Goal: Task Accomplishment & Management: Manage account settings

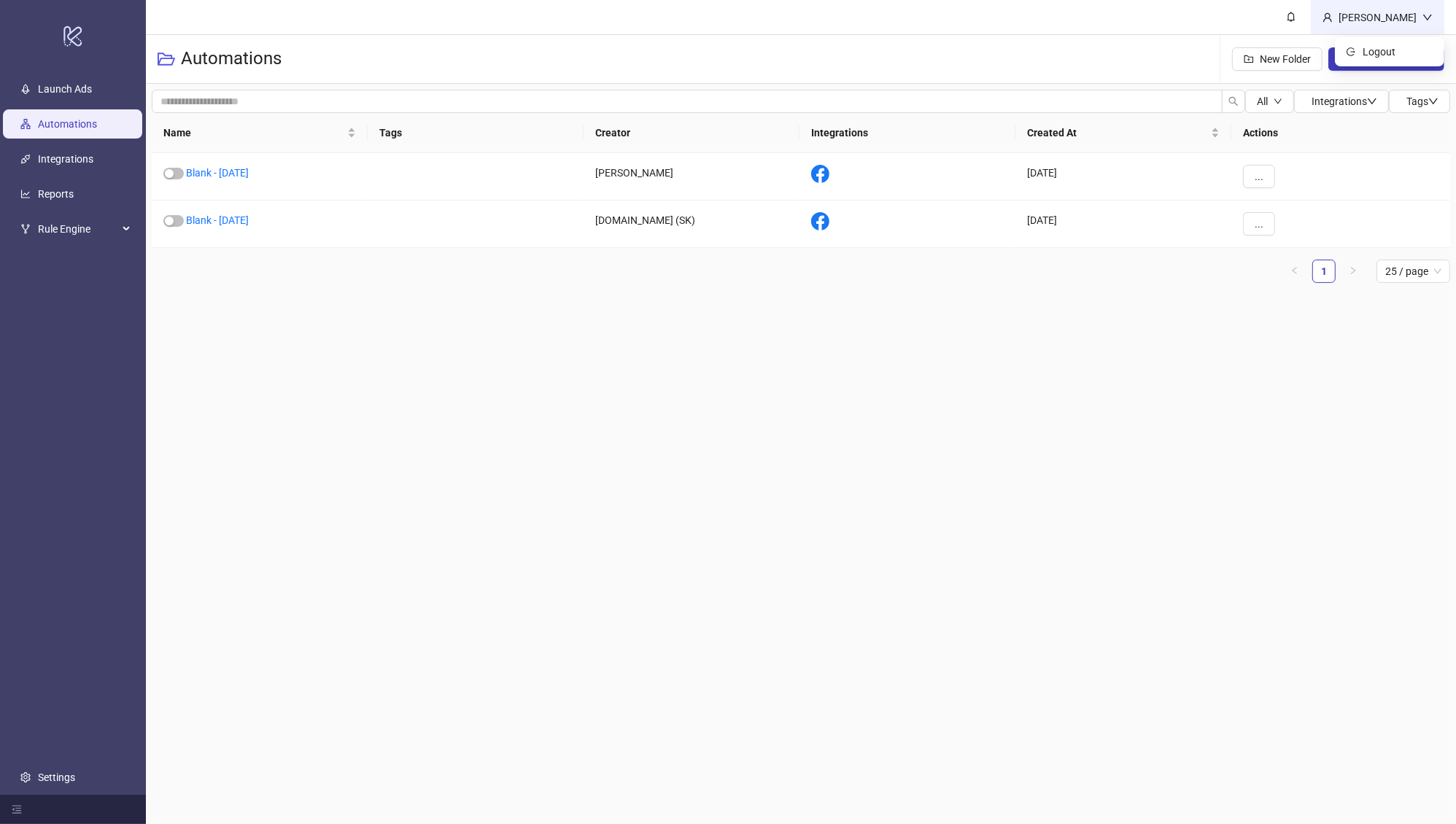
click at [1396, 11] on div "Martin Demo" at bounding box center [1378, 17] width 90 height 16
click at [1366, 45] on span "Logout" at bounding box center [1397, 52] width 70 height 16
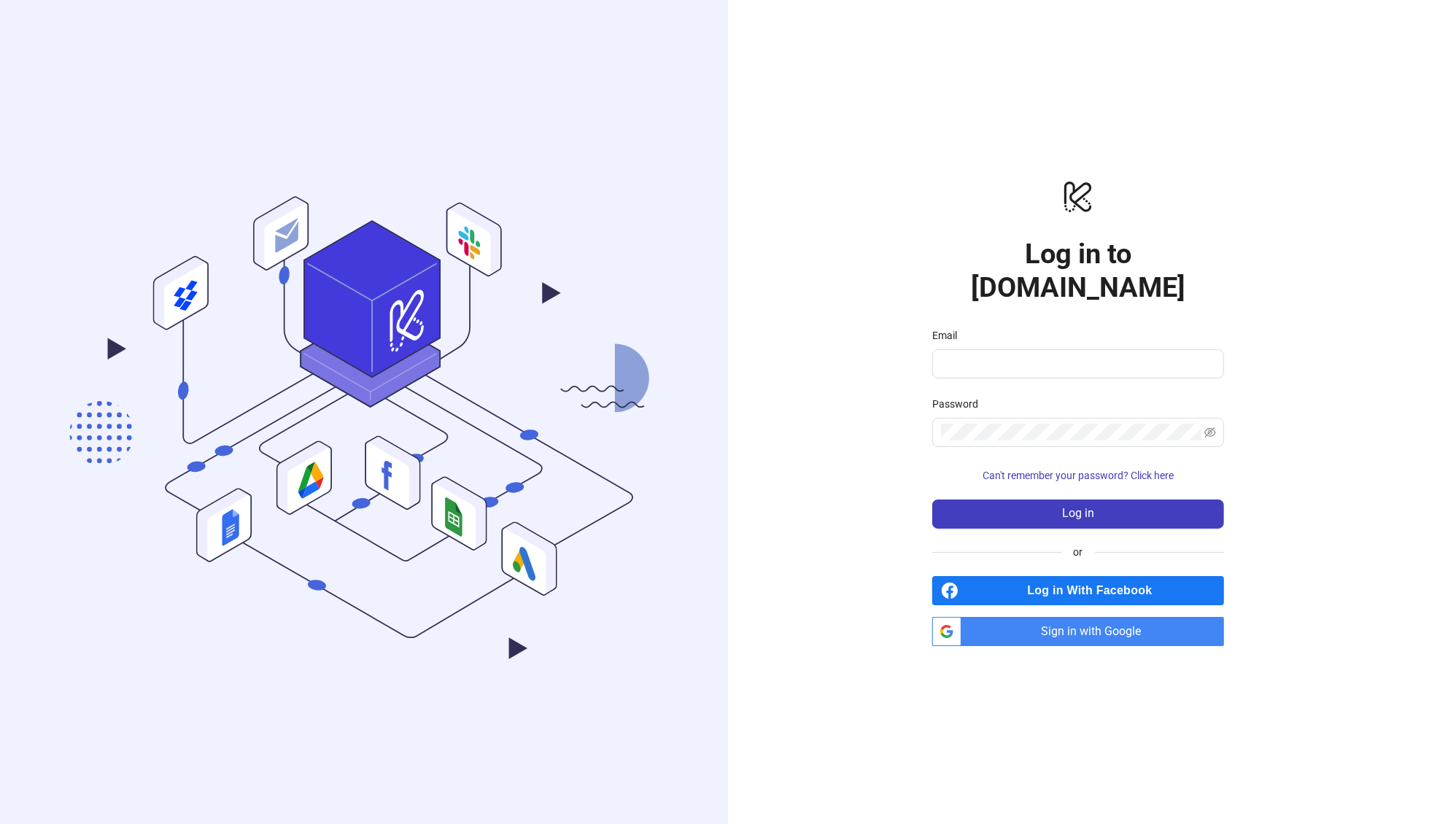
click at [1106, 557] on div "logo/logo-mobile Log in to Kitchn.io Email Password Can't remember your passwor…" at bounding box center [1078, 412] width 292 height 467
click at [1092, 576] on span "Log in With Facebook" at bounding box center [1094, 590] width 260 height 30
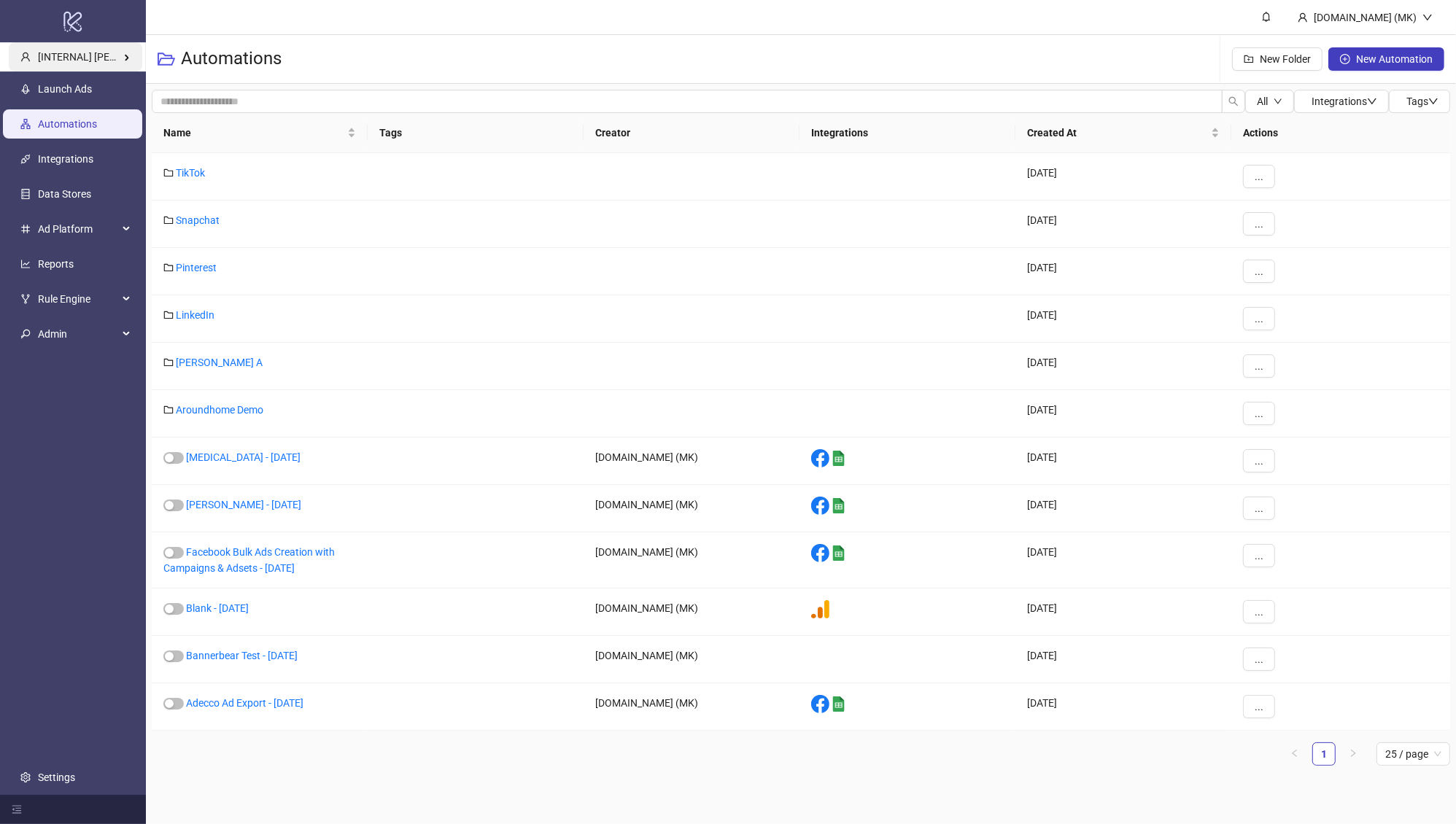
click at [100, 52] on span "[INTERNAL] [PERSON_NAME] Kitchn" at bounding box center [121, 57] width 166 height 11
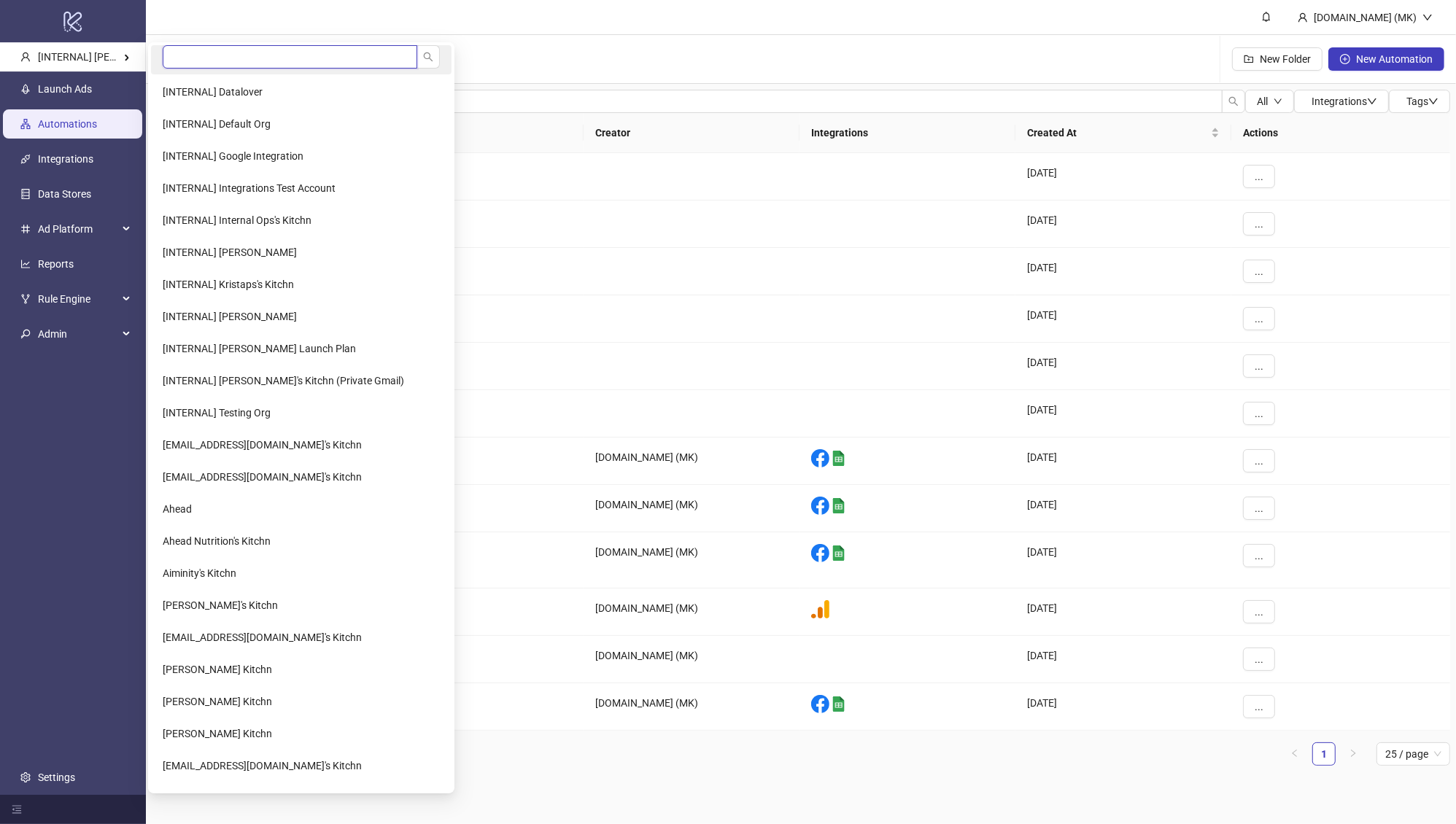
click at [266, 53] on input "search" at bounding box center [290, 56] width 255 height 23
click at [257, 503] on li "Ahead" at bounding box center [301, 508] width 301 height 30
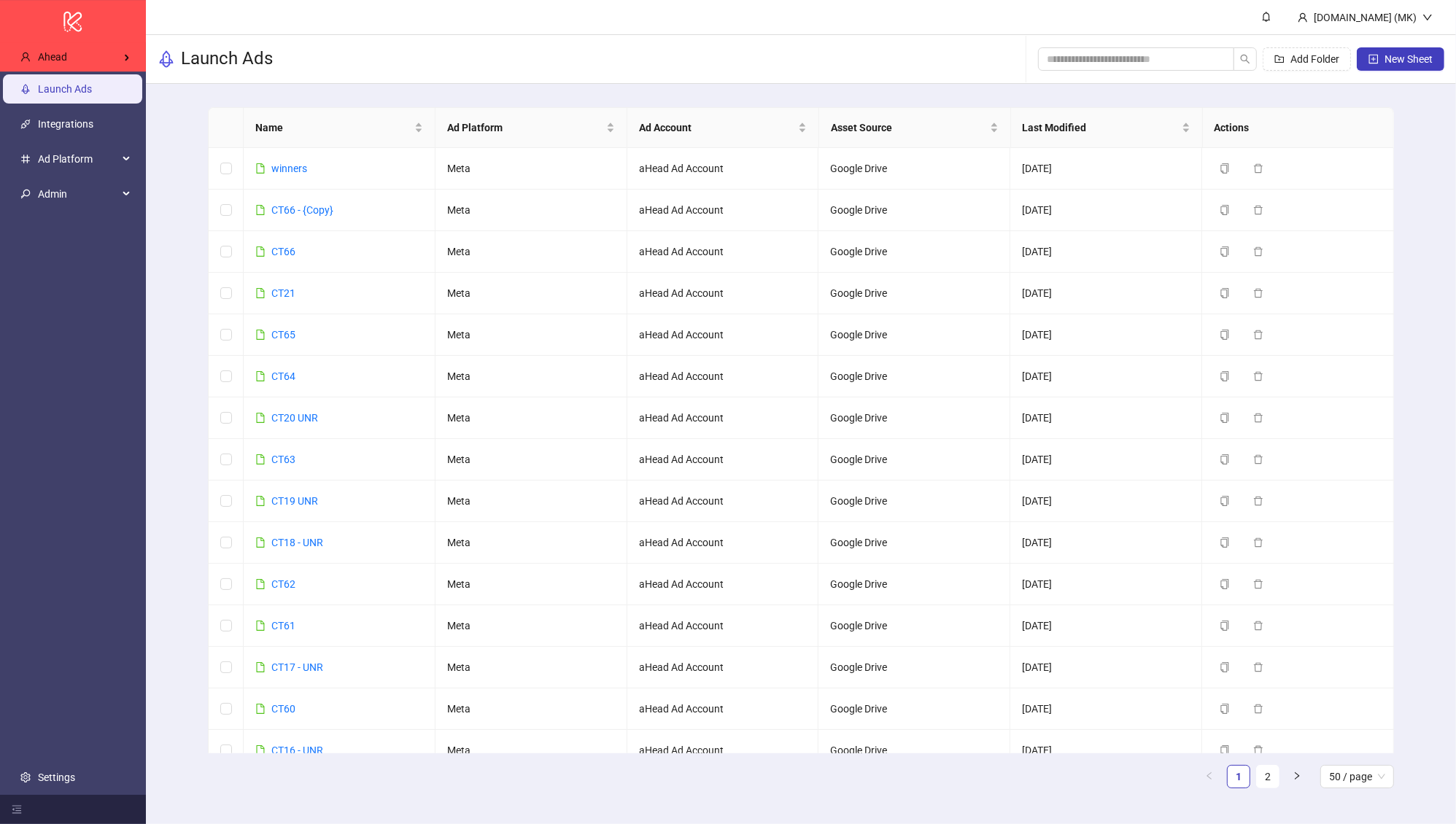
click at [75, 776] on link "Settings" at bounding box center [56, 777] width 37 height 11
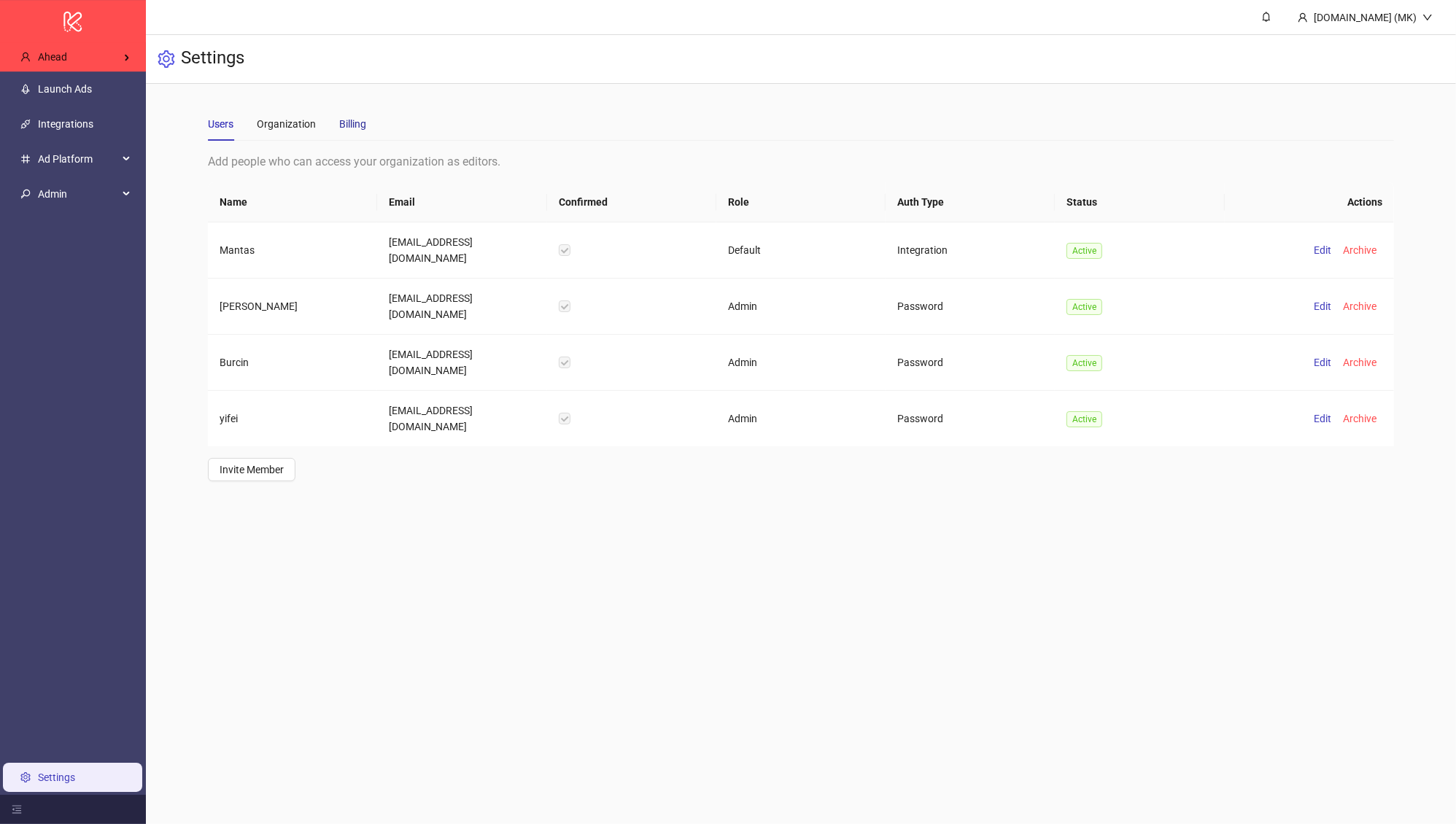
click at [359, 128] on div "Billing" at bounding box center [353, 124] width 27 height 16
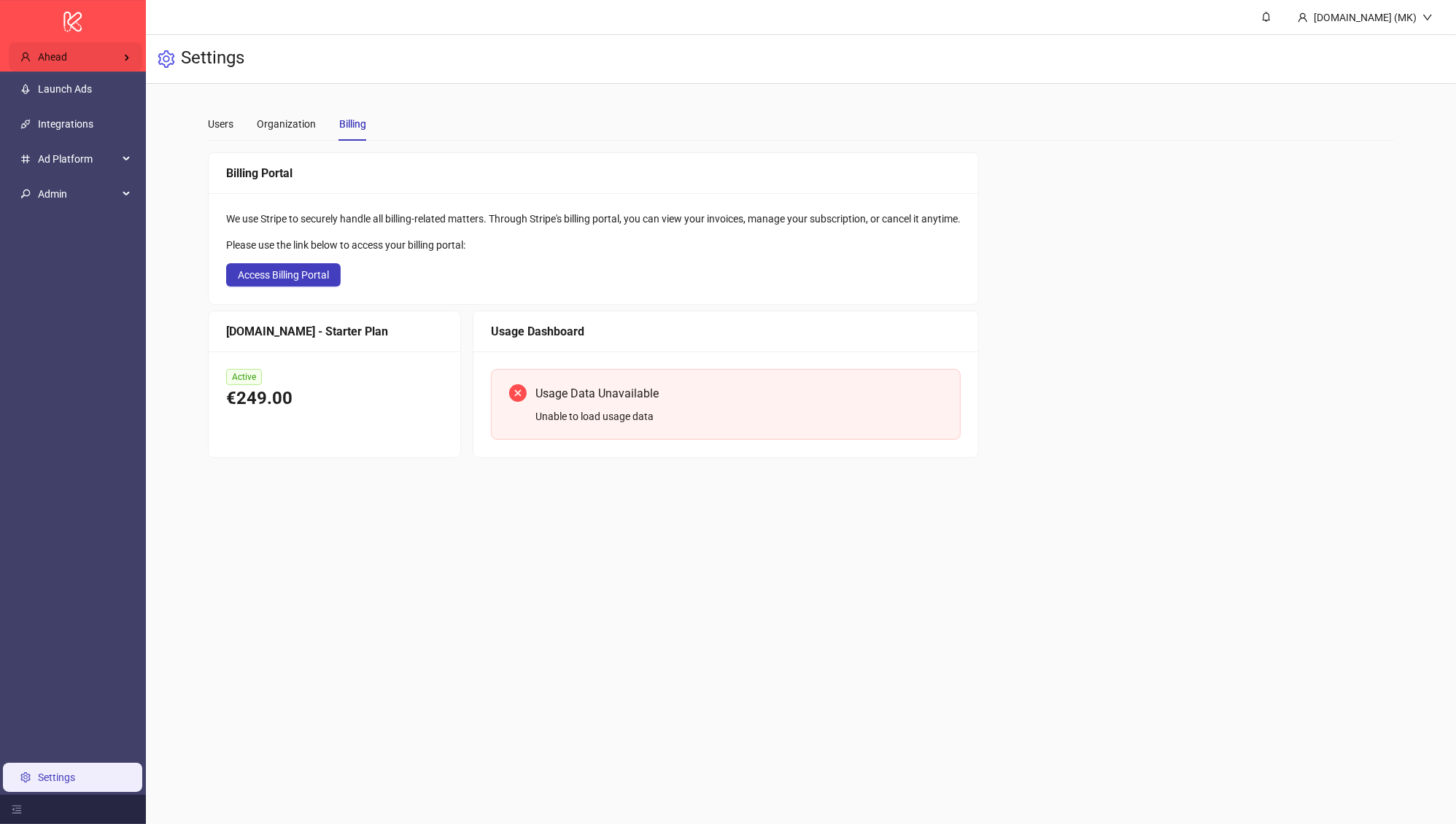
click at [102, 55] on div "Ahead" at bounding box center [75, 56] width 134 height 30
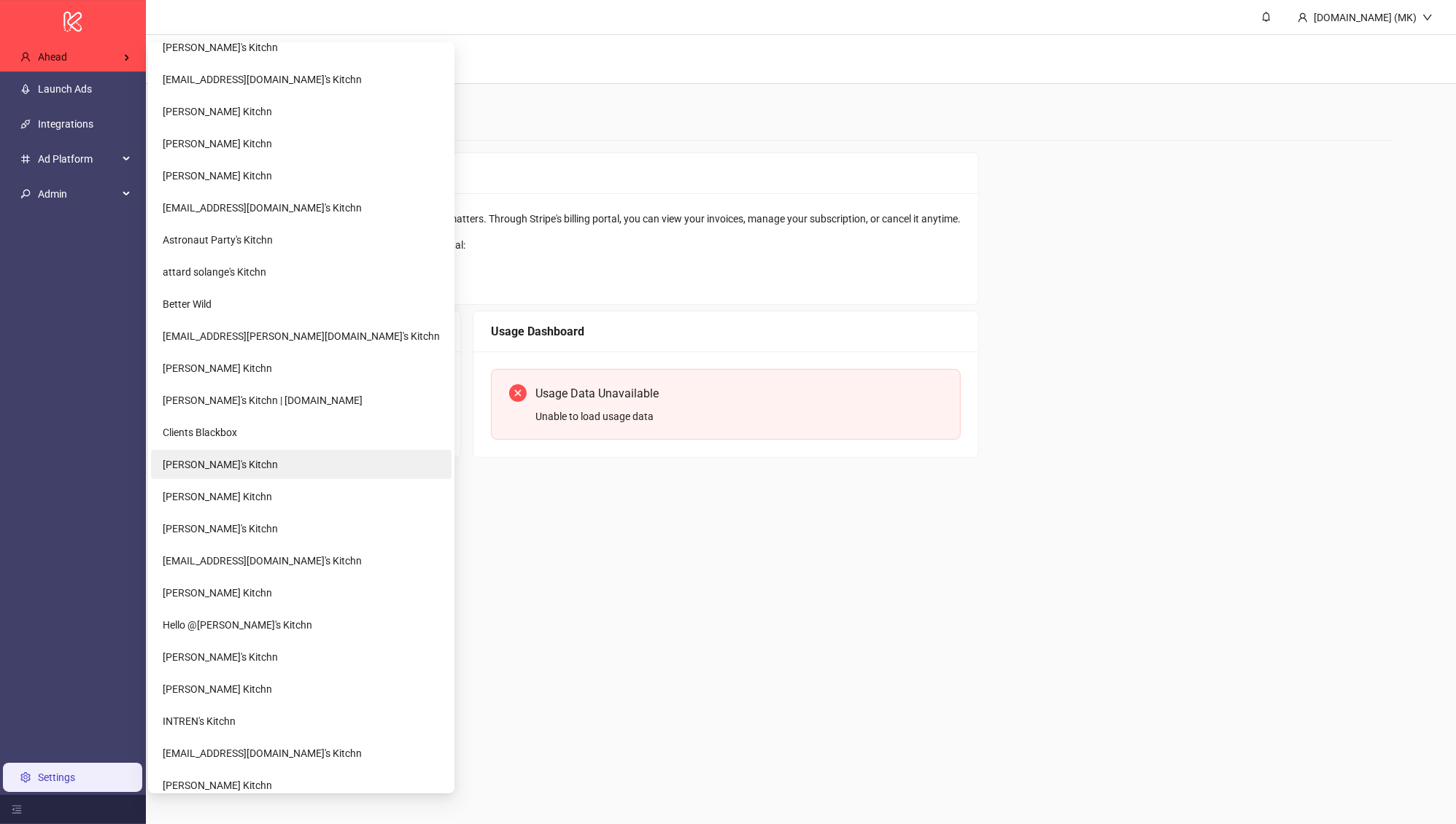
scroll to position [802, 0]
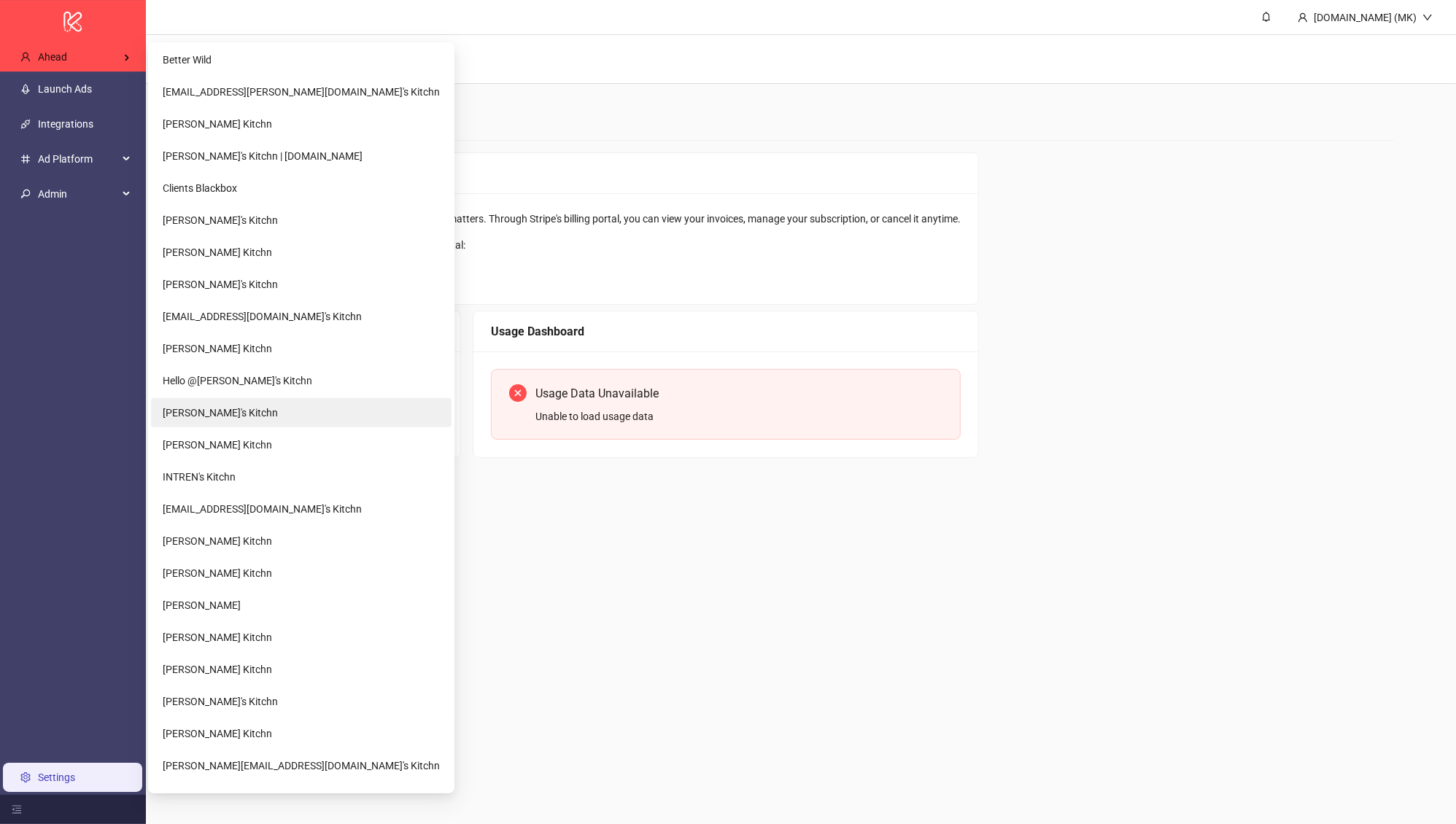
click at [264, 414] on li "[PERSON_NAME]'s Kitchn" at bounding box center [301, 413] width 301 height 30
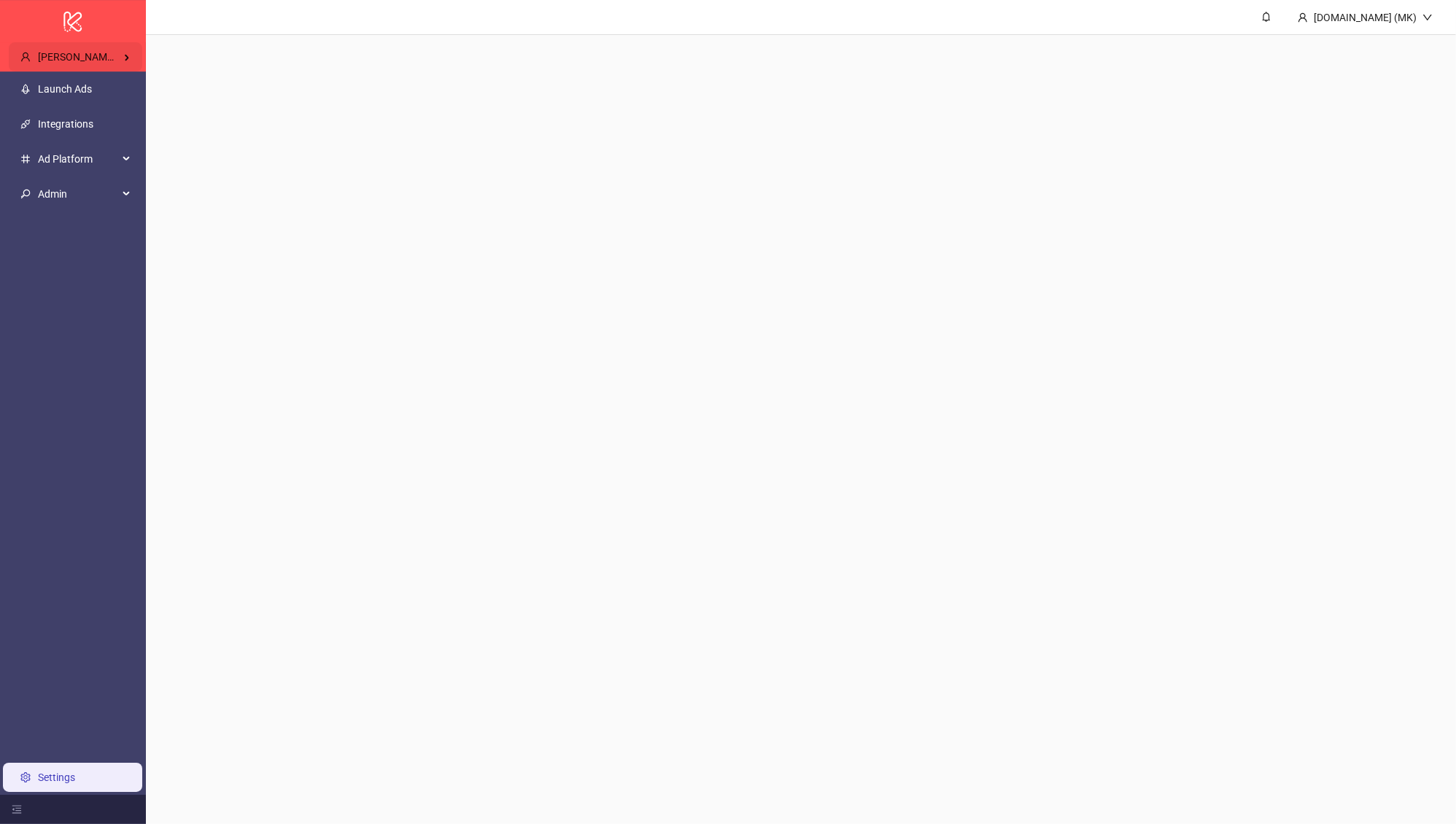
drag, startPoint x: 167, startPoint y: 37, endPoint x: 124, endPoint y: 62, distance: 49.7
click at [126, 63] on div "Hugo H's Kitchn" at bounding box center [75, 56] width 134 height 30
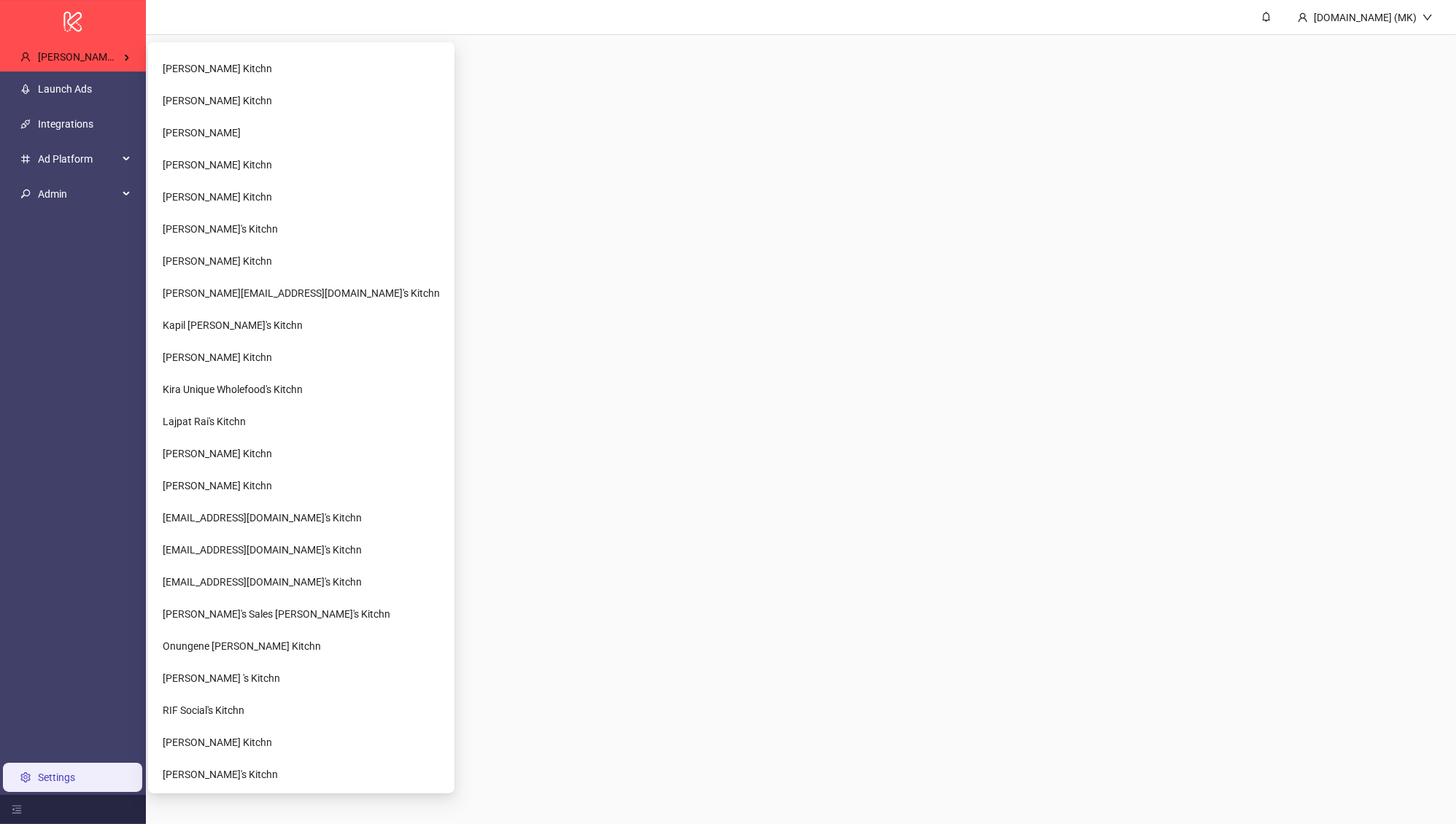
scroll to position [1684, 0]
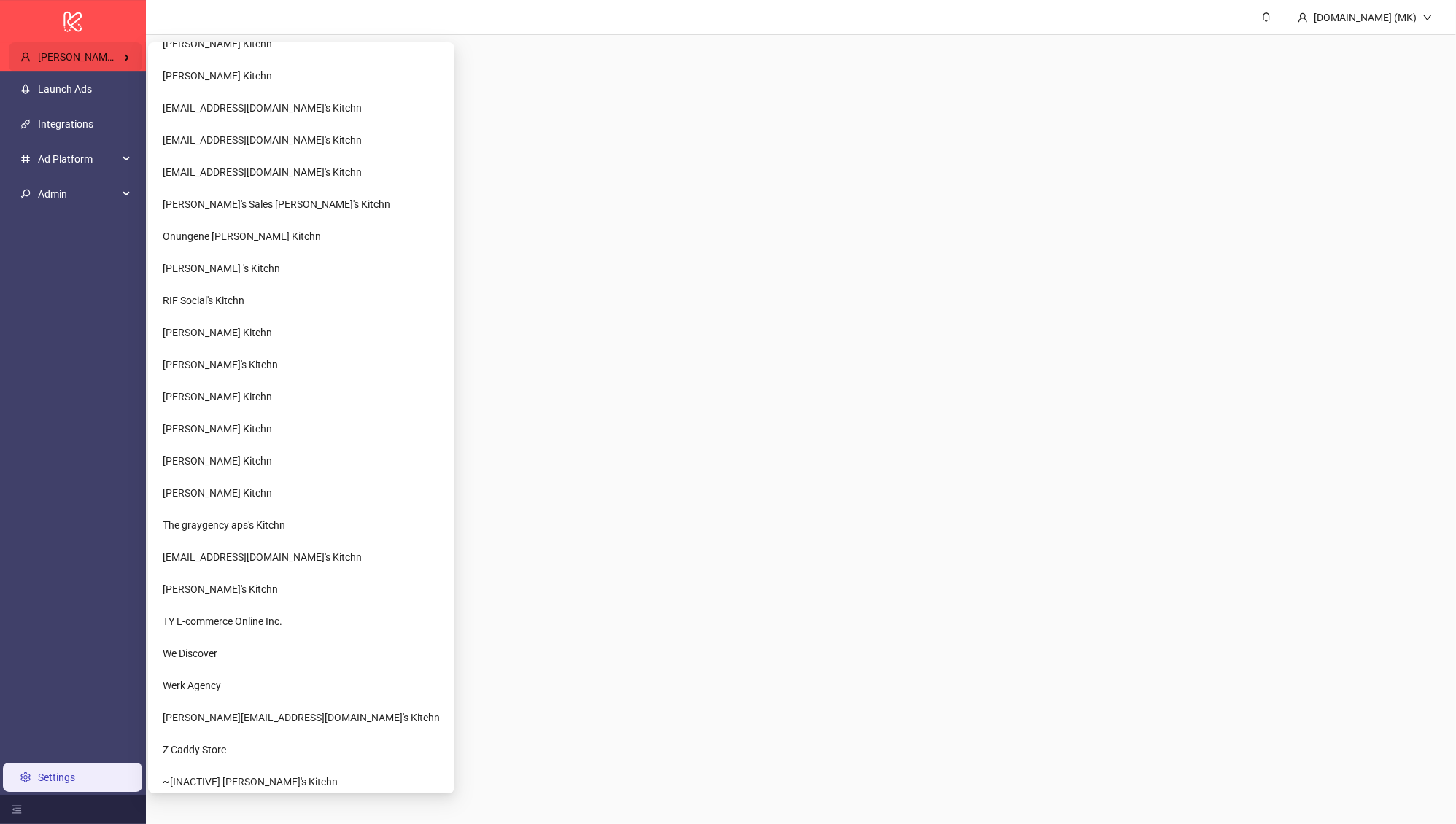
click at [114, 60] on div "Hugo H's Kitchn" at bounding box center [75, 56] width 134 height 30
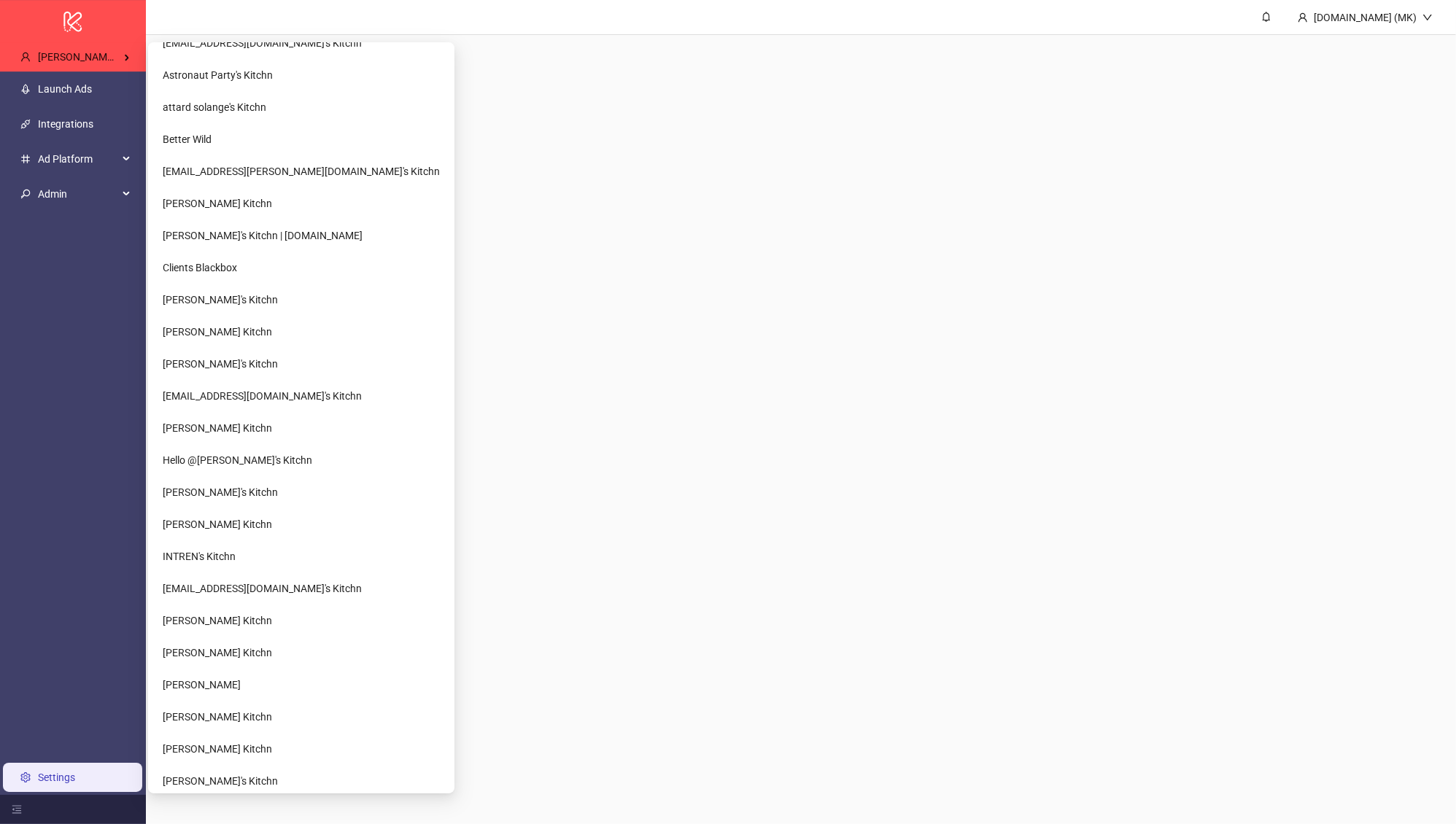
scroll to position [0, 0]
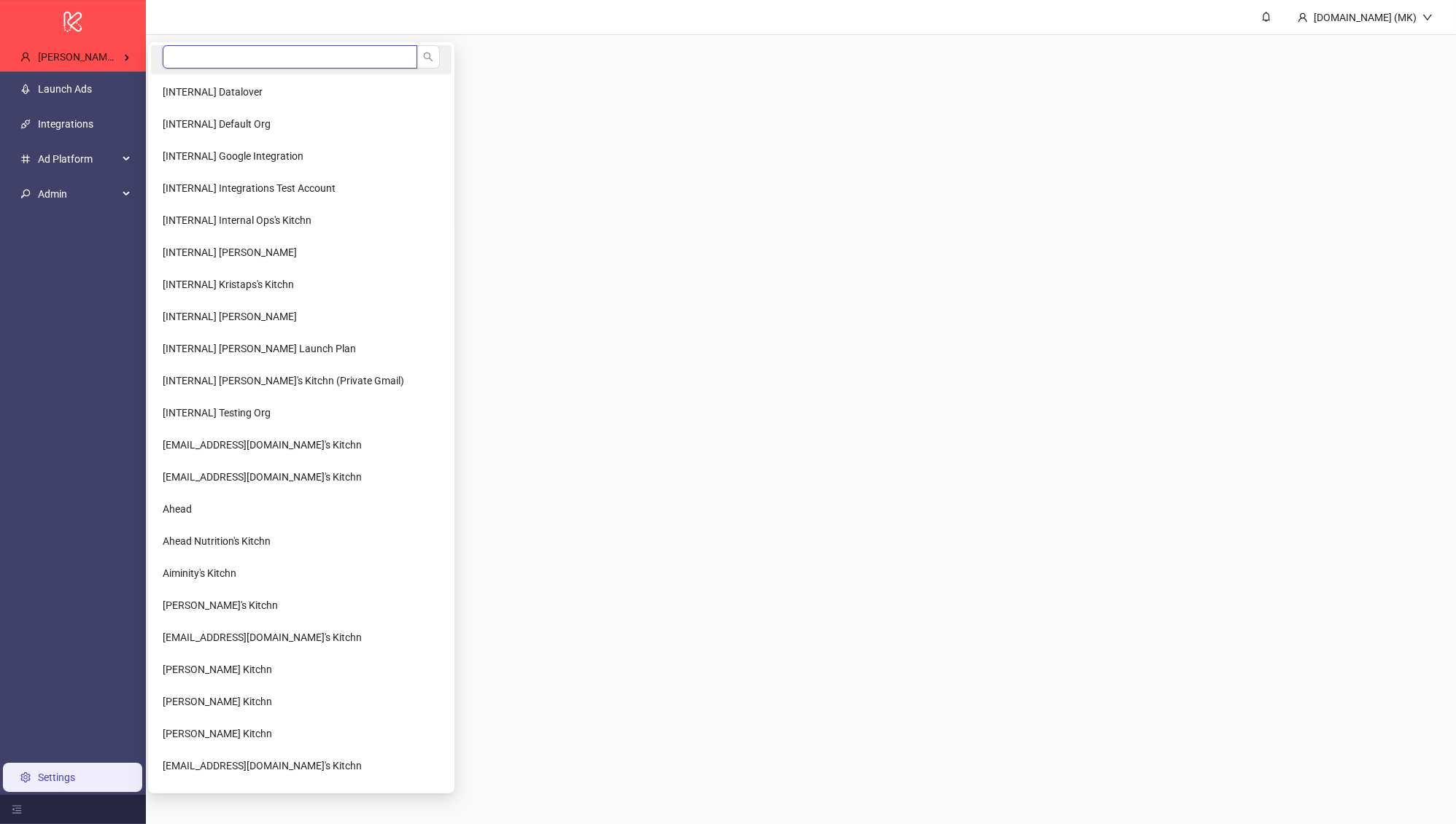
click at [236, 50] on input "search" at bounding box center [290, 56] width 255 height 23
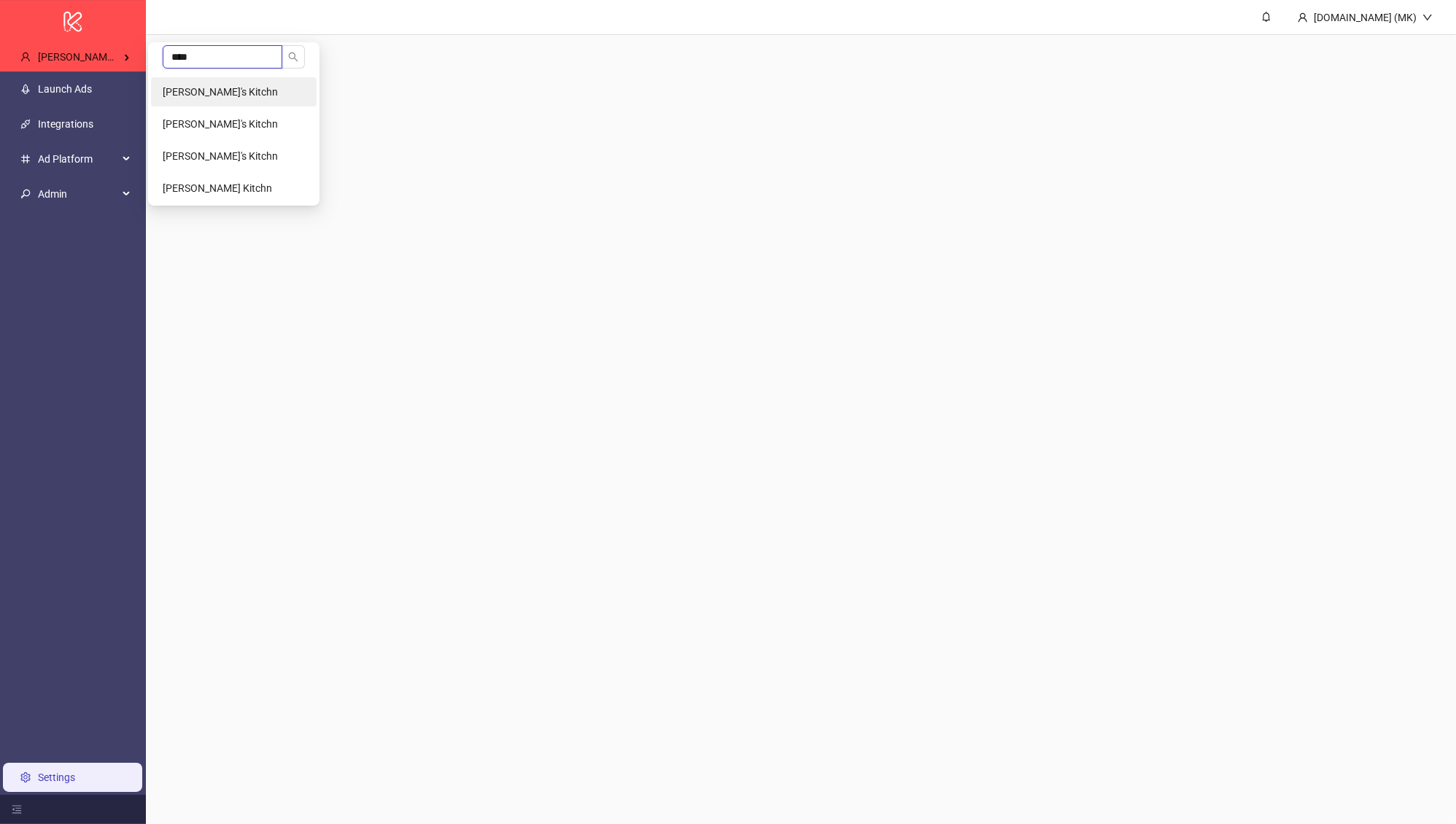
type input "****"
click at [266, 90] on li "Hugo H's Kitchn" at bounding box center [234, 92] width 166 height 30
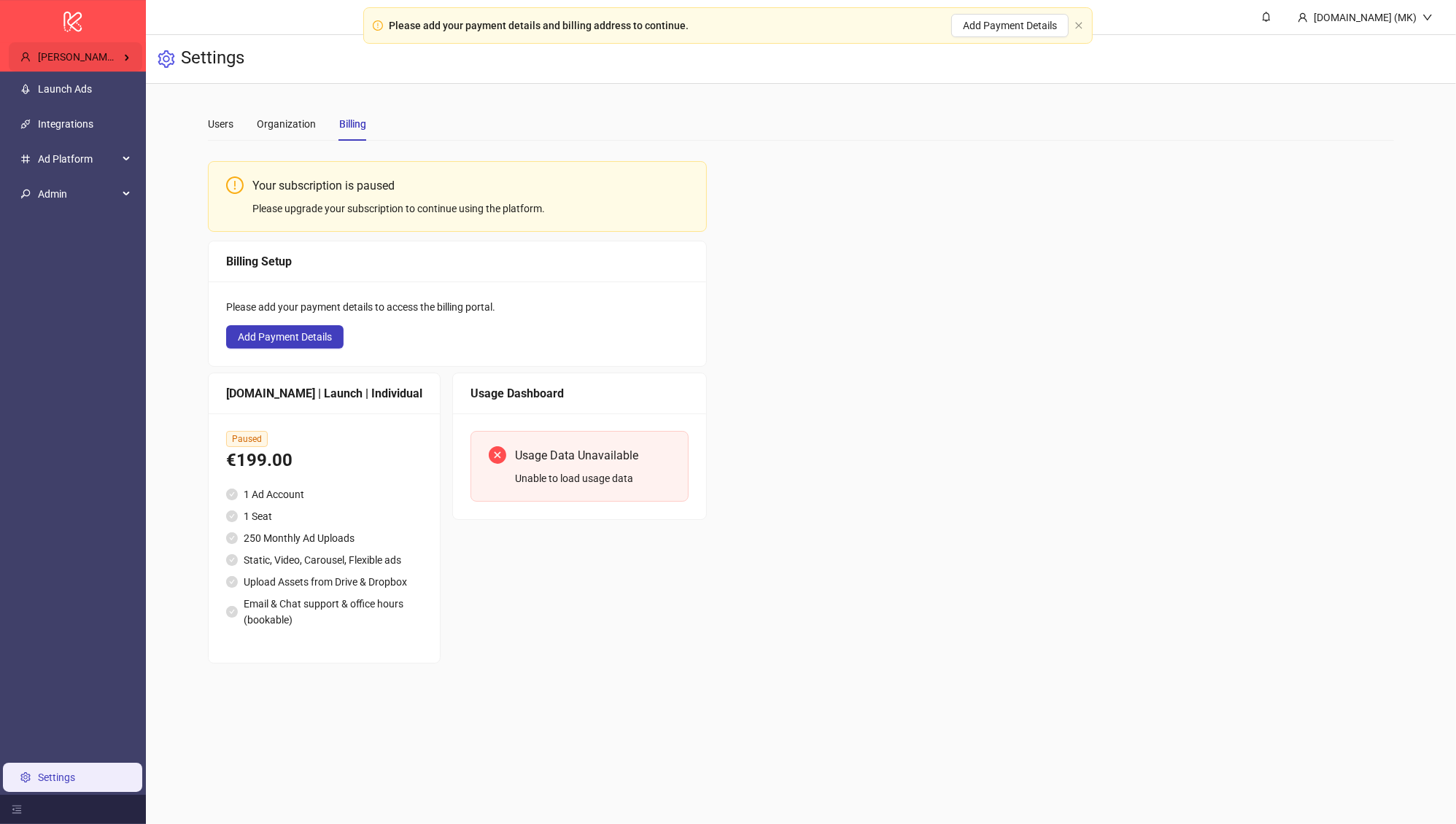
click at [116, 64] on div "[PERSON_NAME]'s Kitchn" at bounding box center [75, 56] width 134 height 30
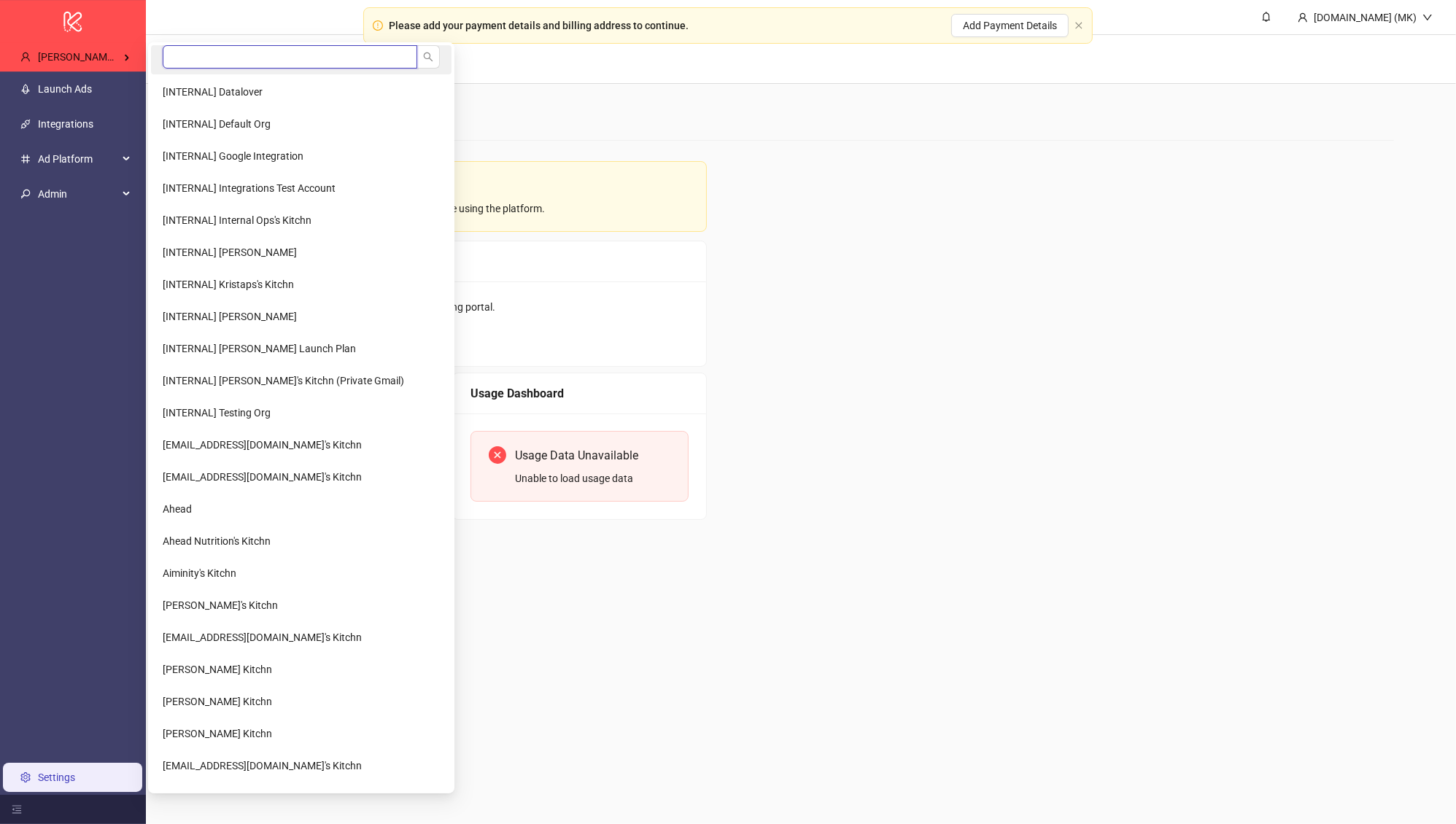
click at [189, 64] on input "search" at bounding box center [290, 56] width 255 height 23
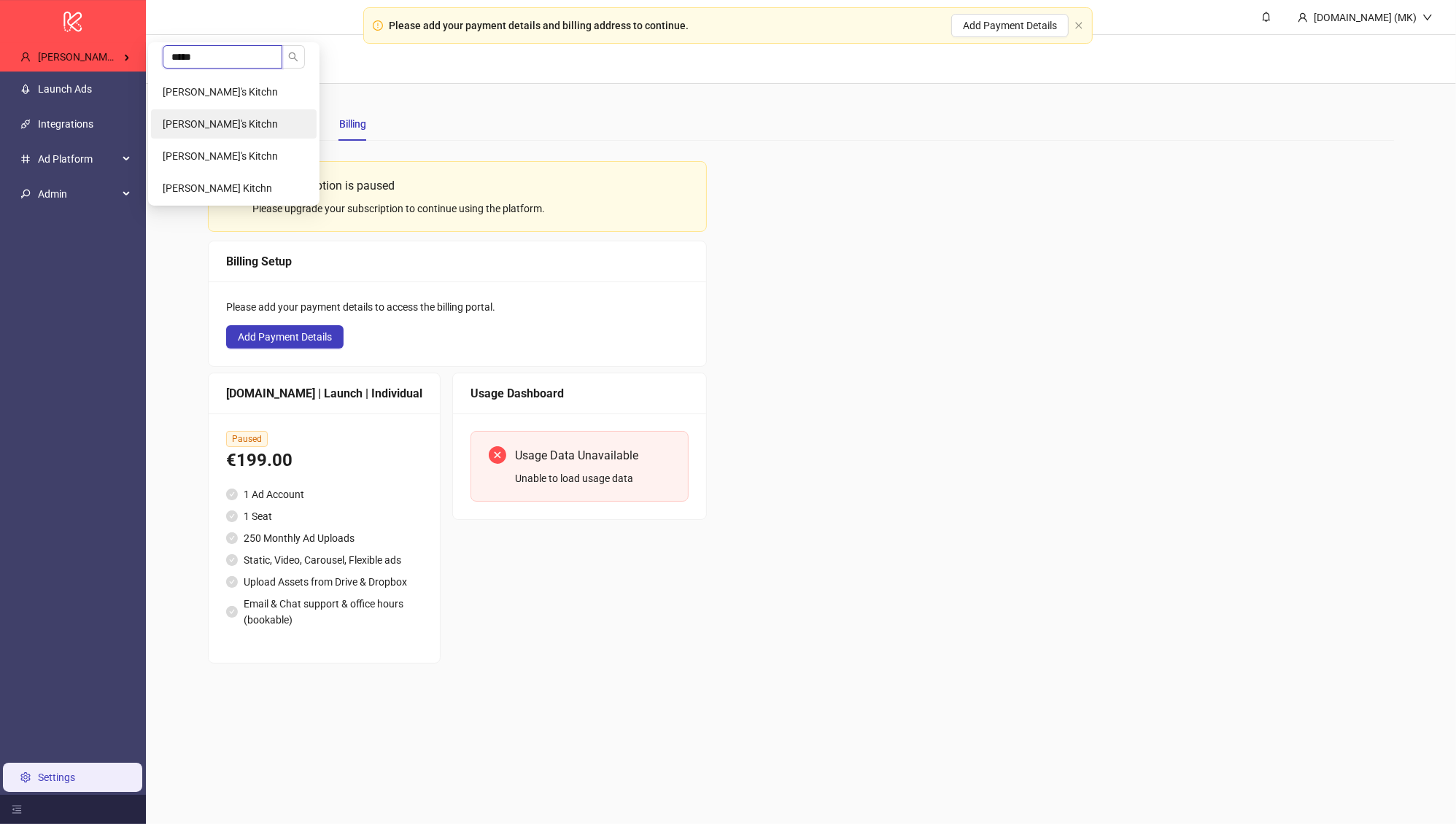
type input "****"
click at [214, 118] on span "Hugo H's Kitchn" at bounding box center [220, 124] width 115 height 11
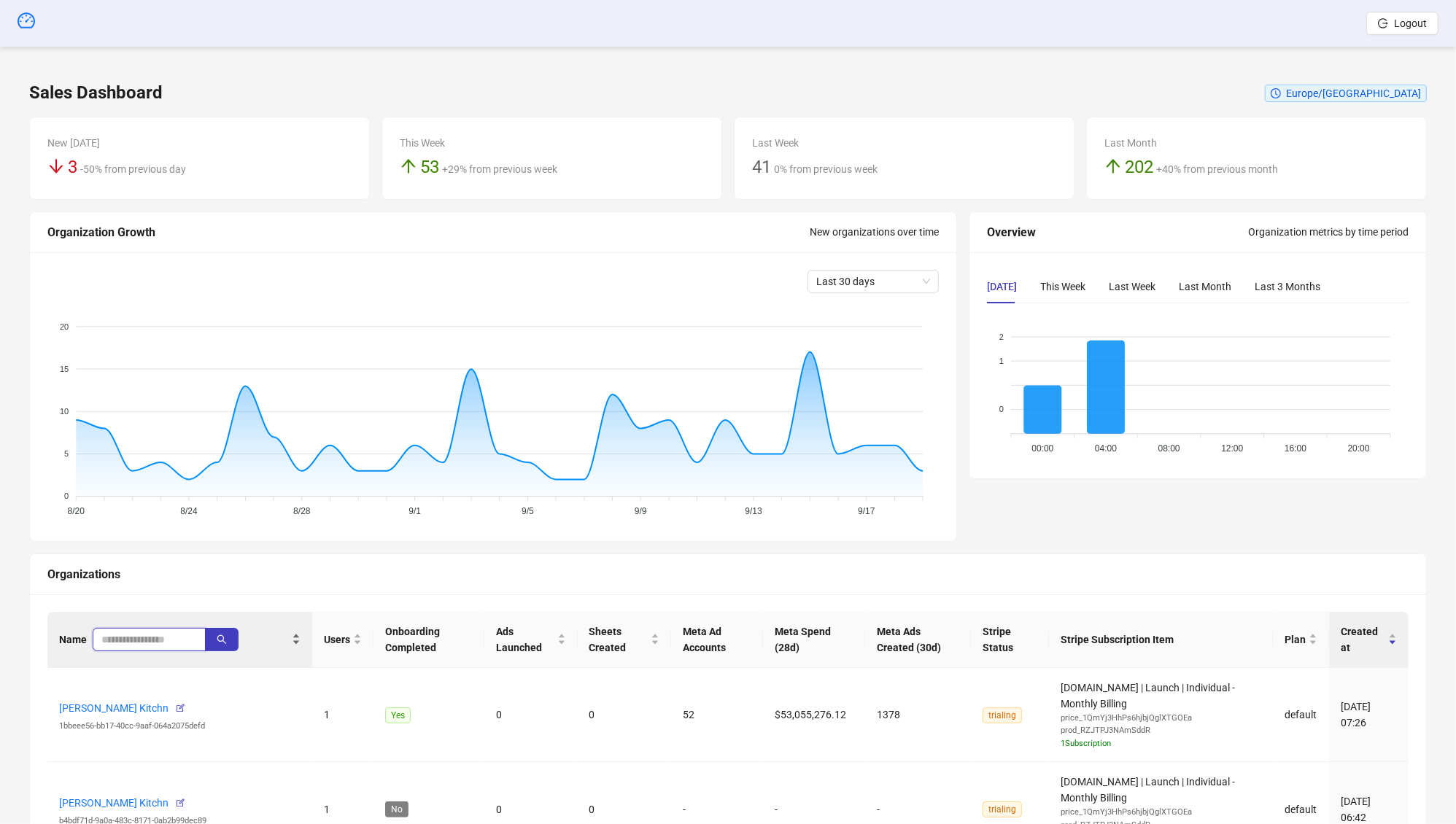
click at [159, 641] on input "search" at bounding box center [143, 639] width 84 height 16
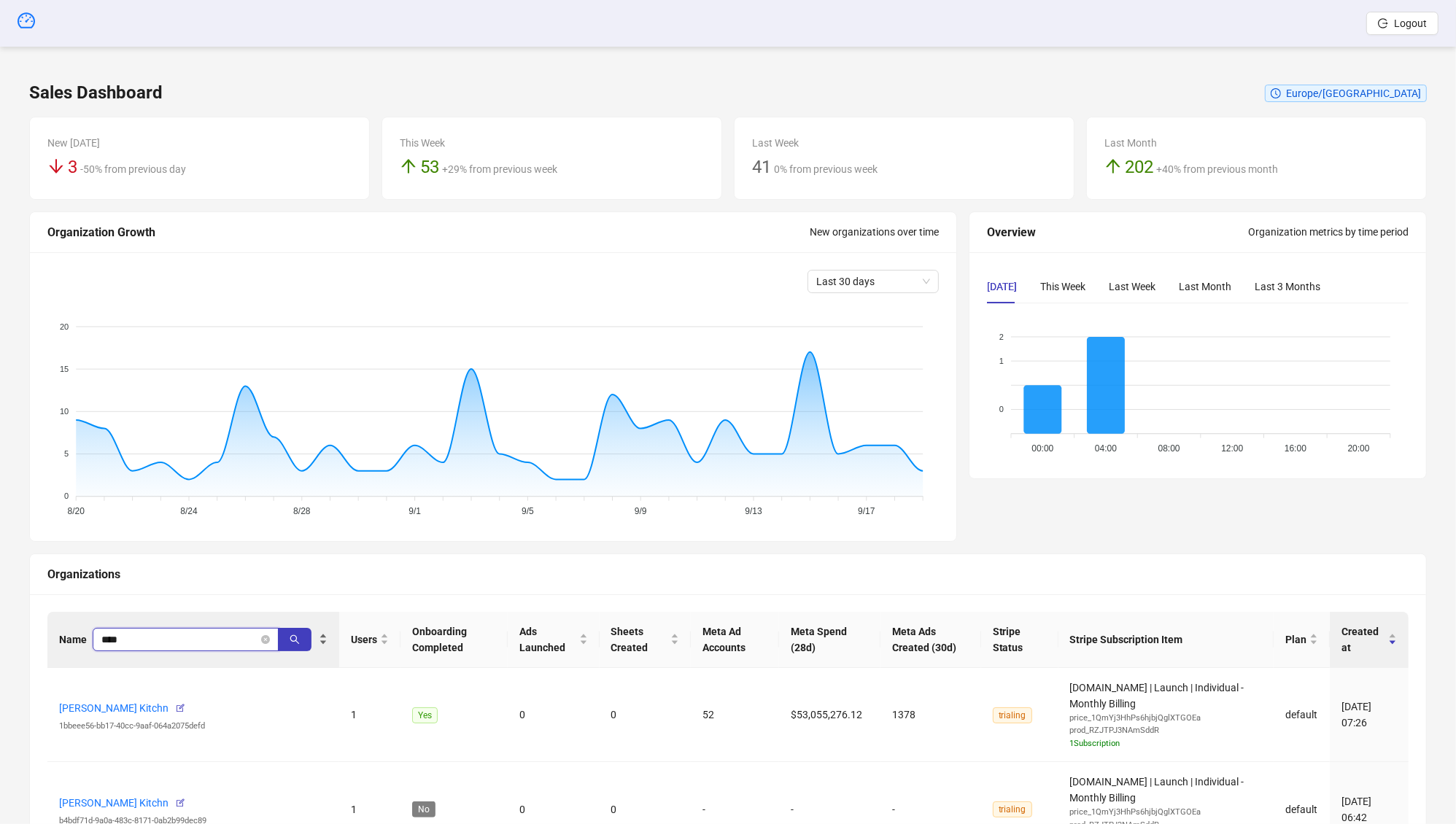
type input "****"
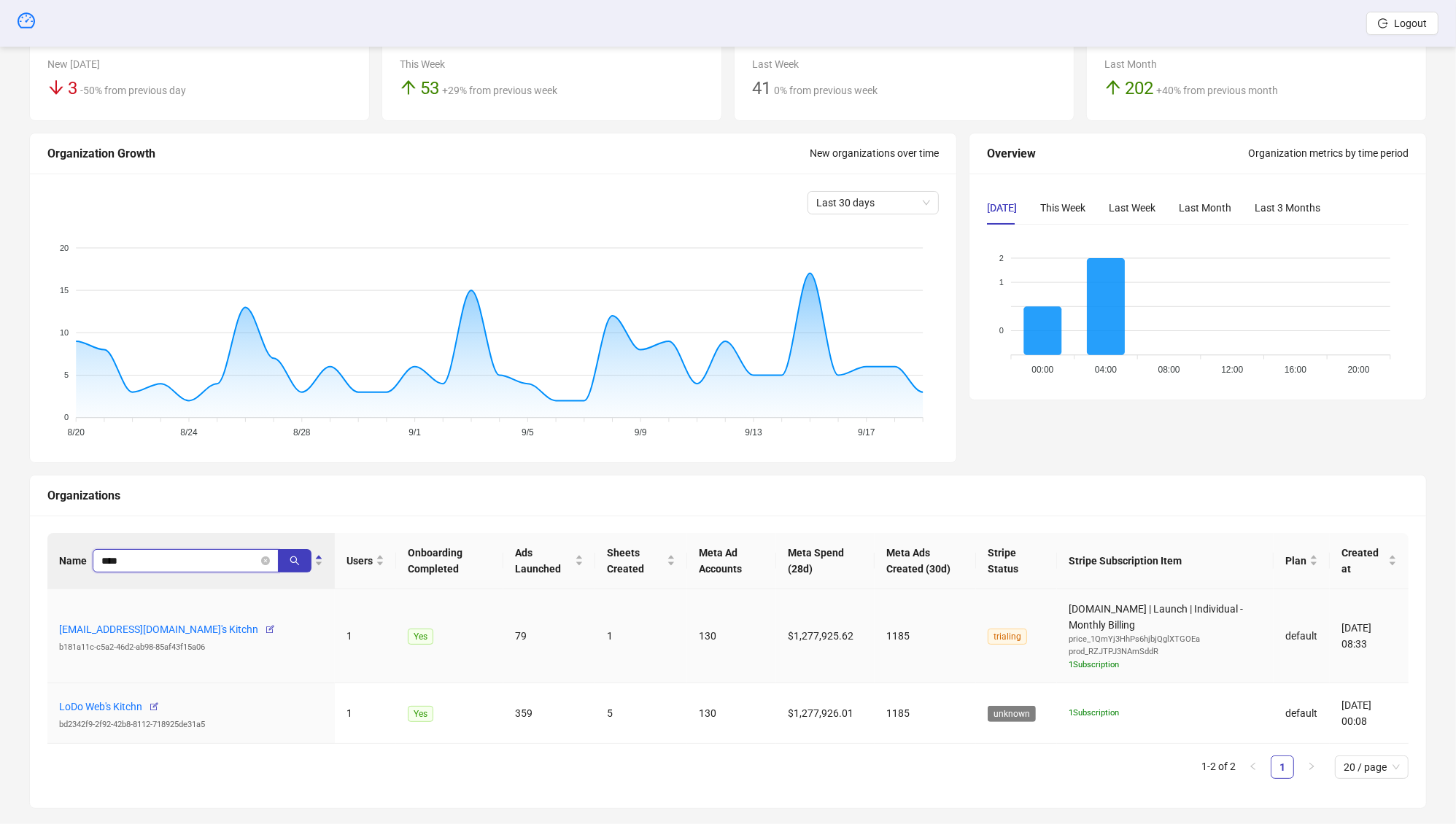
scroll to position [92, 0]
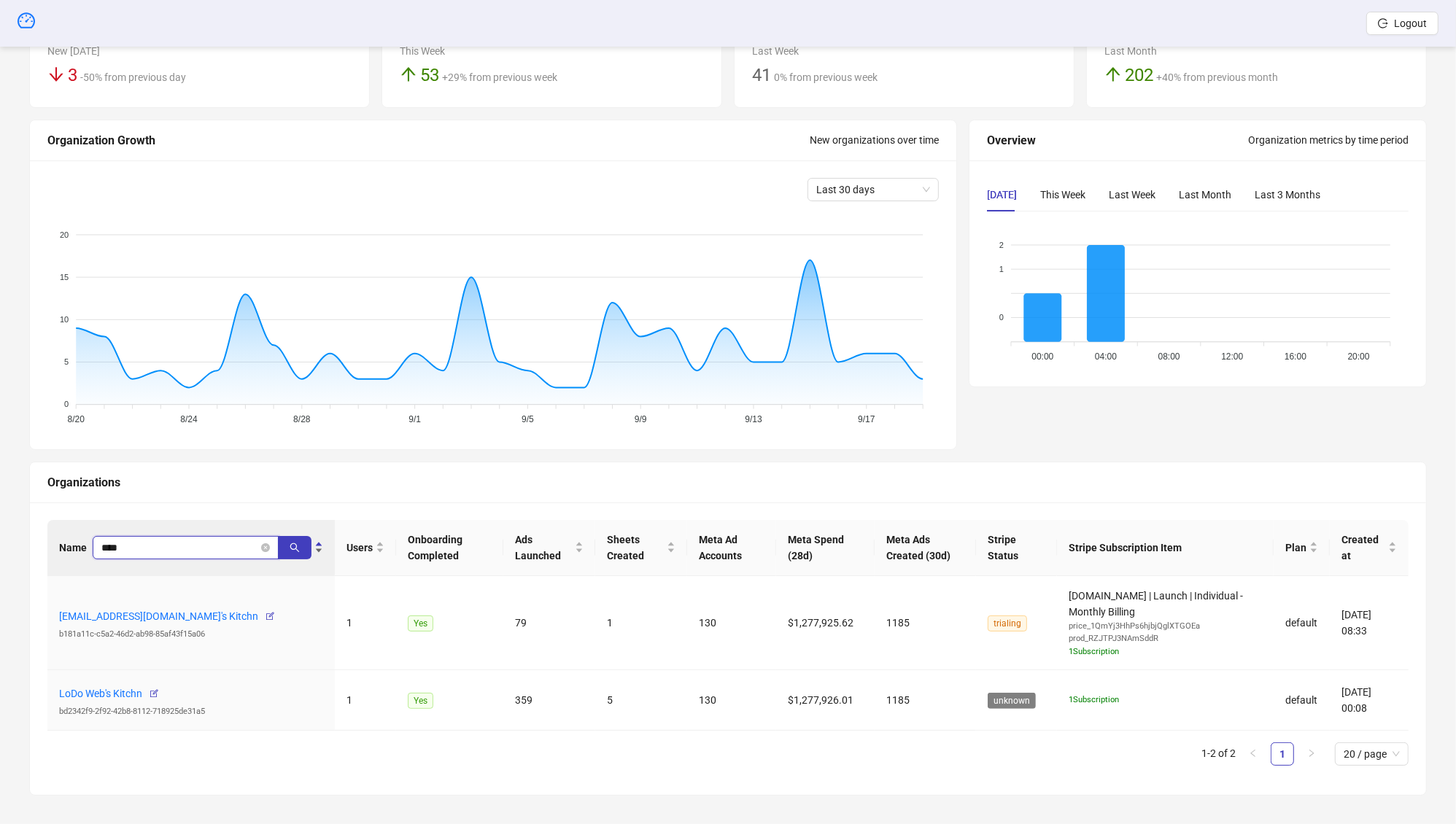
click at [201, 544] on input "****" at bounding box center [179, 547] width 156 height 16
click at [1132, 703] on div "1 Subscription" at bounding box center [1165, 700] width 194 height 13
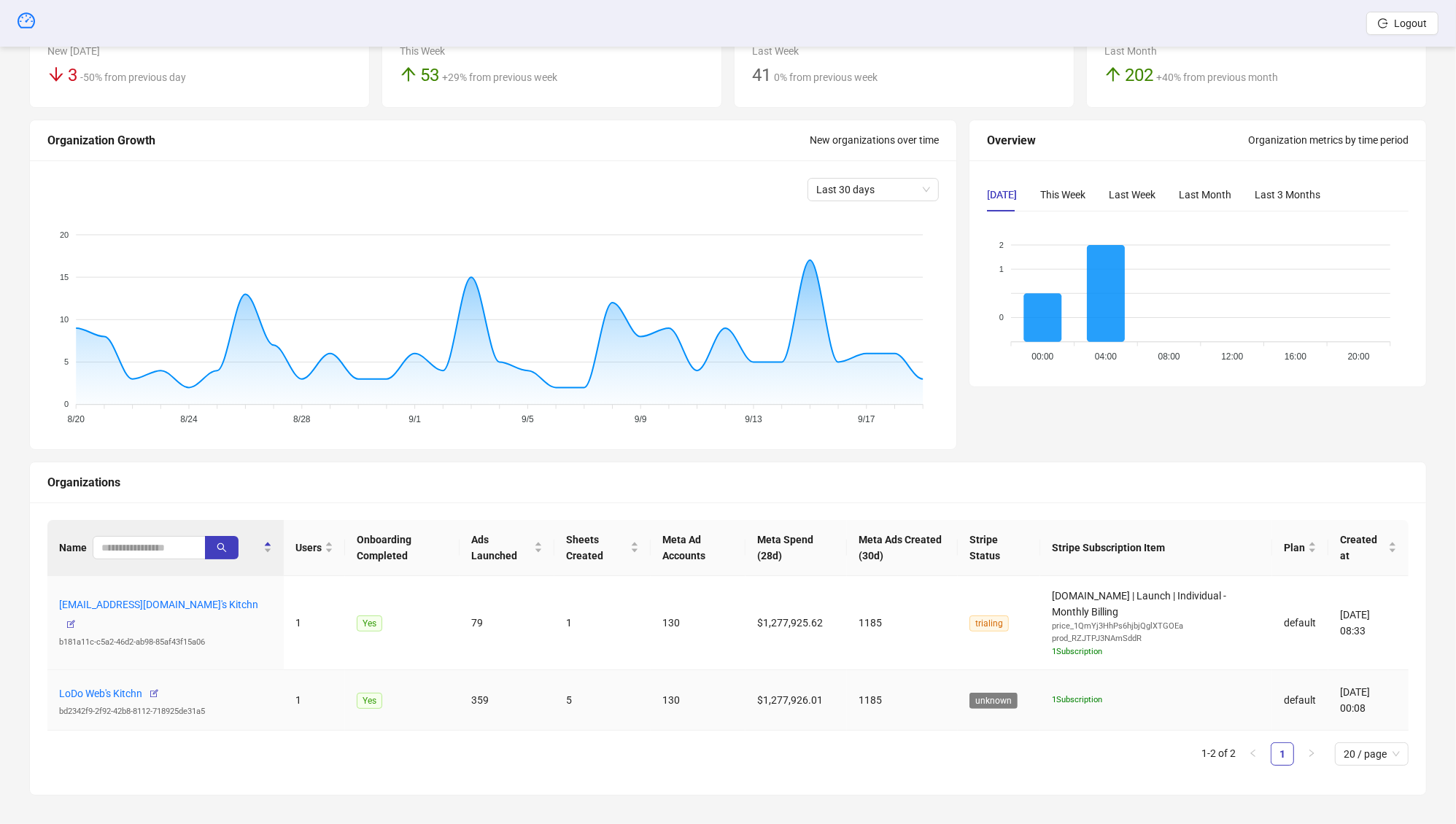
click at [1119, 701] on div "1 Subscription" at bounding box center [1156, 700] width 209 height 13
click at [156, 542] on input "search" at bounding box center [143, 547] width 84 height 16
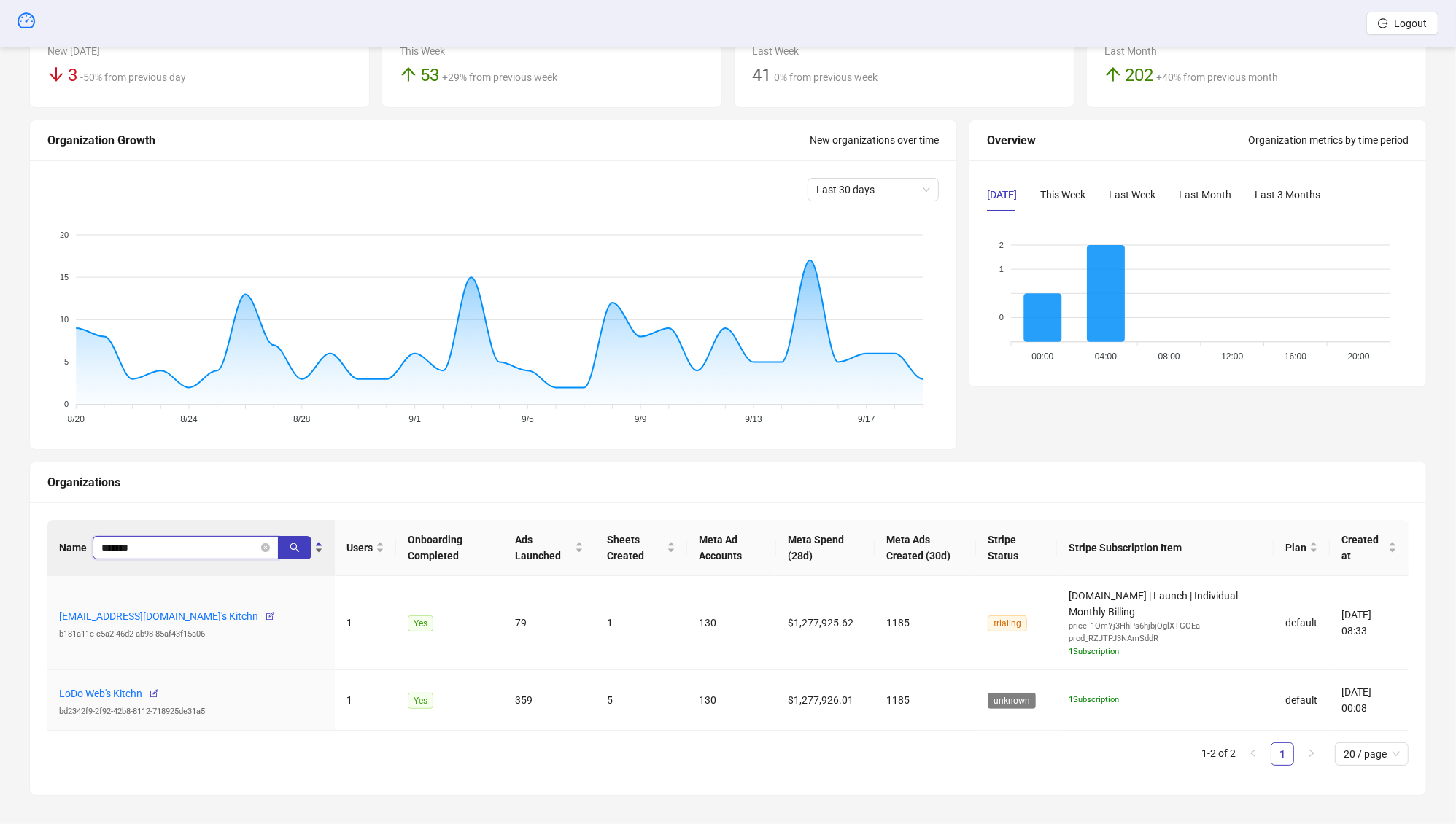
type input "*******"
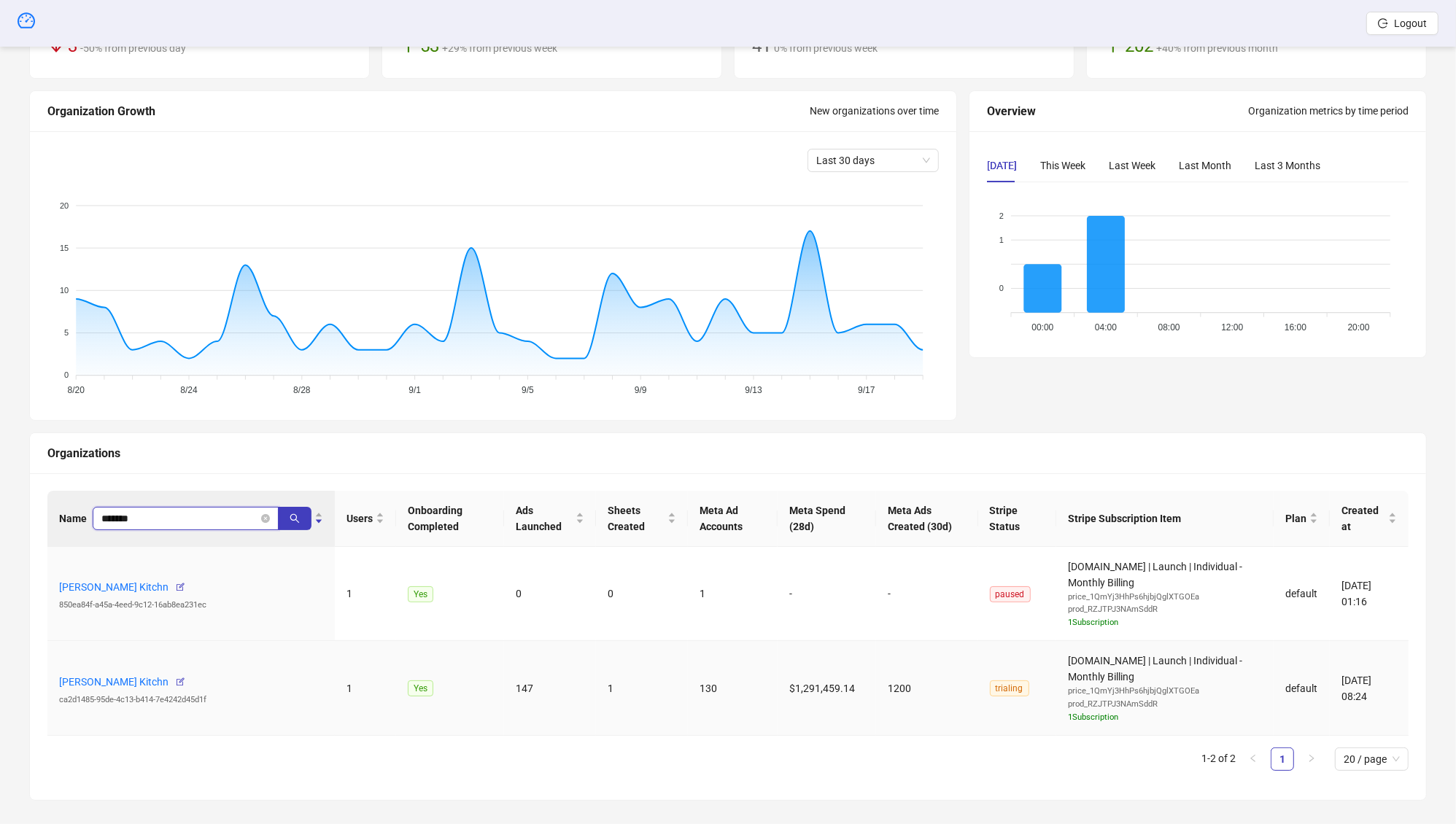
scroll to position [122, 0]
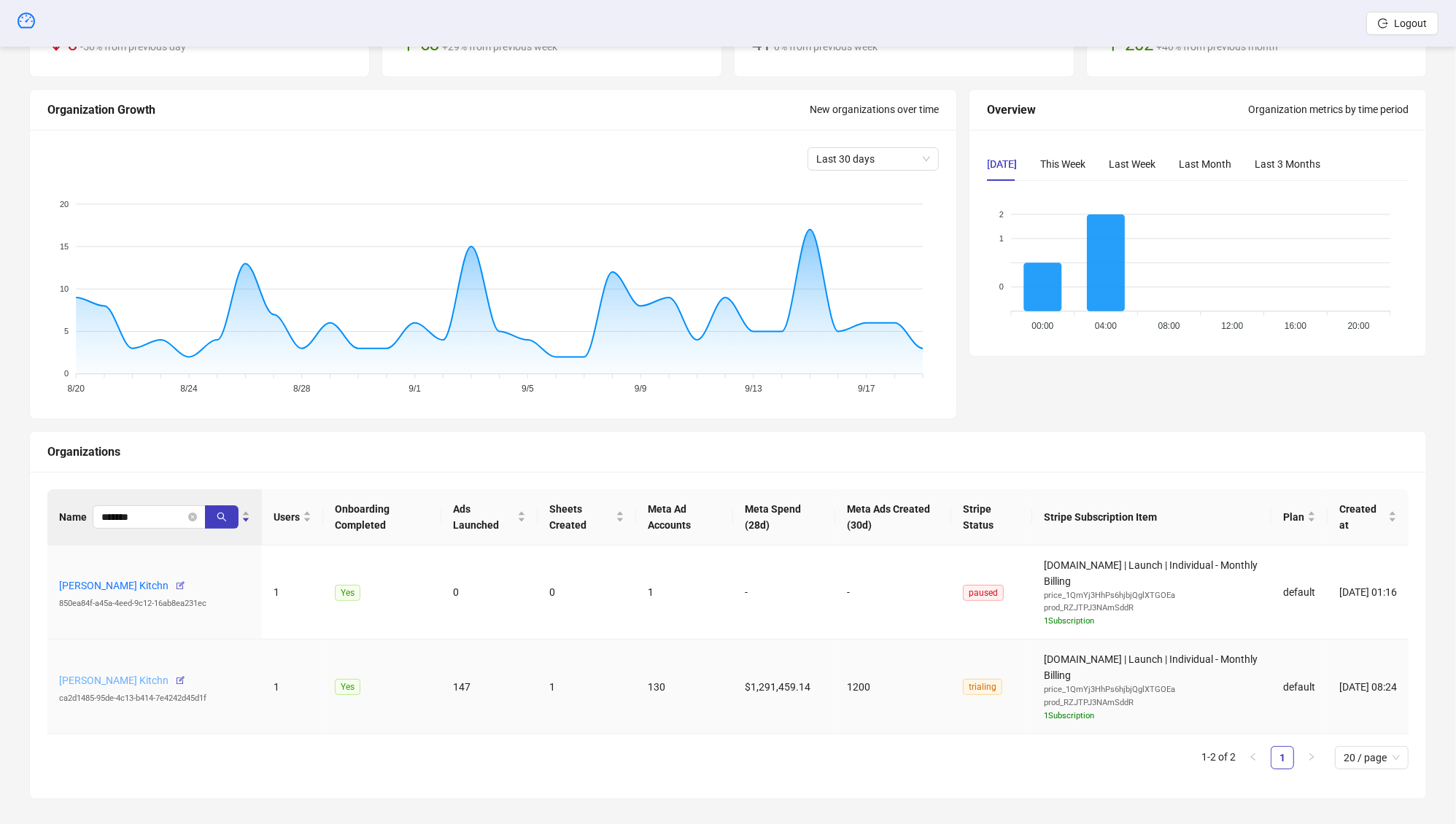
click at [118, 679] on link "[PERSON_NAME] Kitchn" at bounding box center [114, 680] width 110 height 11
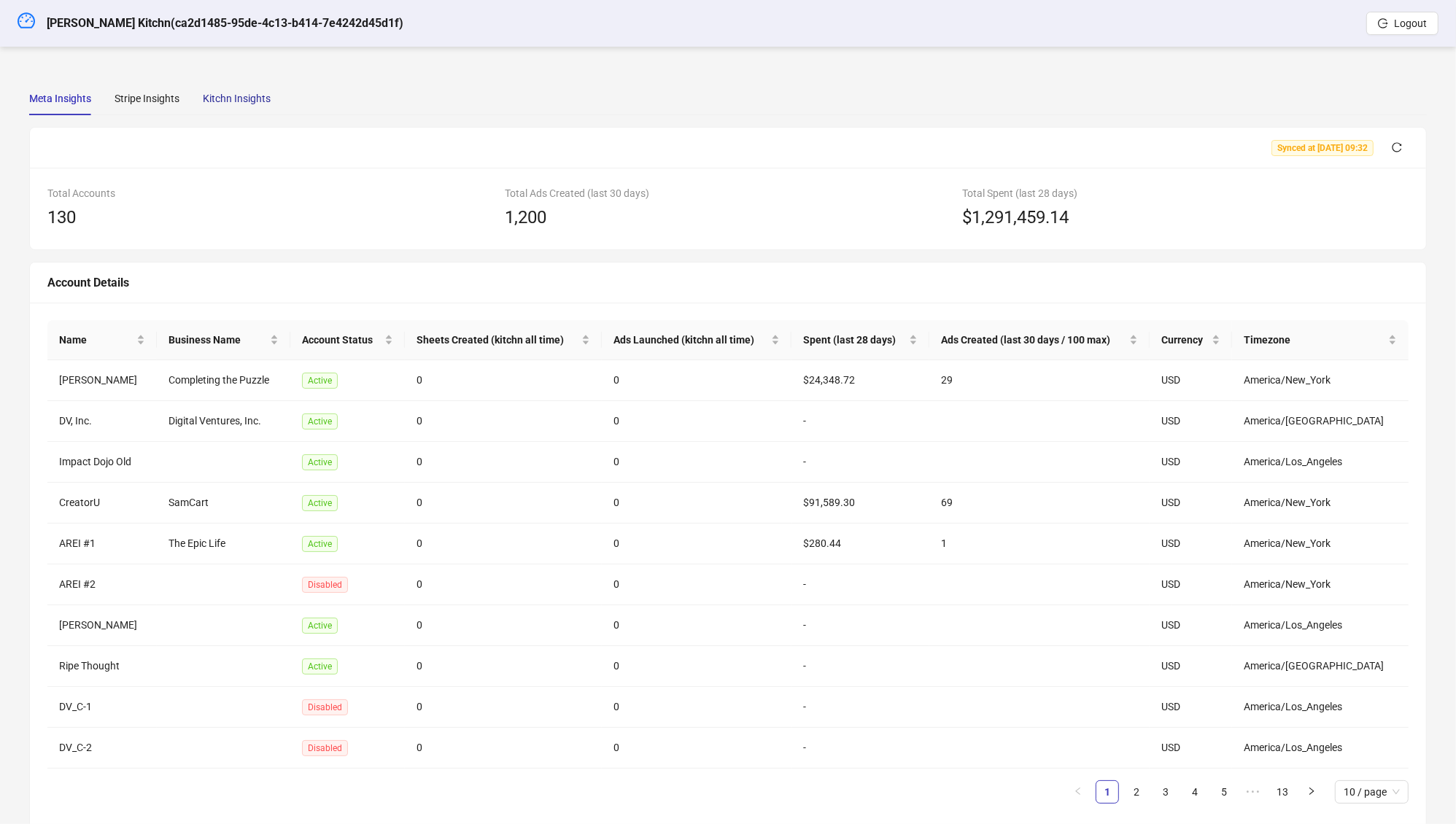
click at [252, 94] on div "Kitchn Insights" at bounding box center [237, 98] width 68 height 16
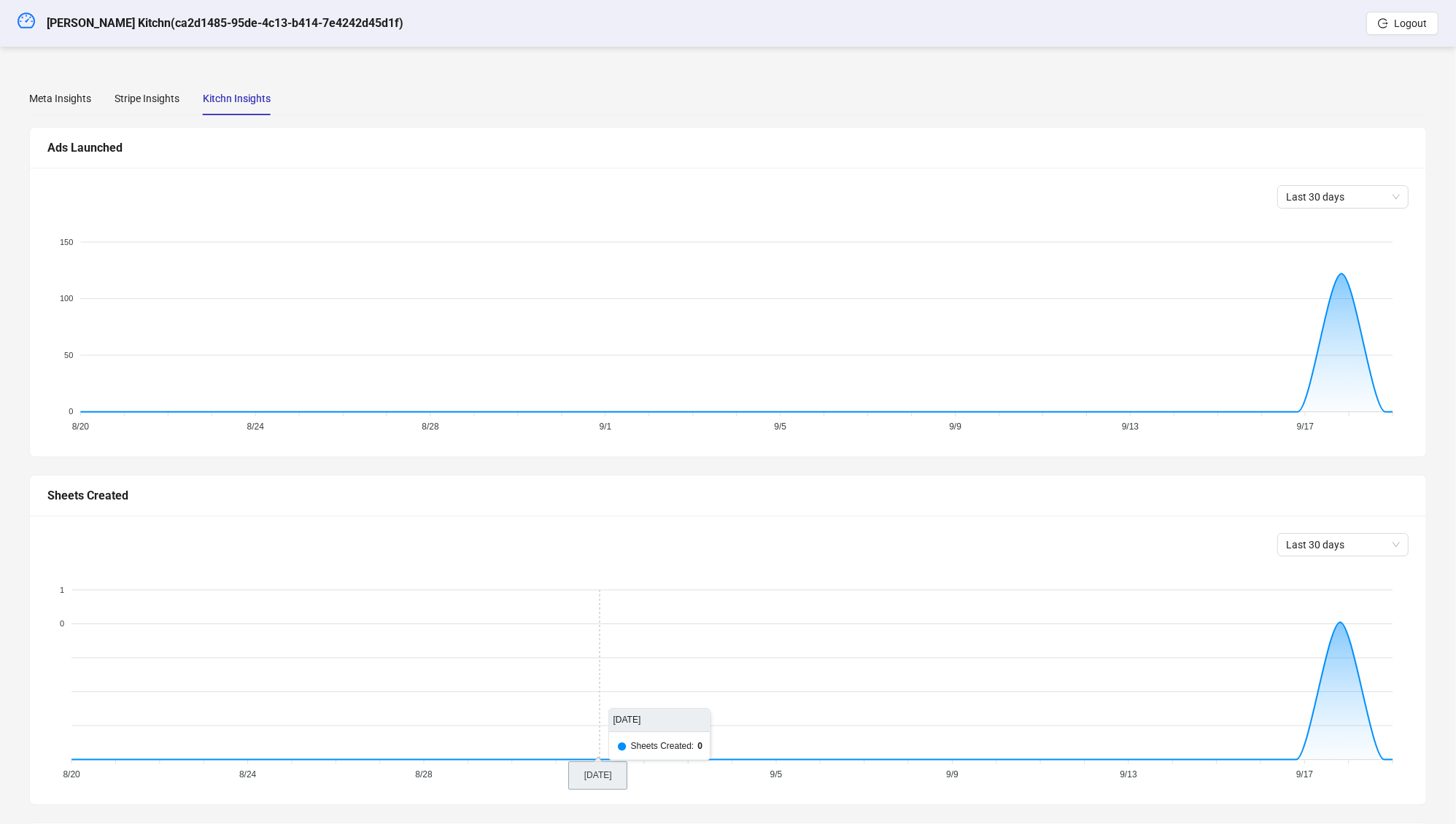
scroll to position [234, 0]
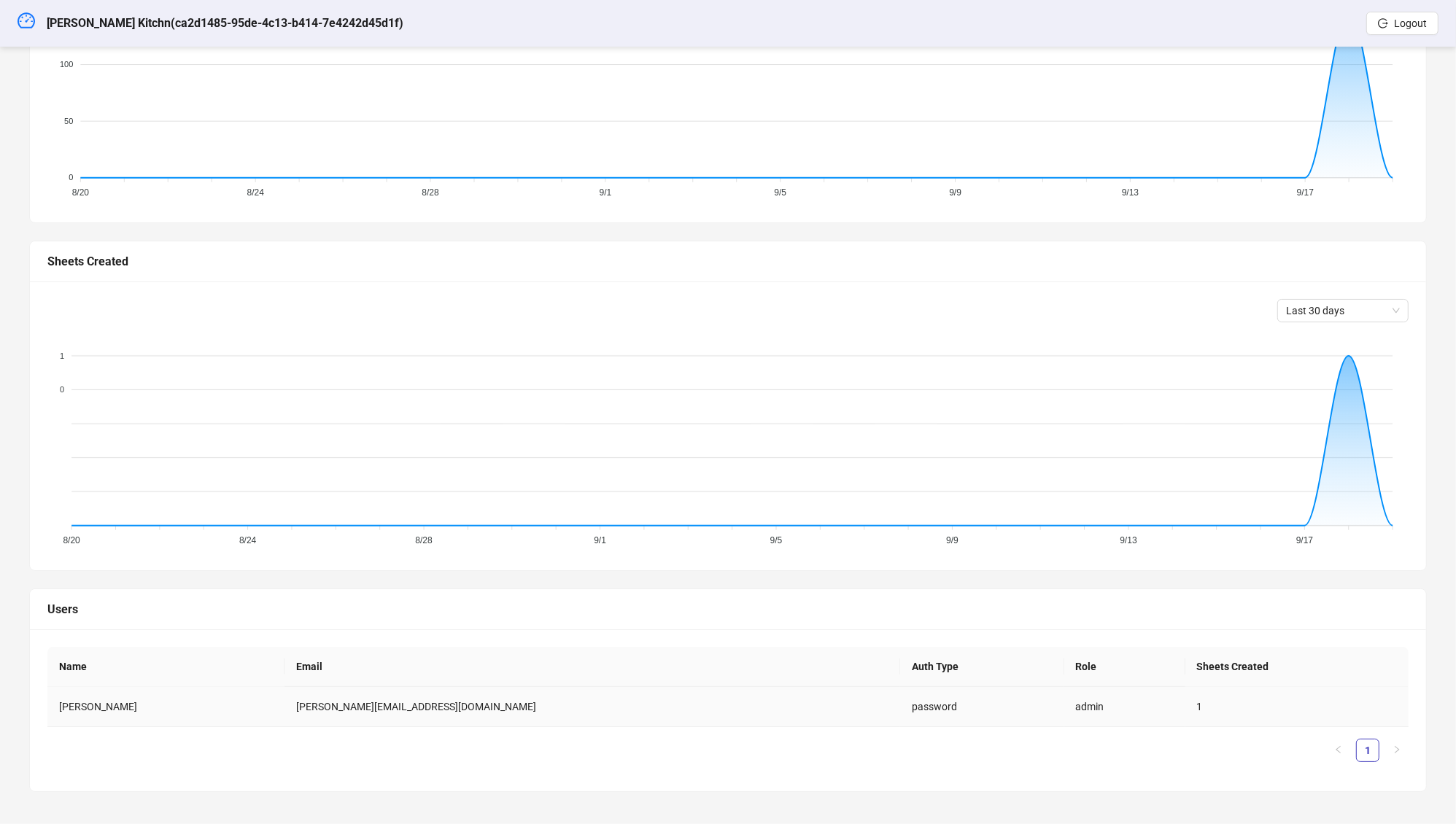
click at [397, 699] on td "[PERSON_NAME][EMAIL_ADDRESS][DOMAIN_NAME]" at bounding box center [592, 707] width 615 height 40
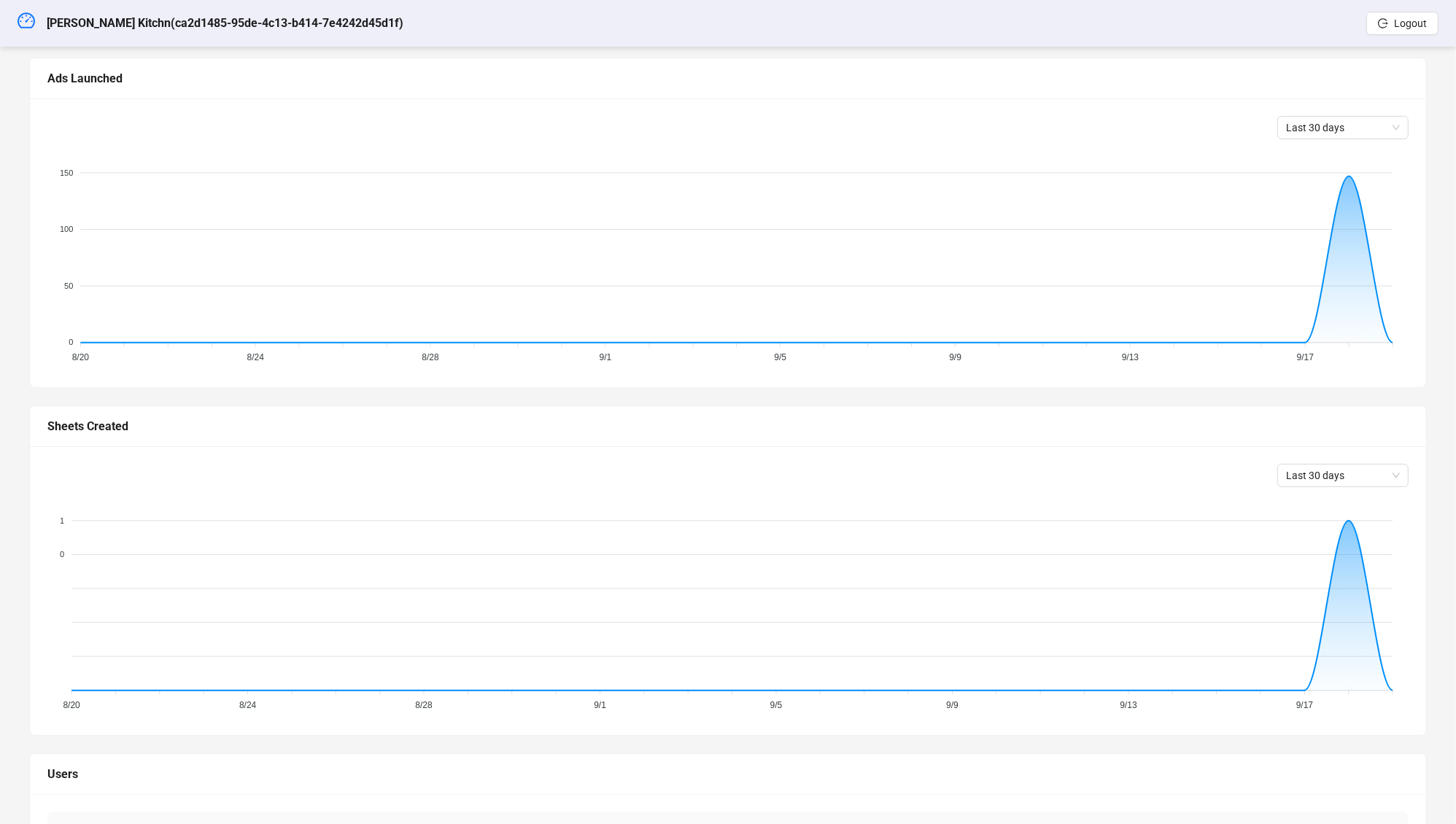
scroll to position [0, 0]
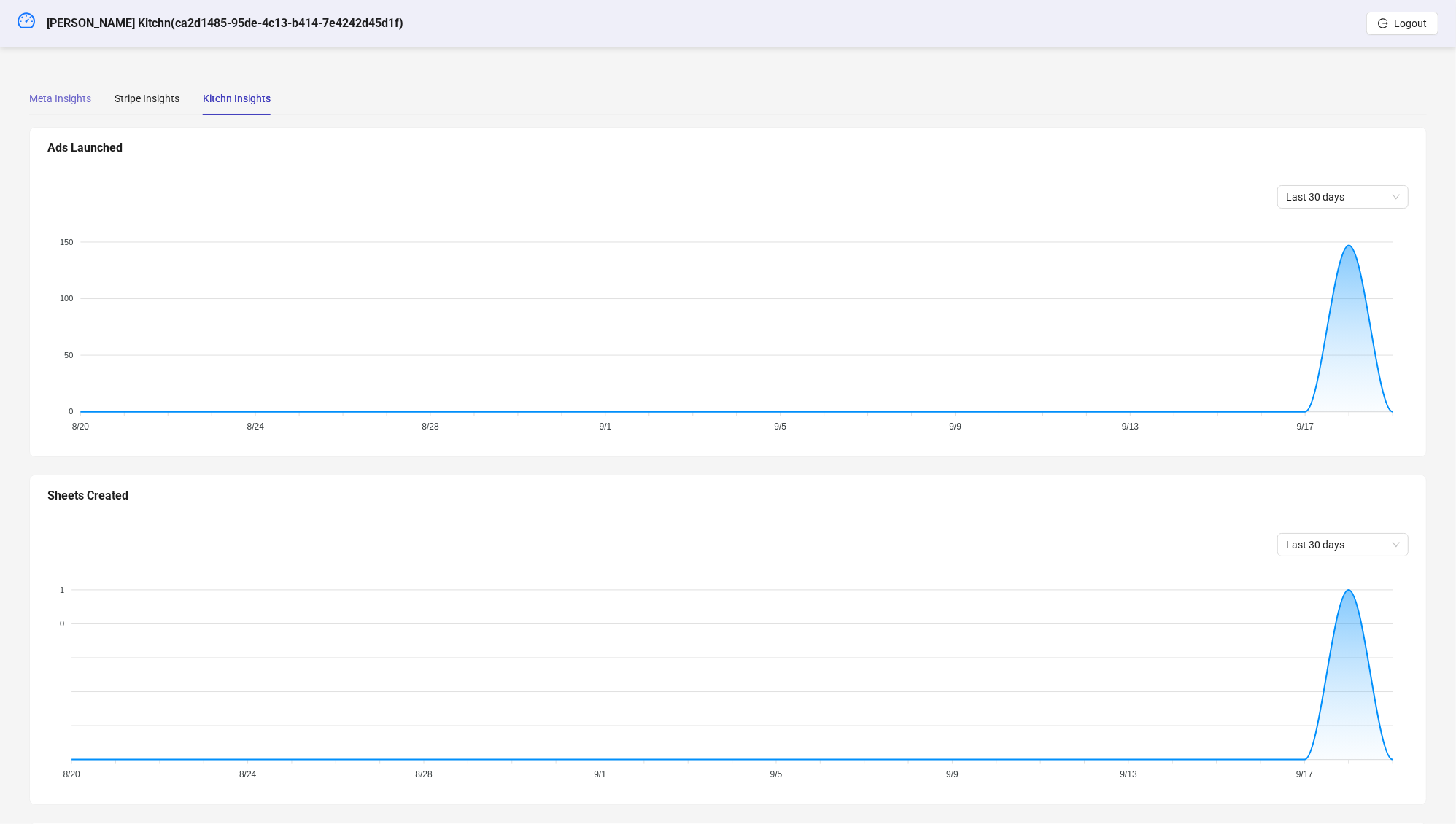
click at [67, 113] on div "Meta Insights" at bounding box center [60, 98] width 62 height 33
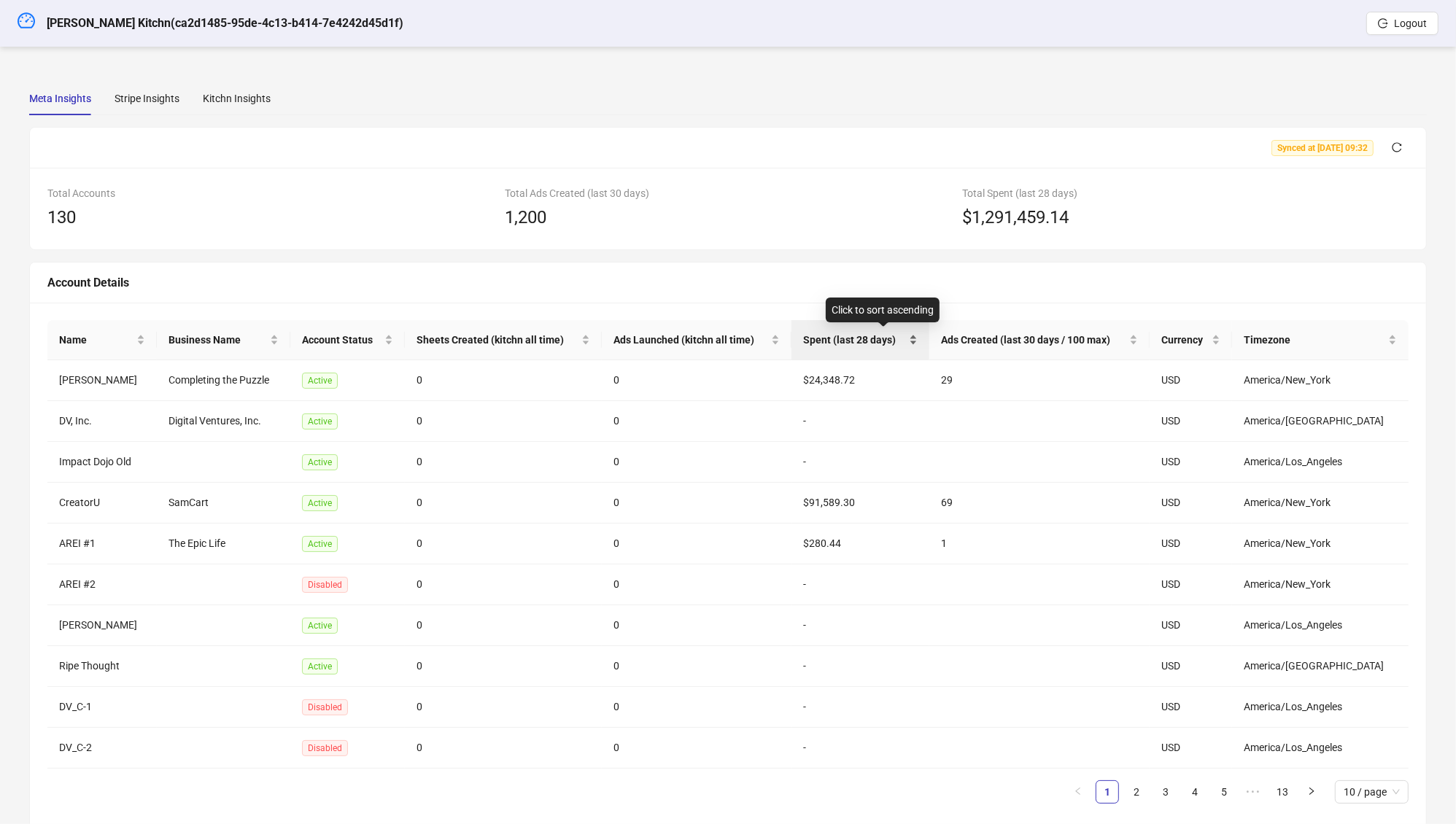
click at [866, 340] on span "Spent (last 28 days)" at bounding box center [855, 340] width 103 height 16
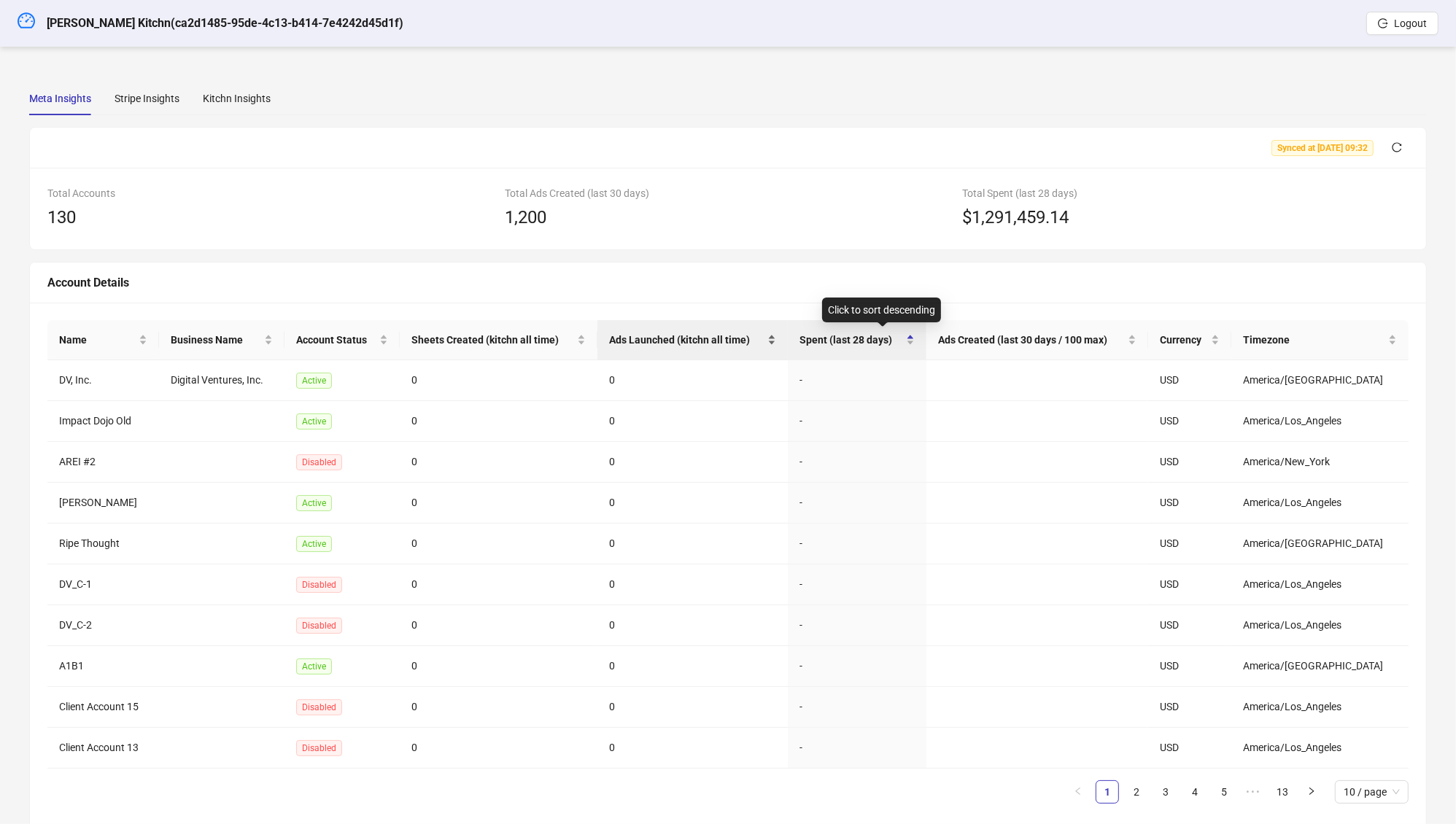
click at [693, 340] on span "Ads Launched (kitchn all time)" at bounding box center [687, 340] width 156 height 16
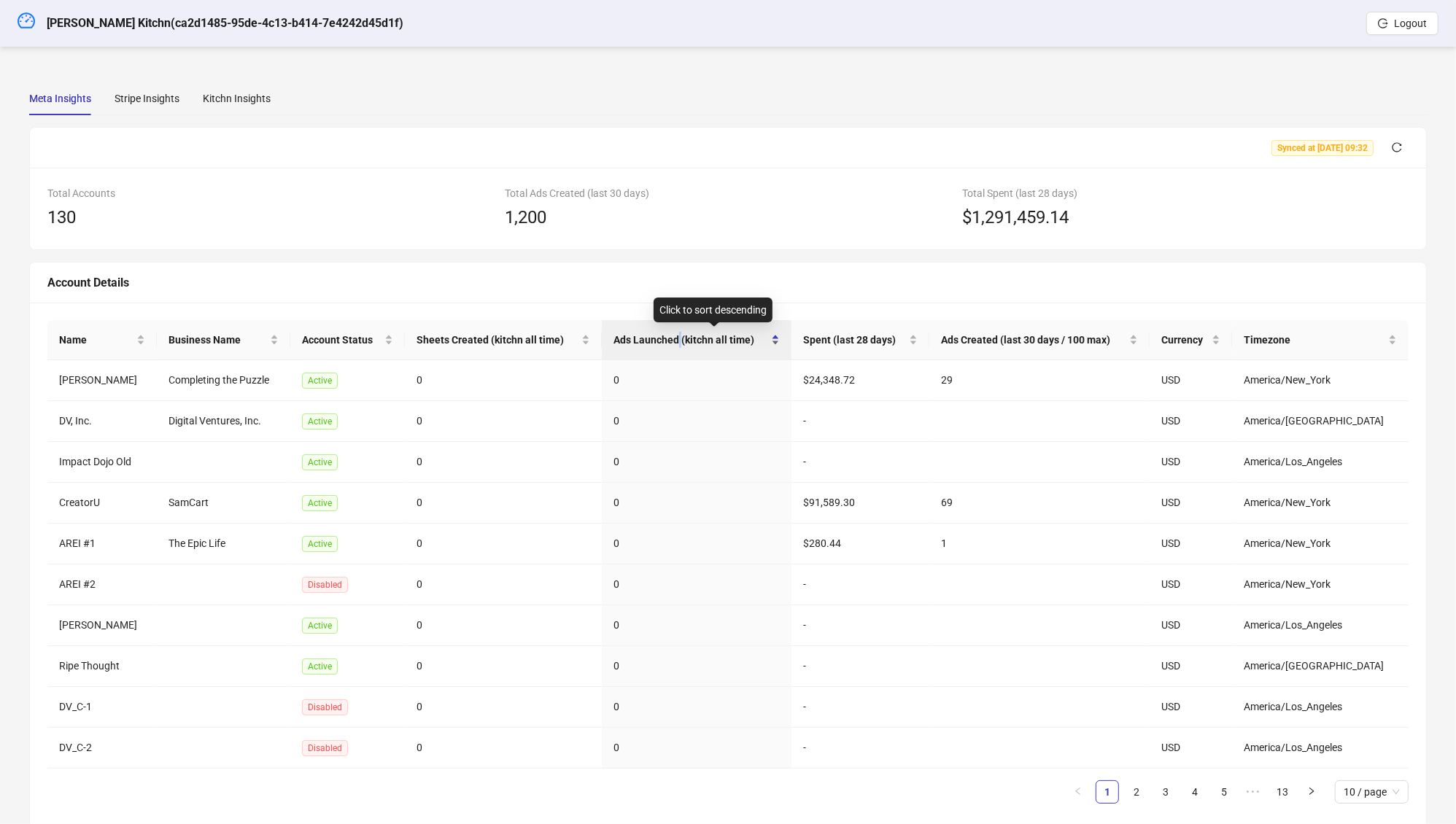
click at [693, 340] on span "Ads Launched (kitchn all time)" at bounding box center [691, 340] width 155 height 16
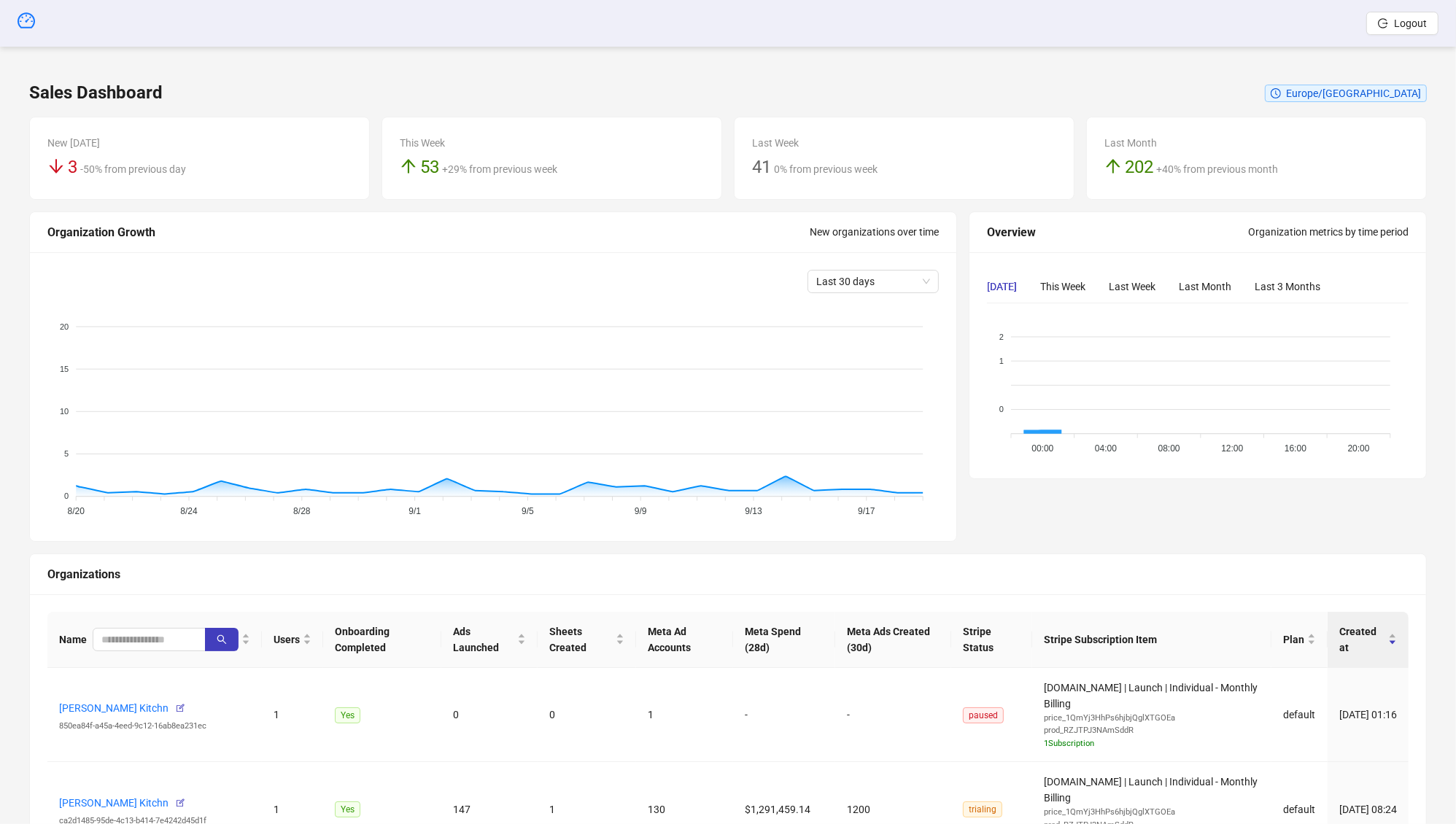
scroll to position [122, 0]
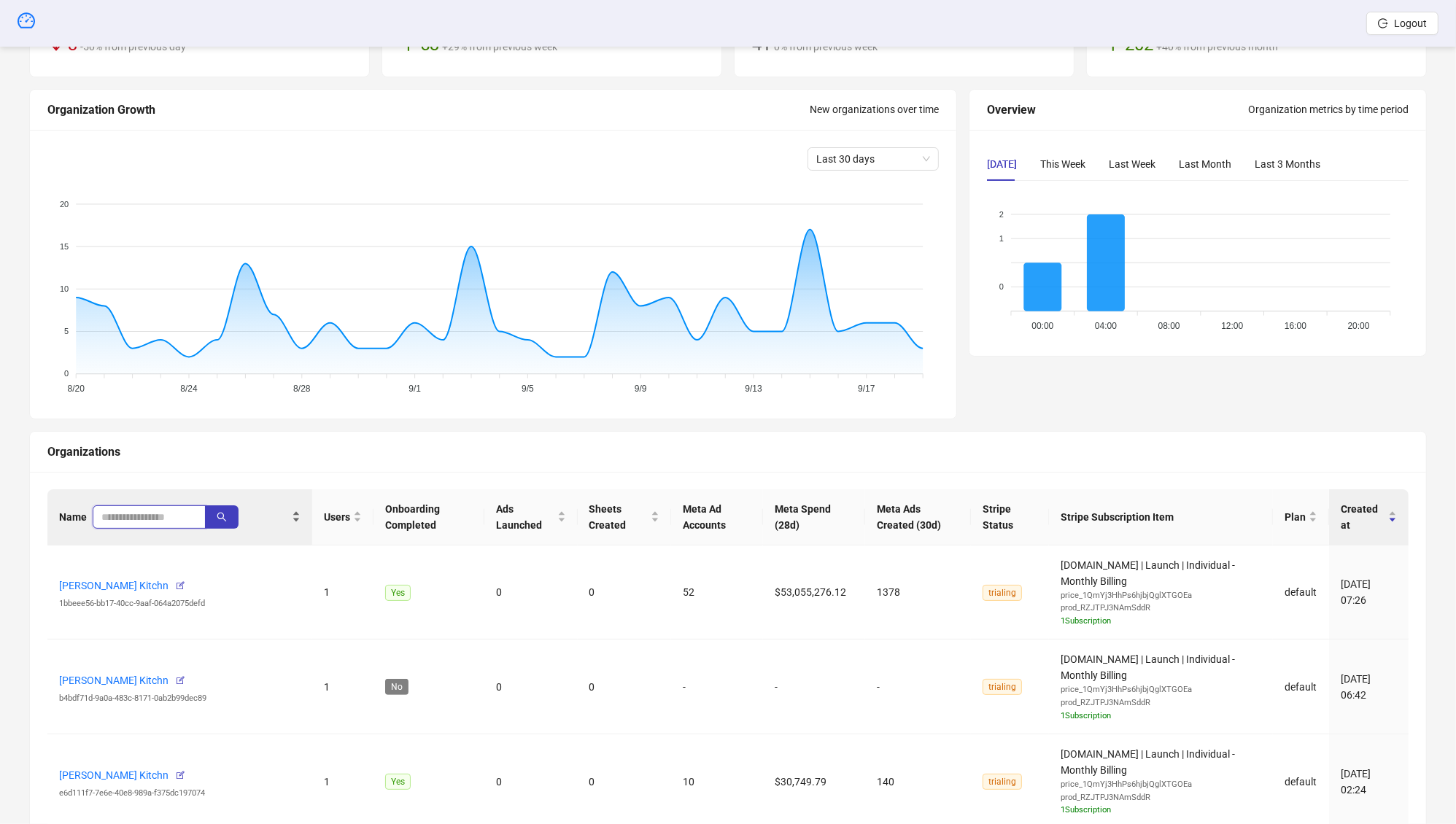
click at [152, 513] on input "search" at bounding box center [143, 517] width 84 height 16
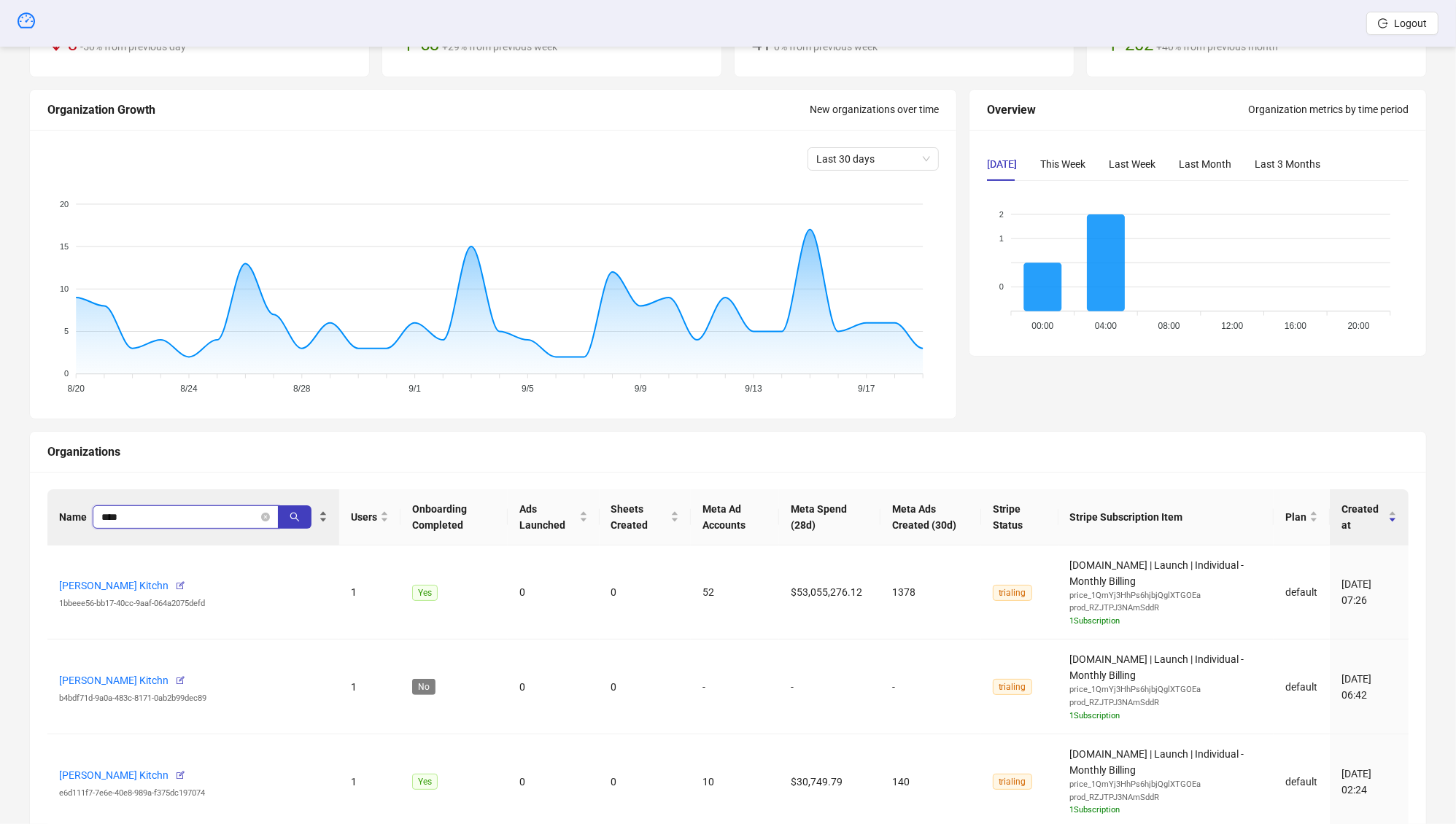
type input "****"
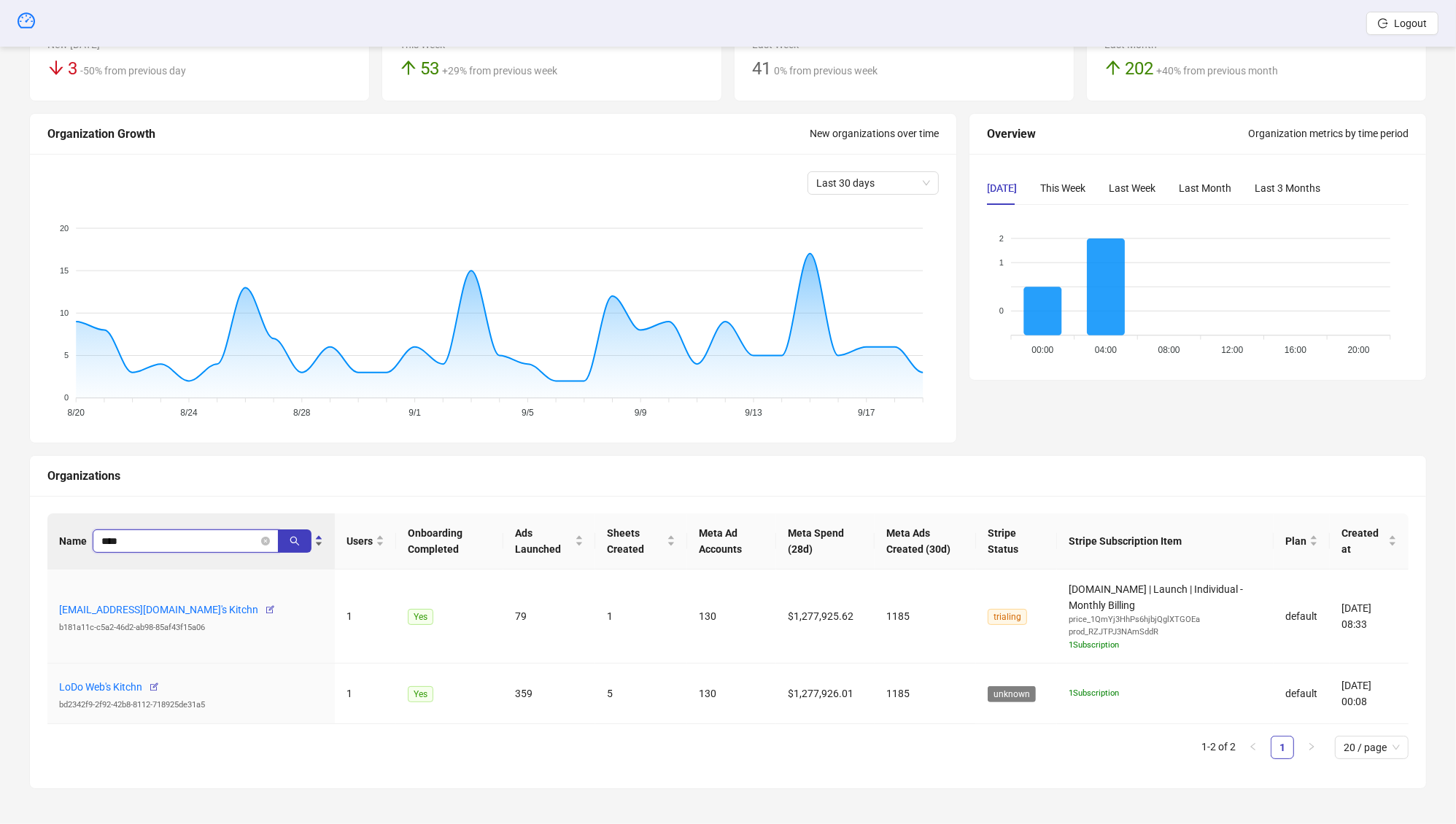
scroll to position [95, 0]
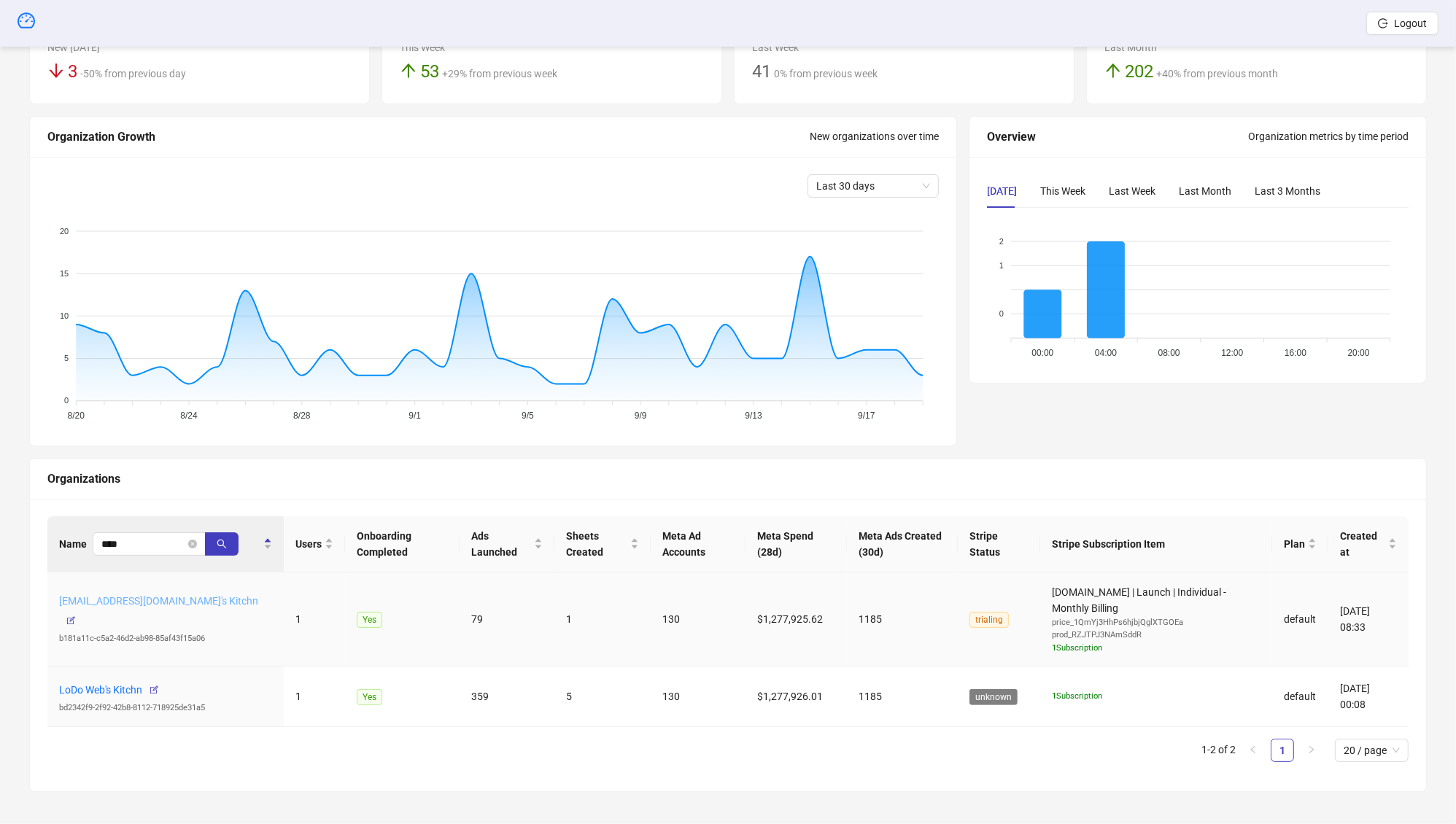
click at [151, 607] on link "[EMAIL_ADDRESS][DOMAIN_NAME]'s Kitchn" at bounding box center [158, 601] width 199 height 11
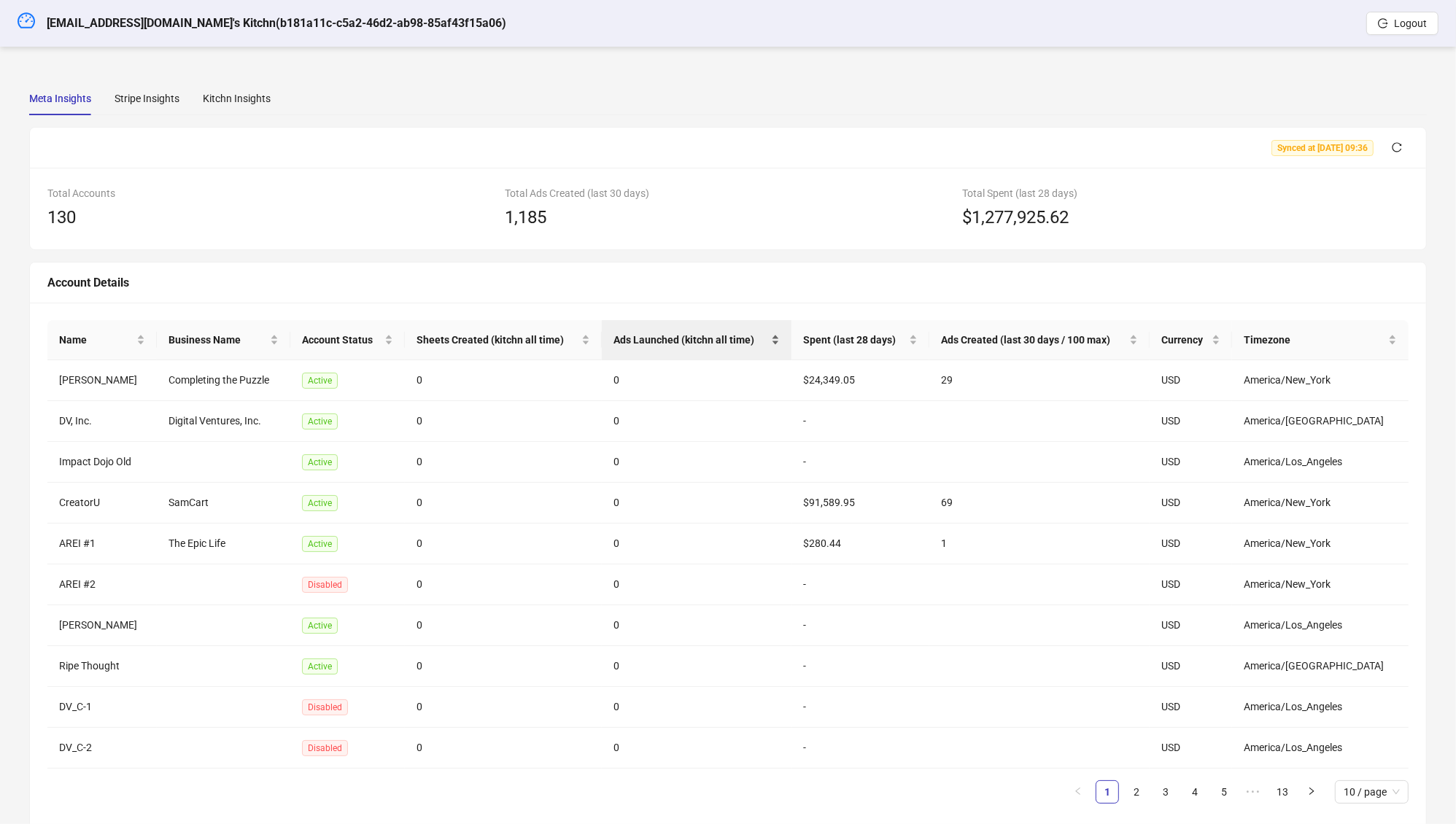
click at [649, 337] on span "Ads Launched (kitchn all time)" at bounding box center [691, 340] width 155 height 16
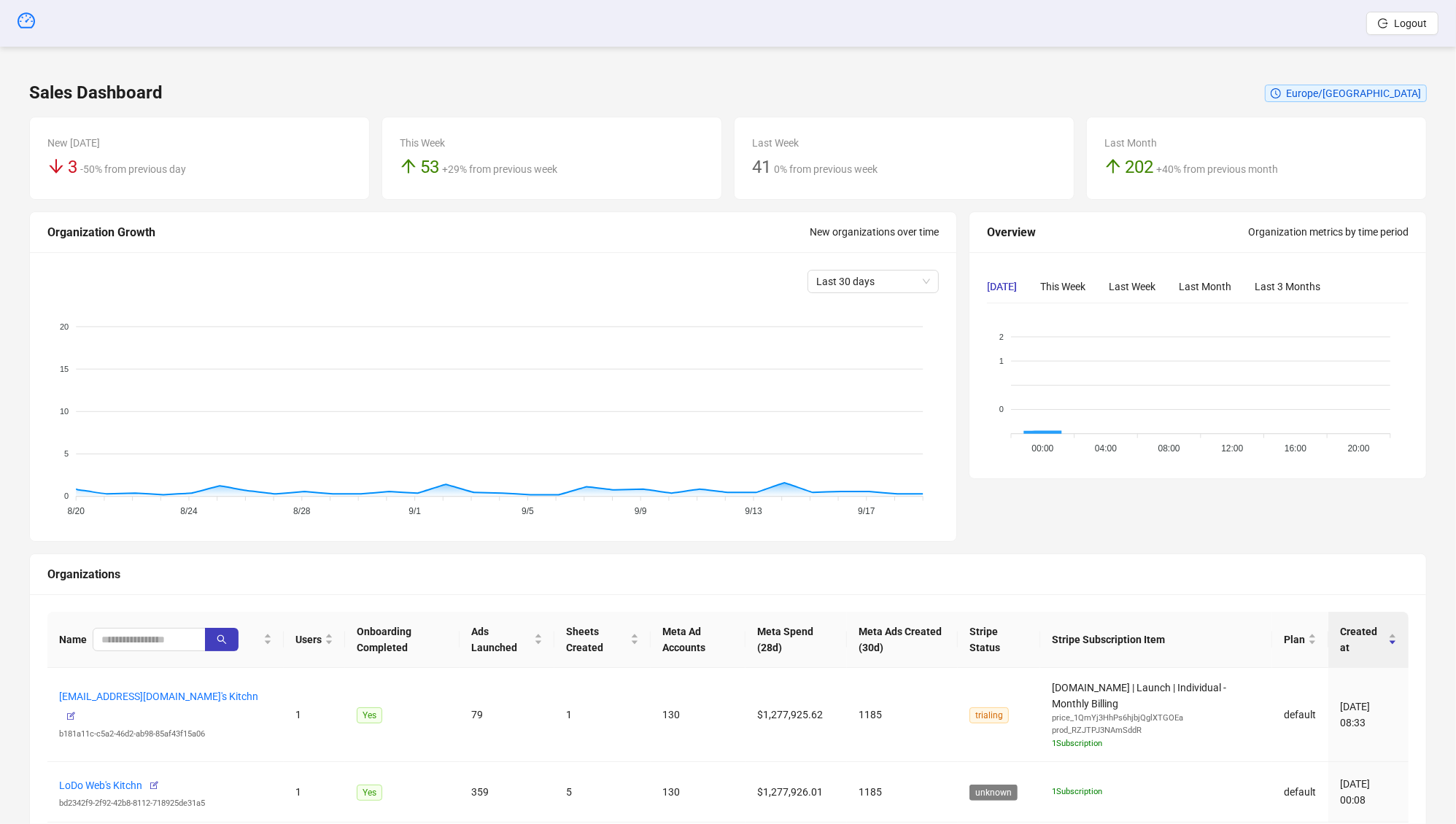
scroll to position [95, 0]
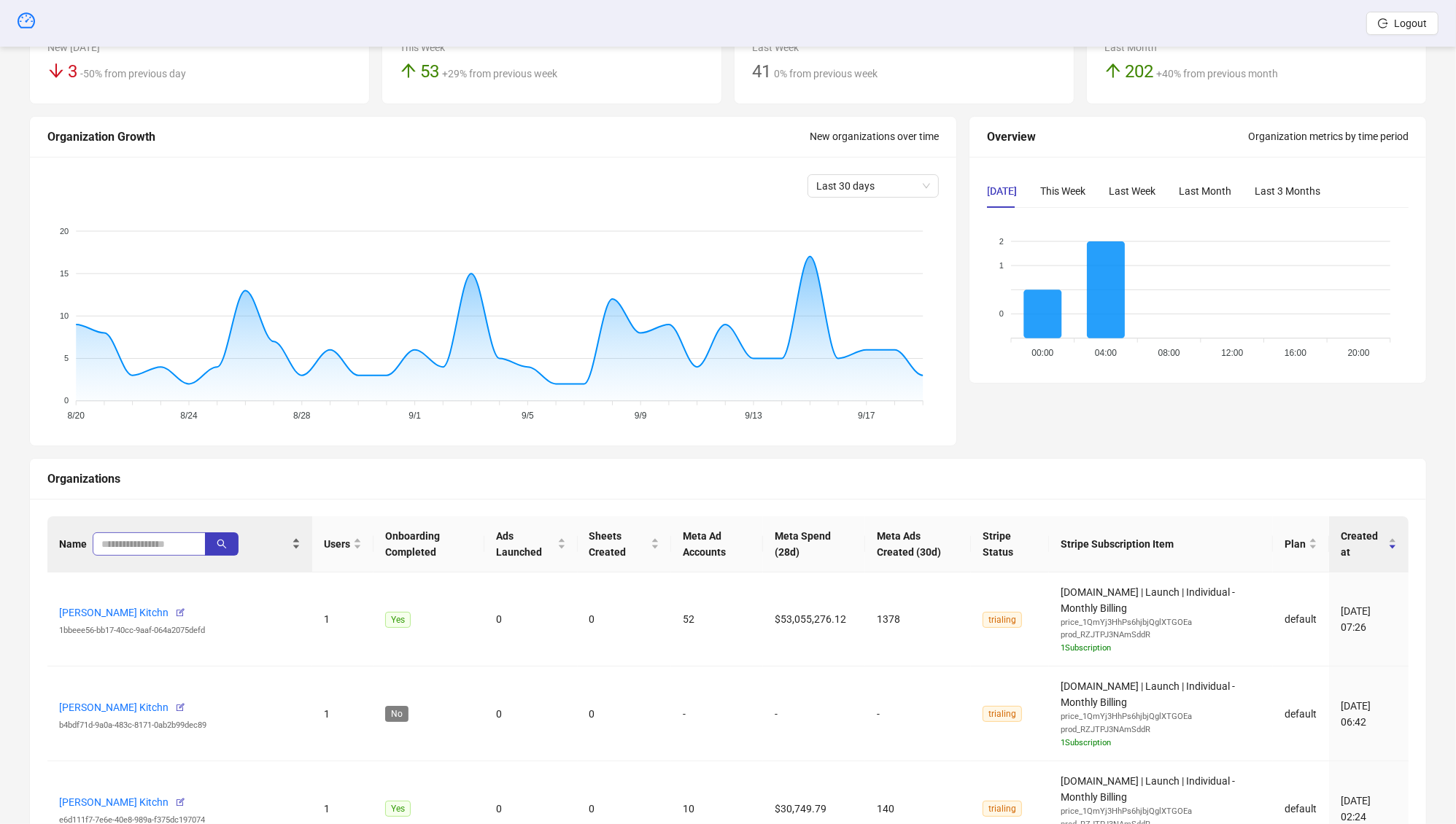
click at [148, 552] on span at bounding box center [149, 544] width 114 height 23
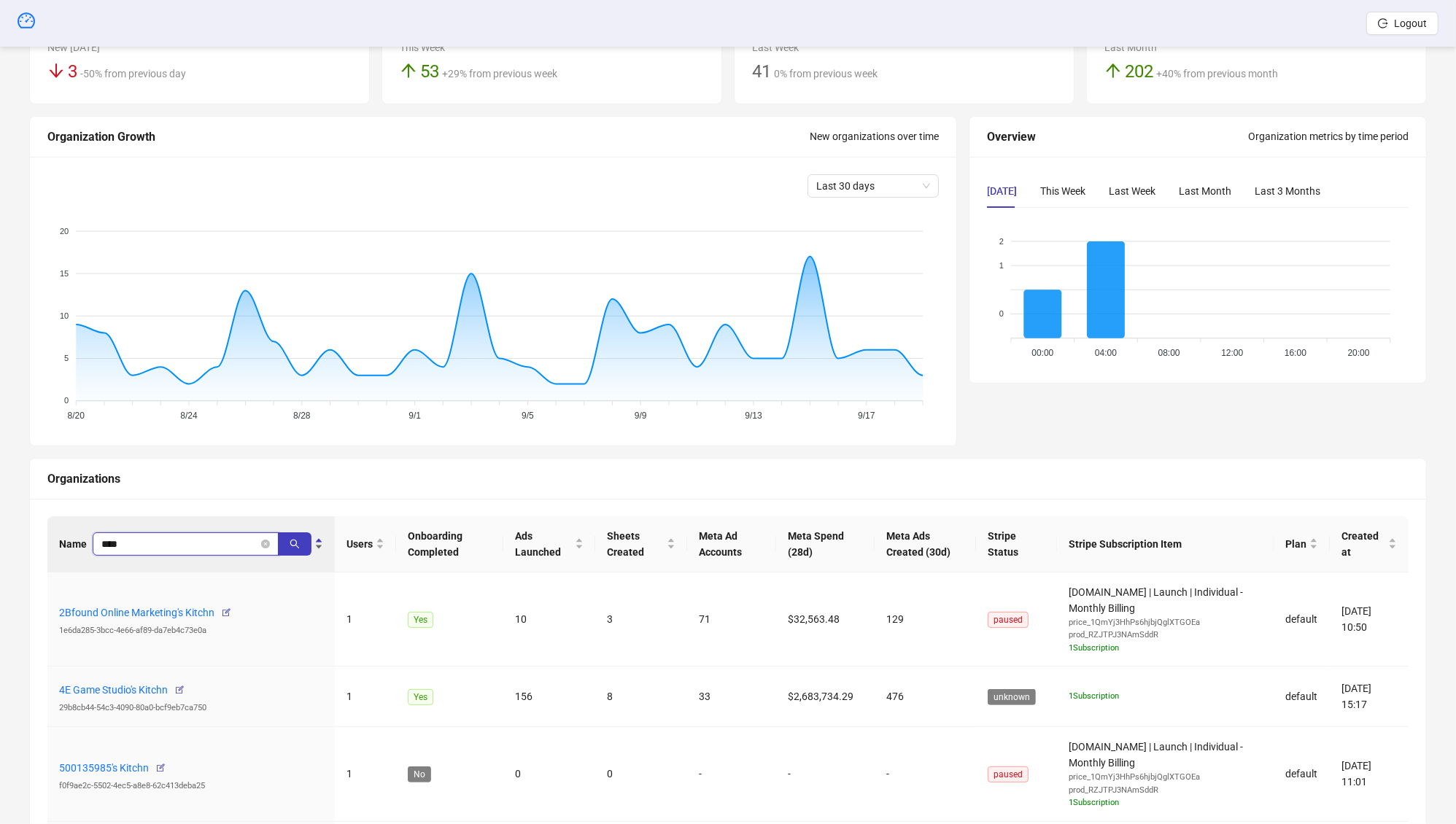
type input "****"
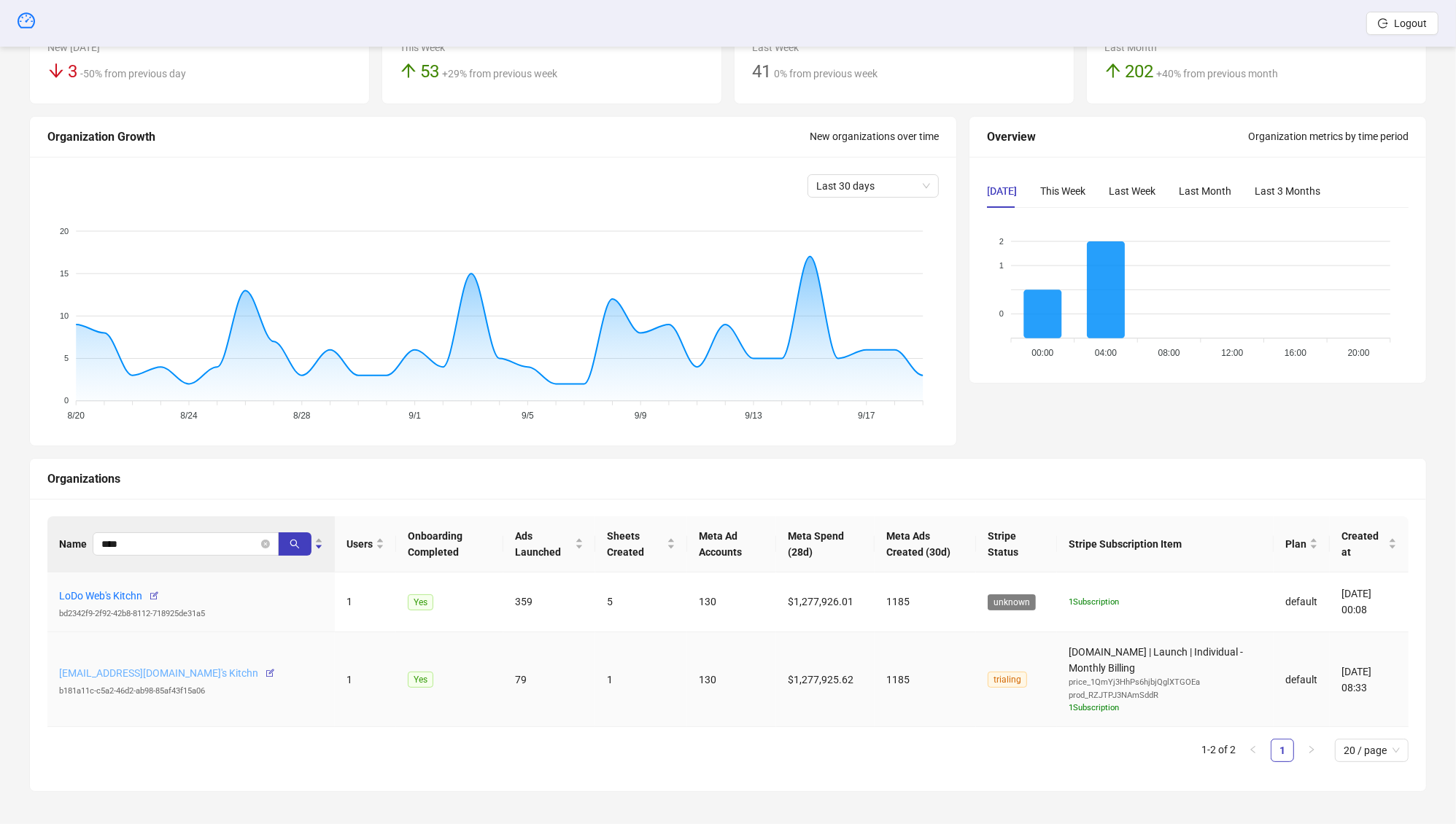
click at [133, 668] on link "kitchen@lodoweb.com's Kitchn" at bounding box center [158, 673] width 199 height 11
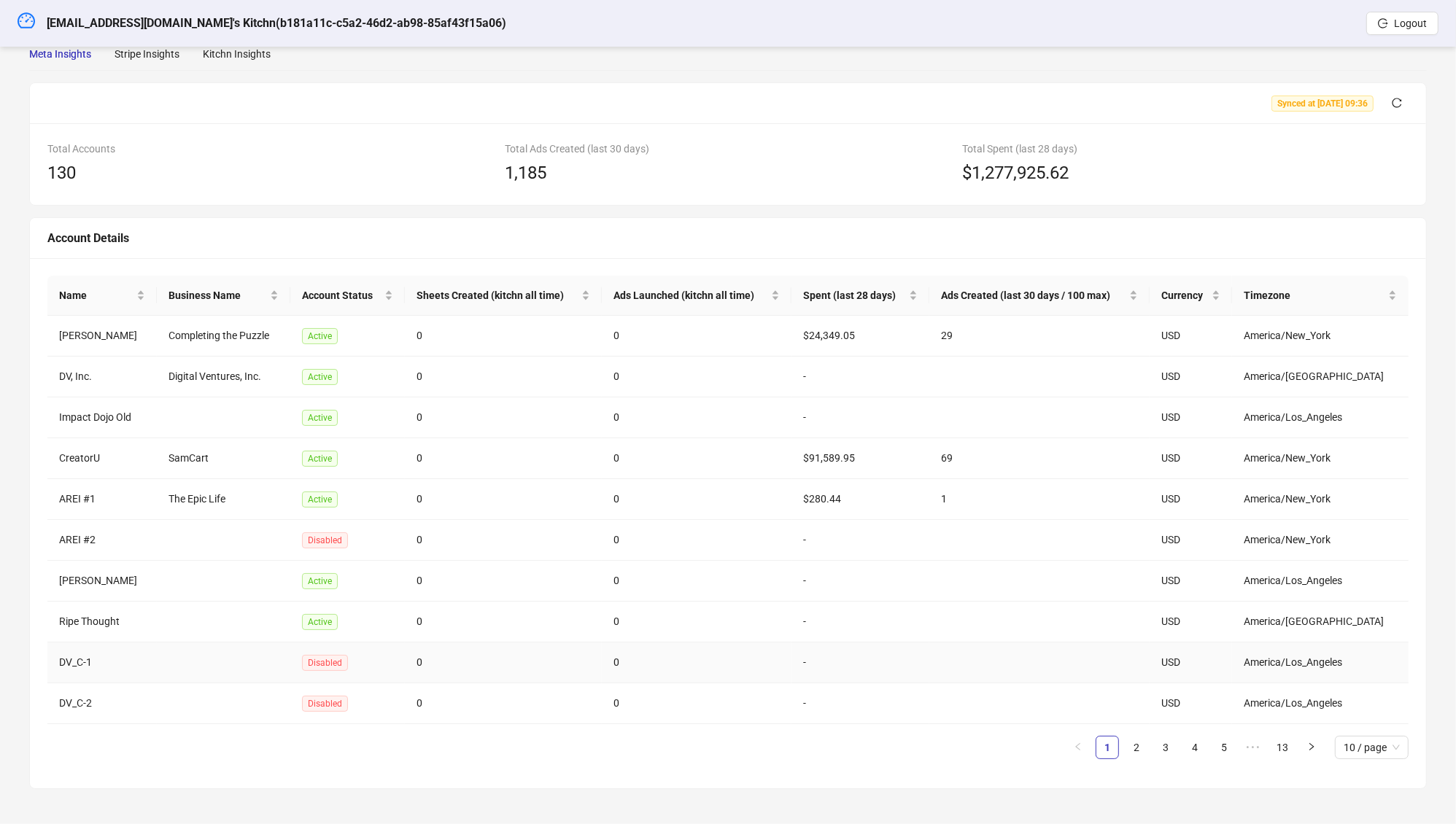
scroll to position [36, 0]
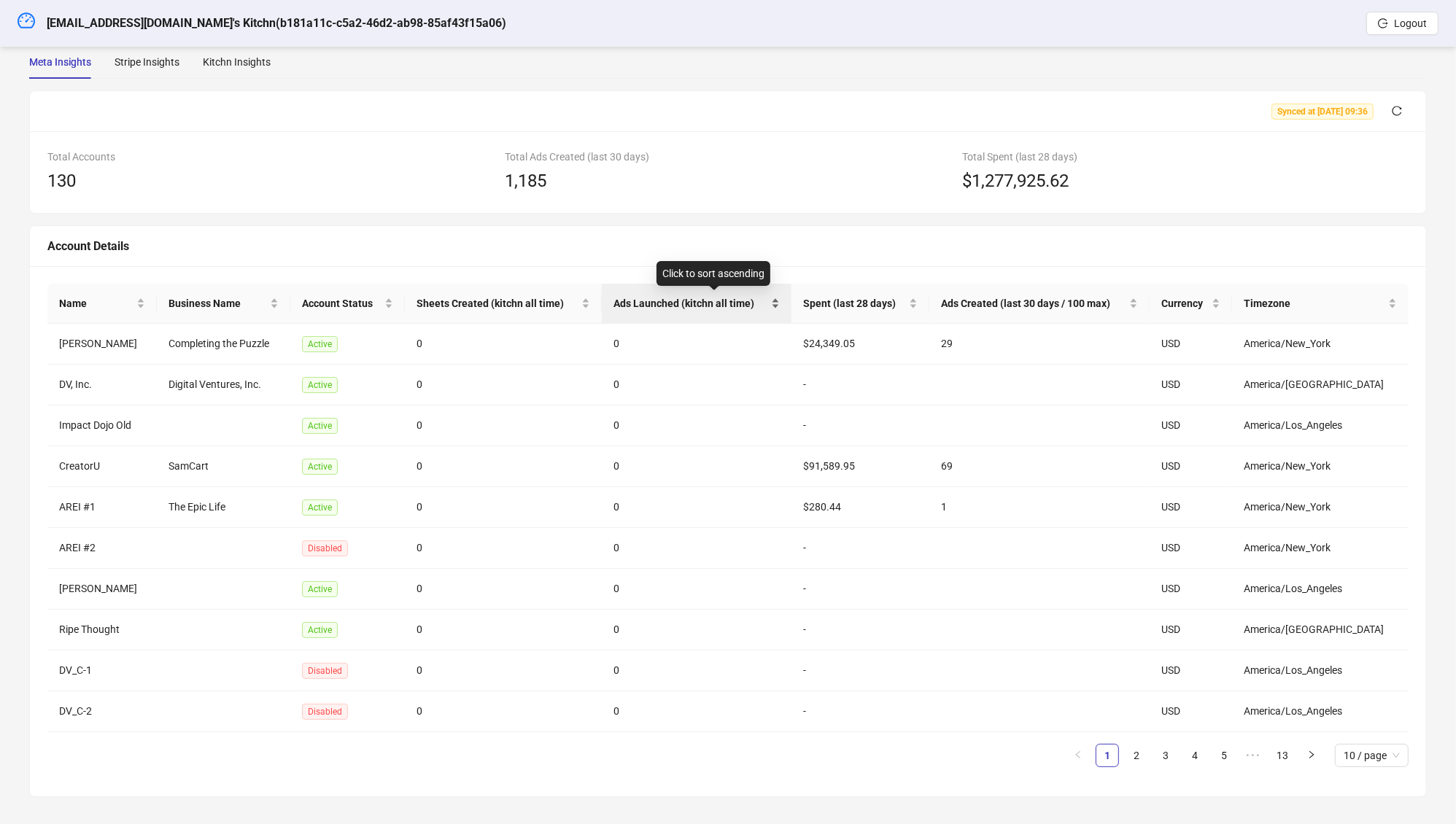
click at [688, 296] on span "Ads Launched (kitchn all time)" at bounding box center [691, 303] width 155 height 16
click at [690, 296] on span "Ads Launched (kitchn all time)" at bounding box center [691, 303] width 155 height 16
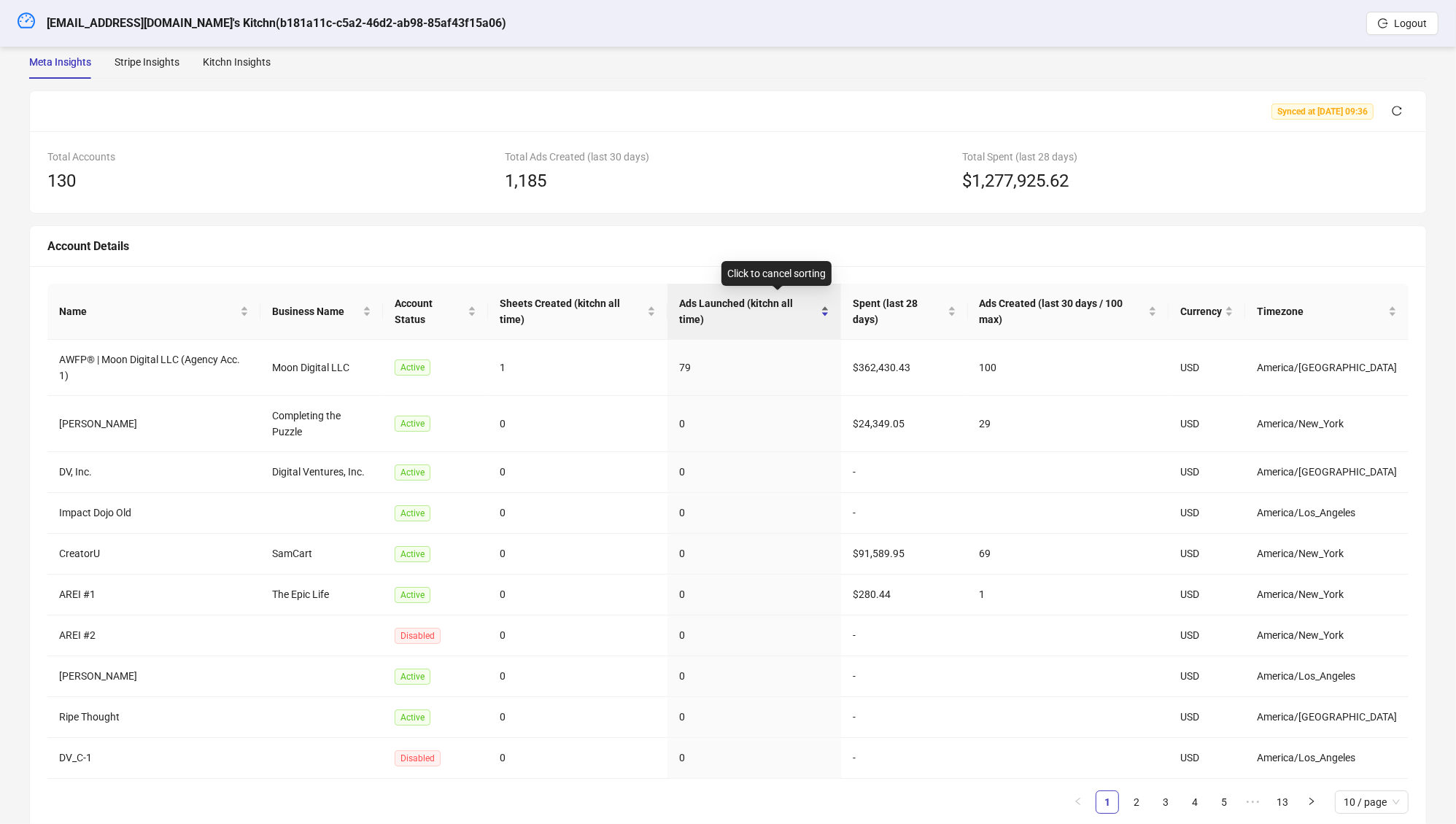
click at [801, 296] on div "Ads Launched (kitchn all time)" at bounding box center [755, 312] width 151 height 32
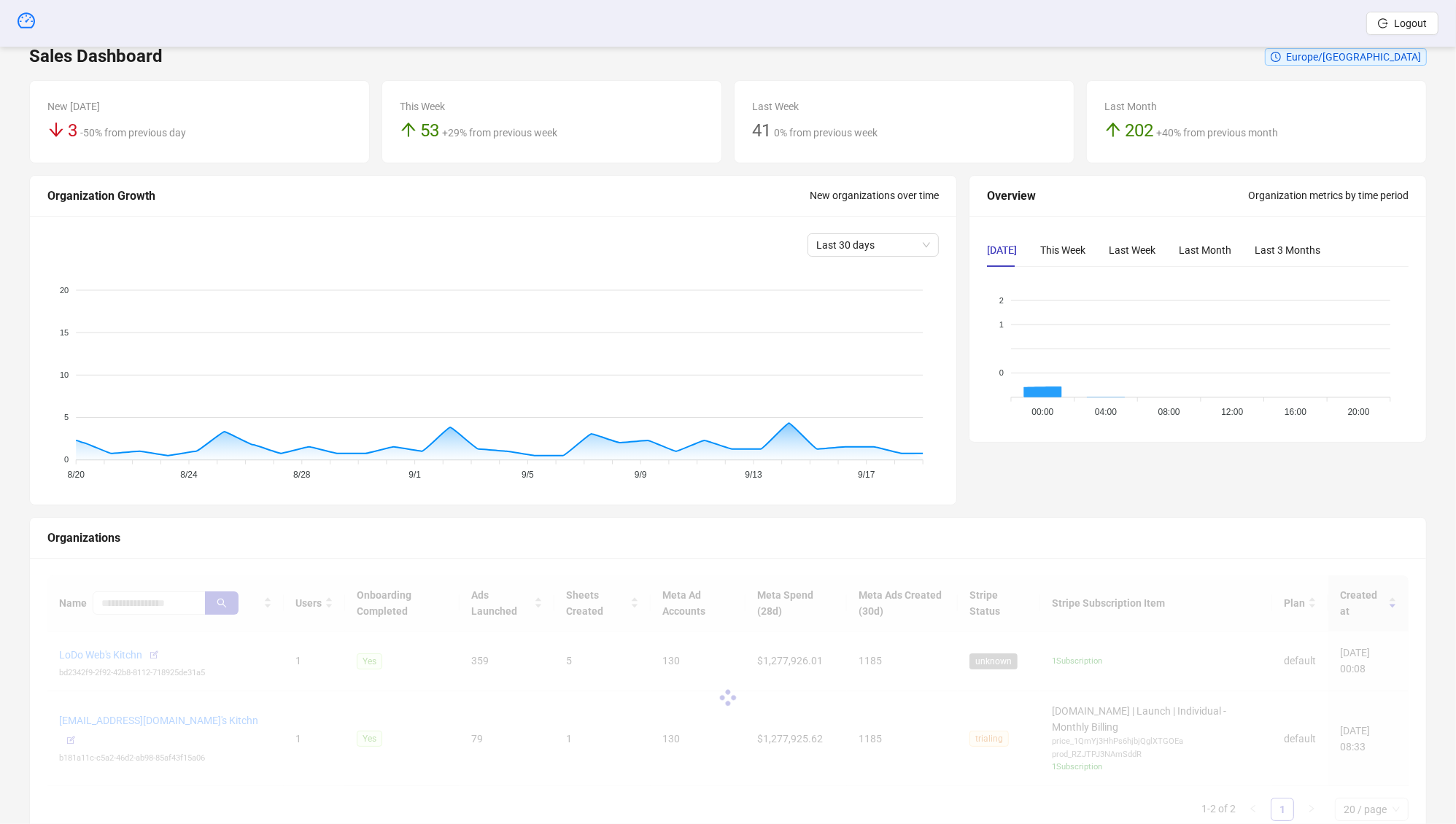
scroll to position [95, 0]
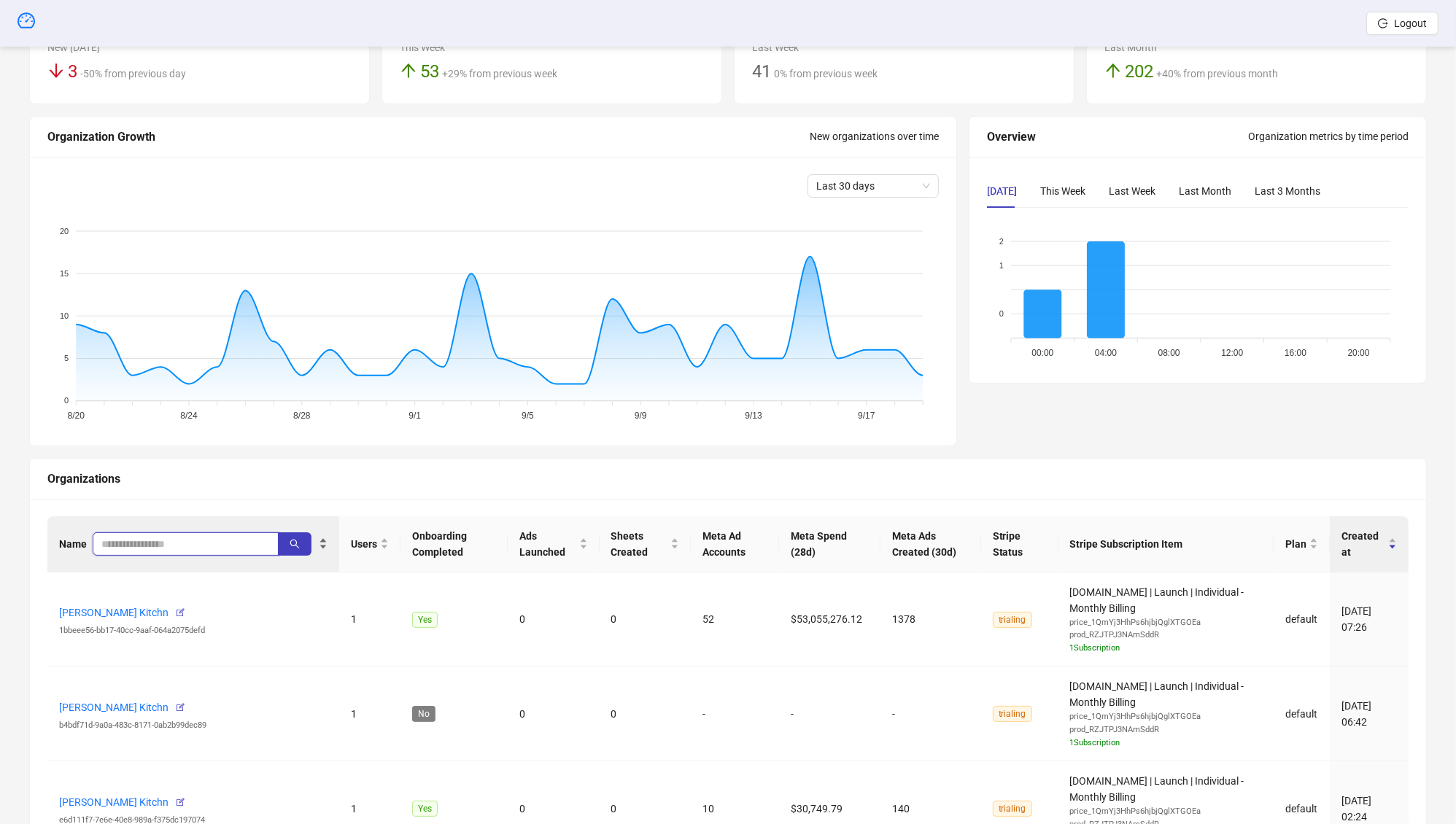
click at [132, 536] on input "search" at bounding box center [179, 544] width 156 height 16
type input "****"
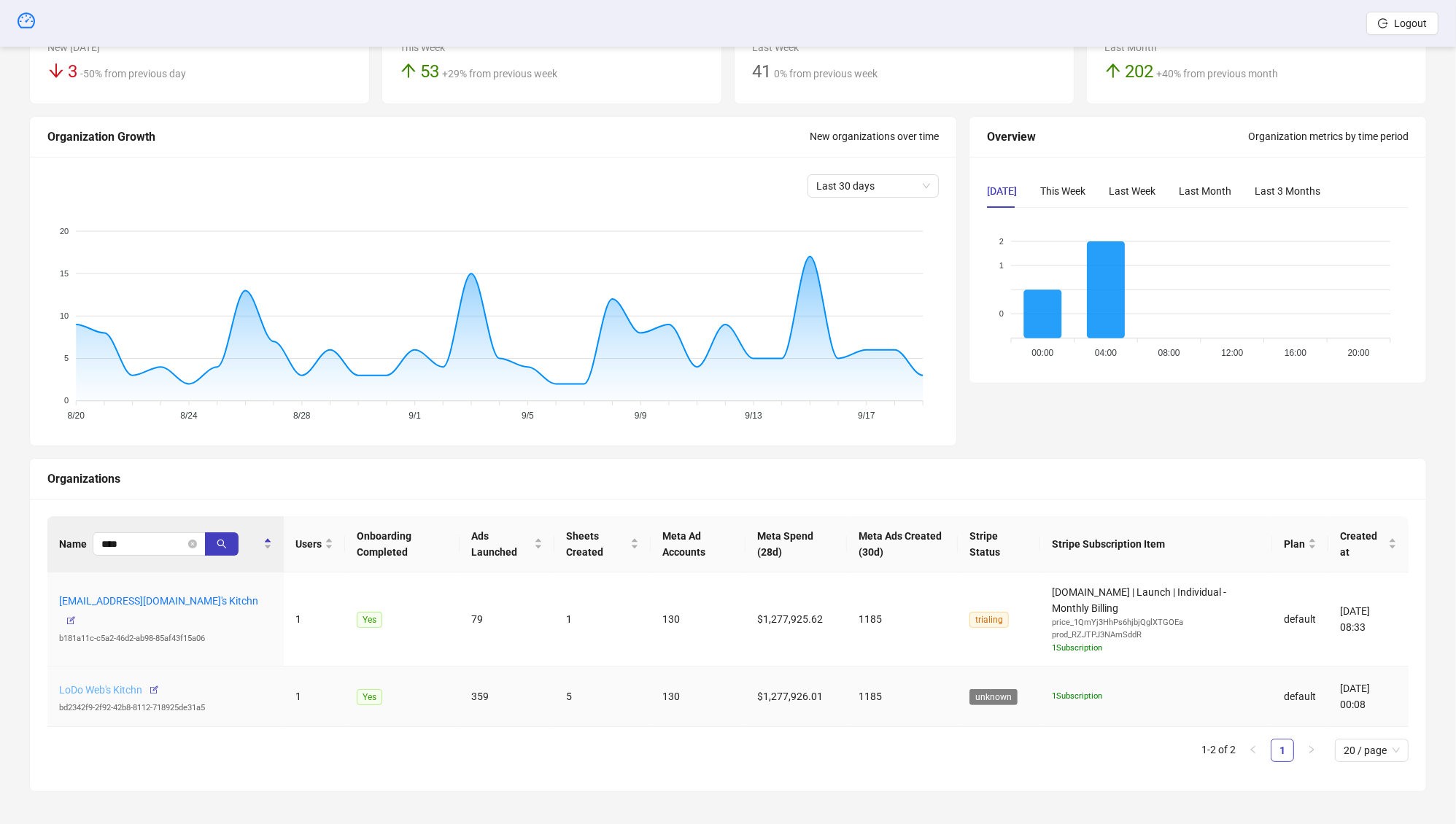
click at [115, 684] on link "LoDo Web's Kitchn" at bounding box center [100, 690] width 83 height 11
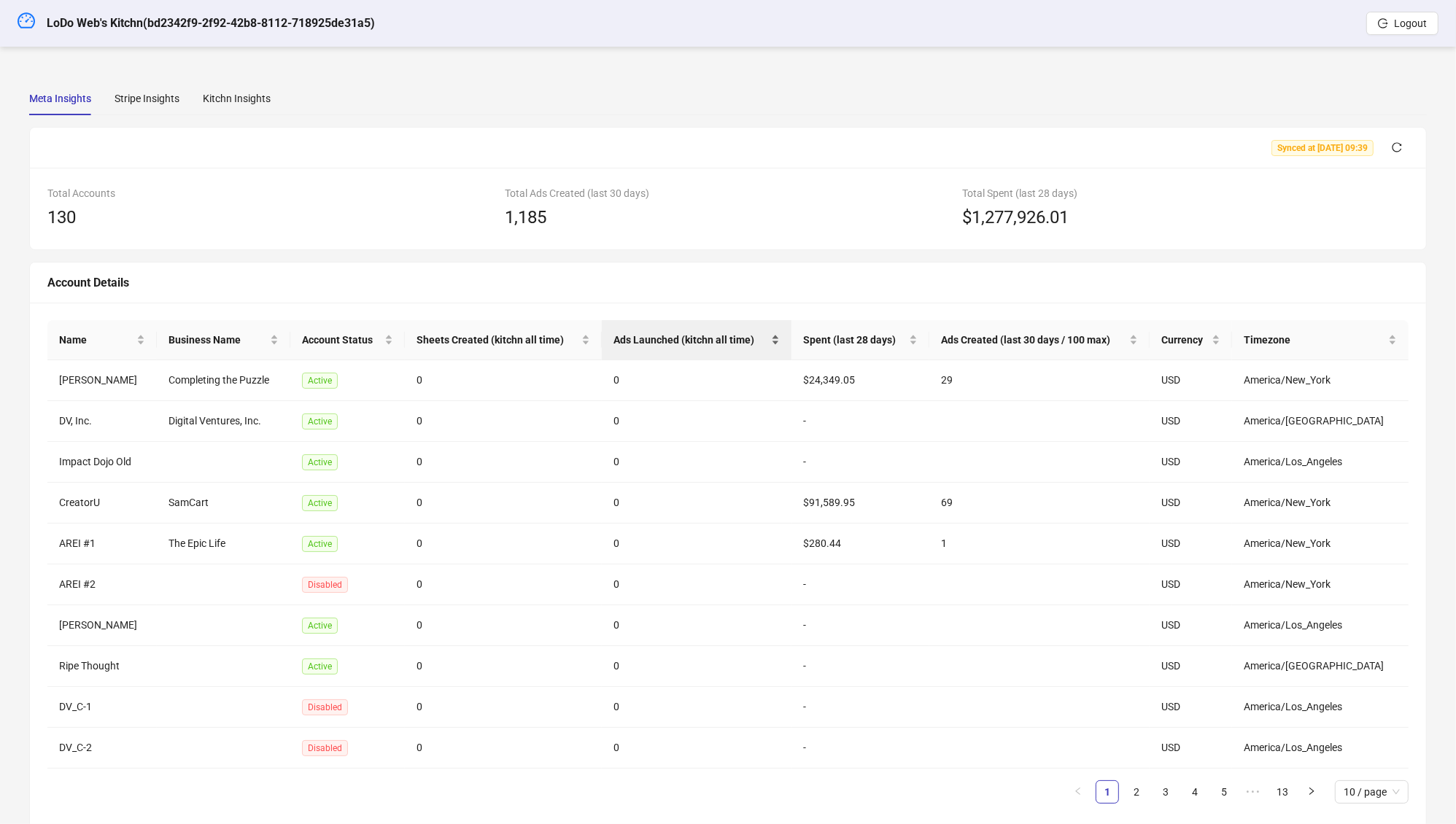
click at [702, 337] on span "Ads Launched (kitchn all time)" at bounding box center [691, 340] width 155 height 16
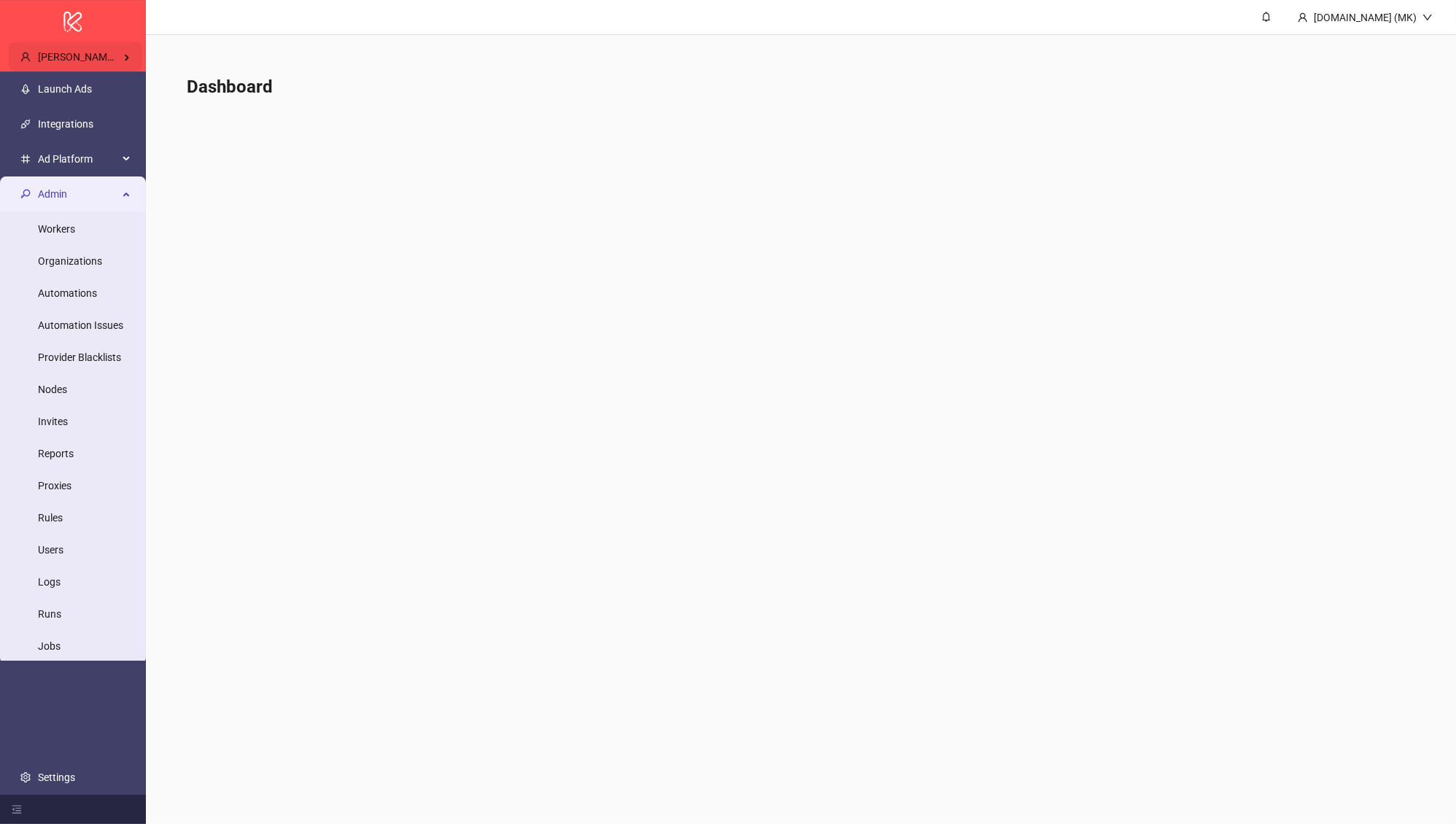
click at [108, 52] on span "[PERSON_NAME]'s Kitchn" at bounding box center [95, 57] width 115 height 11
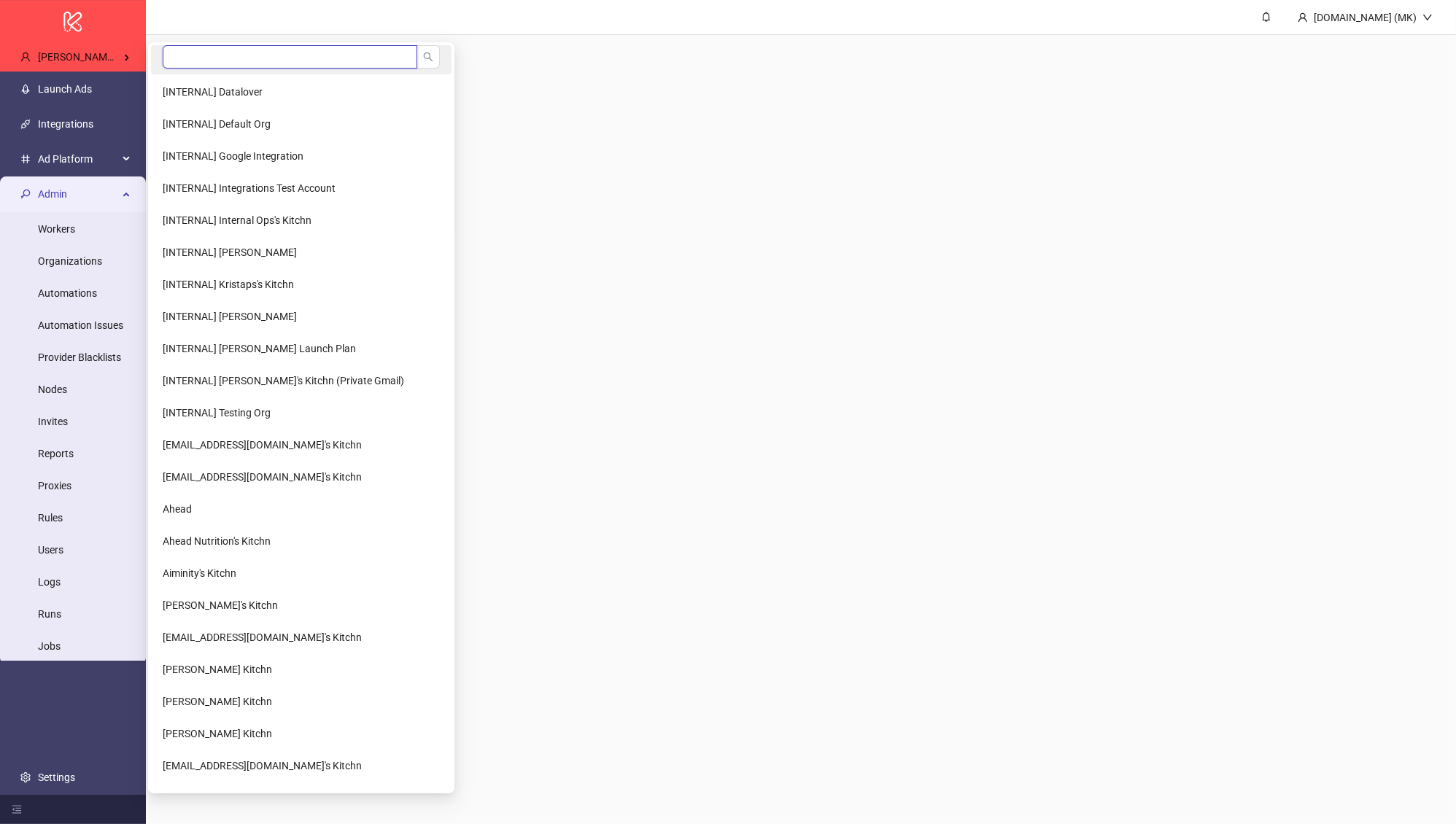
click at [185, 57] on input "search" at bounding box center [290, 56] width 255 height 23
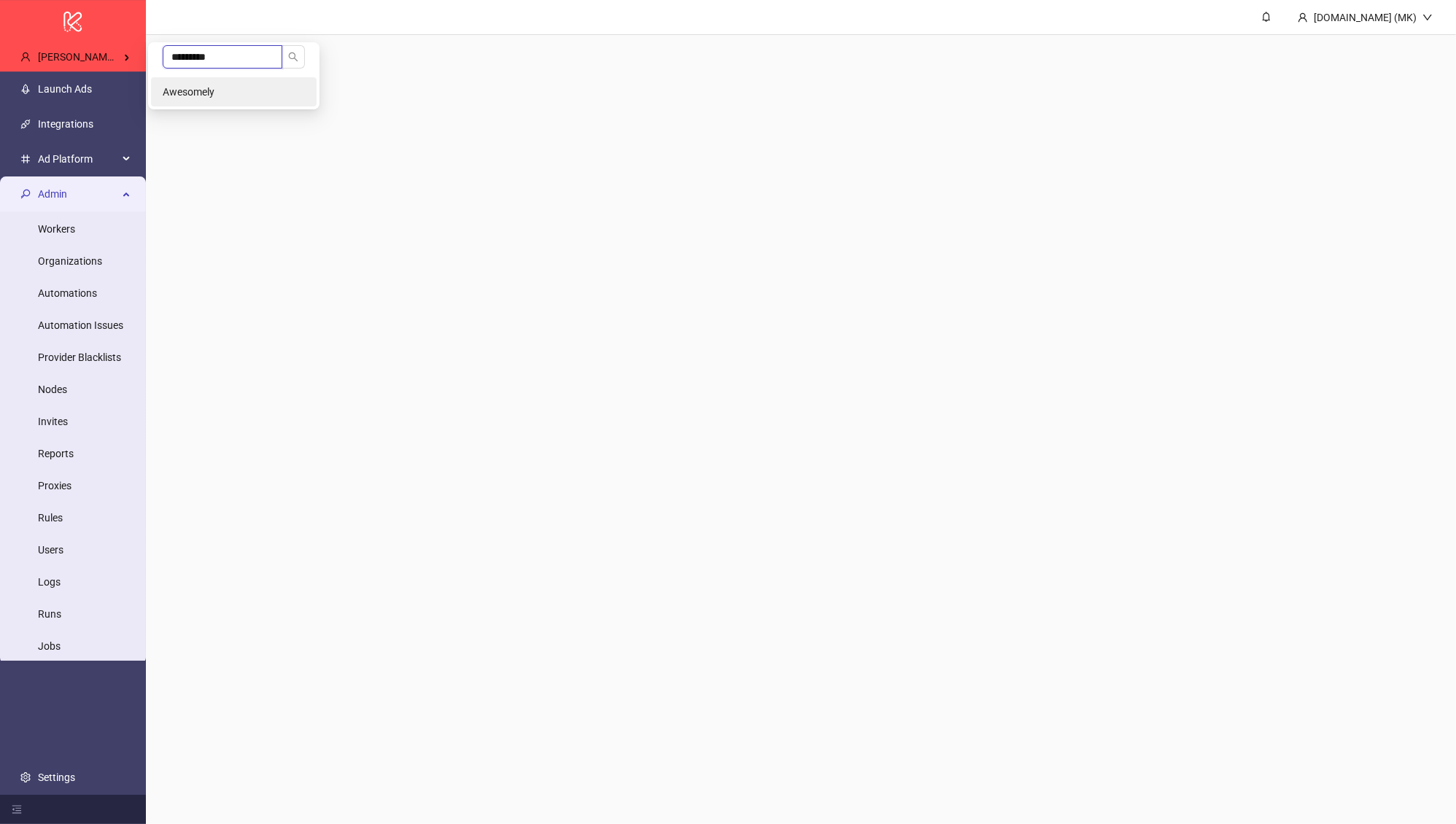
type input "*********"
click at [196, 79] on li "Awesomely" at bounding box center [234, 92] width 166 height 30
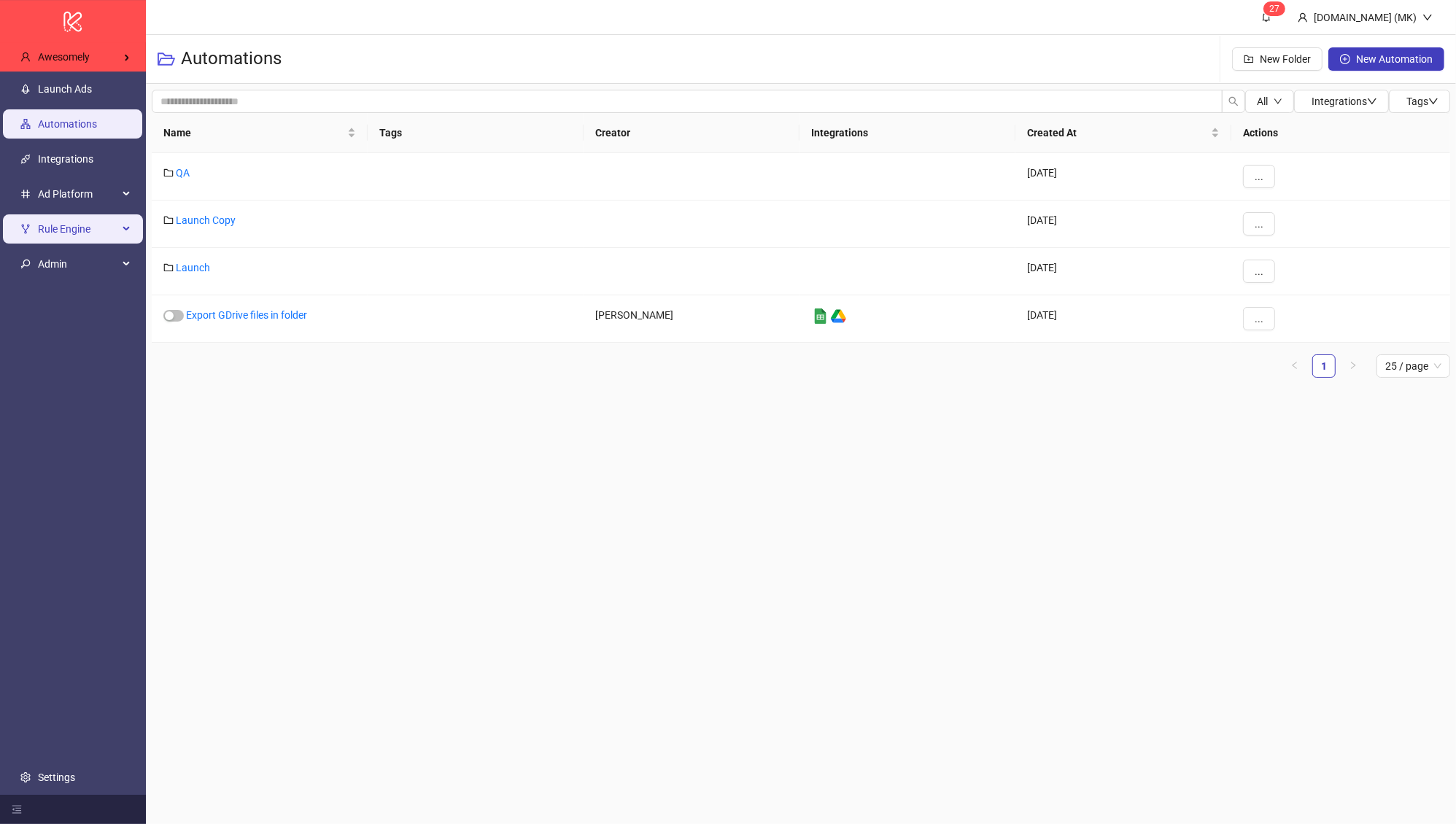
click at [98, 234] on span "Rule Engine" at bounding box center [78, 229] width 80 height 30
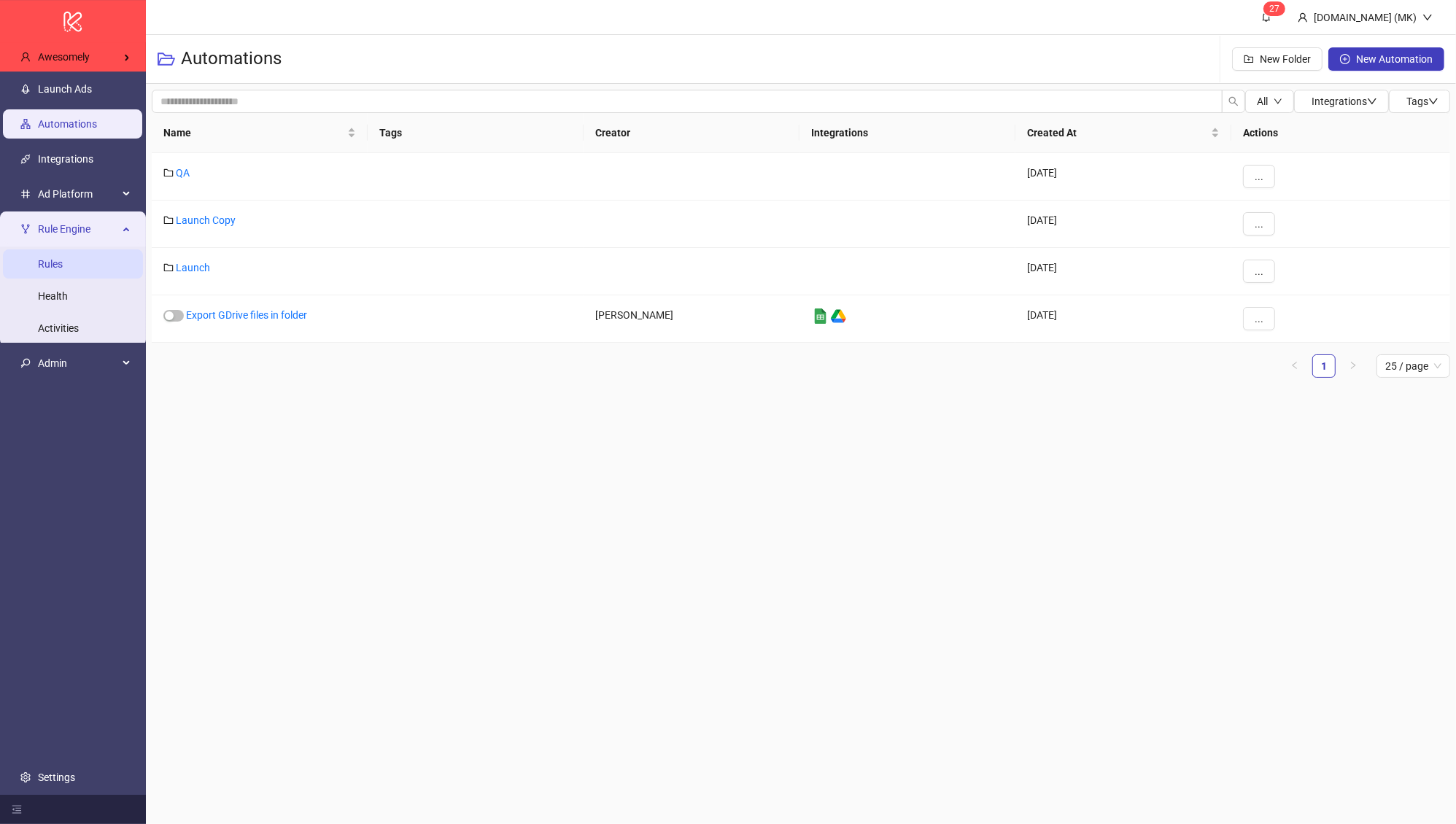
click at [63, 258] on link "Rules" at bounding box center [51, 264] width 25 height 11
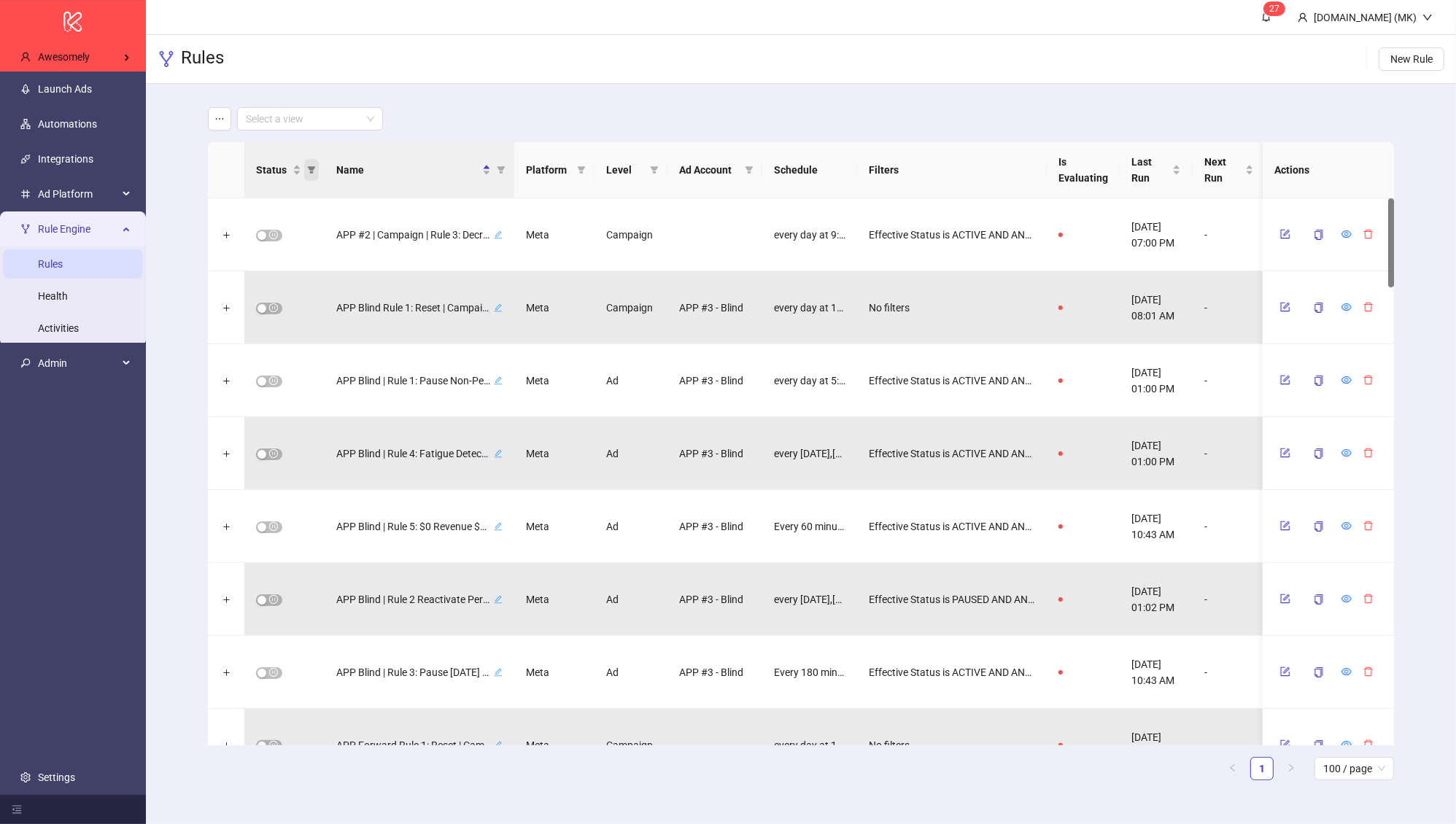
click at [314, 170] on icon "filter" at bounding box center [311, 170] width 9 height 9
click at [222, 234] on span "active" at bounding box center [214, 234] width 32 height 11
click at [302, 281] on span "OK" at bounding box center [300, 286] width 14 height 11
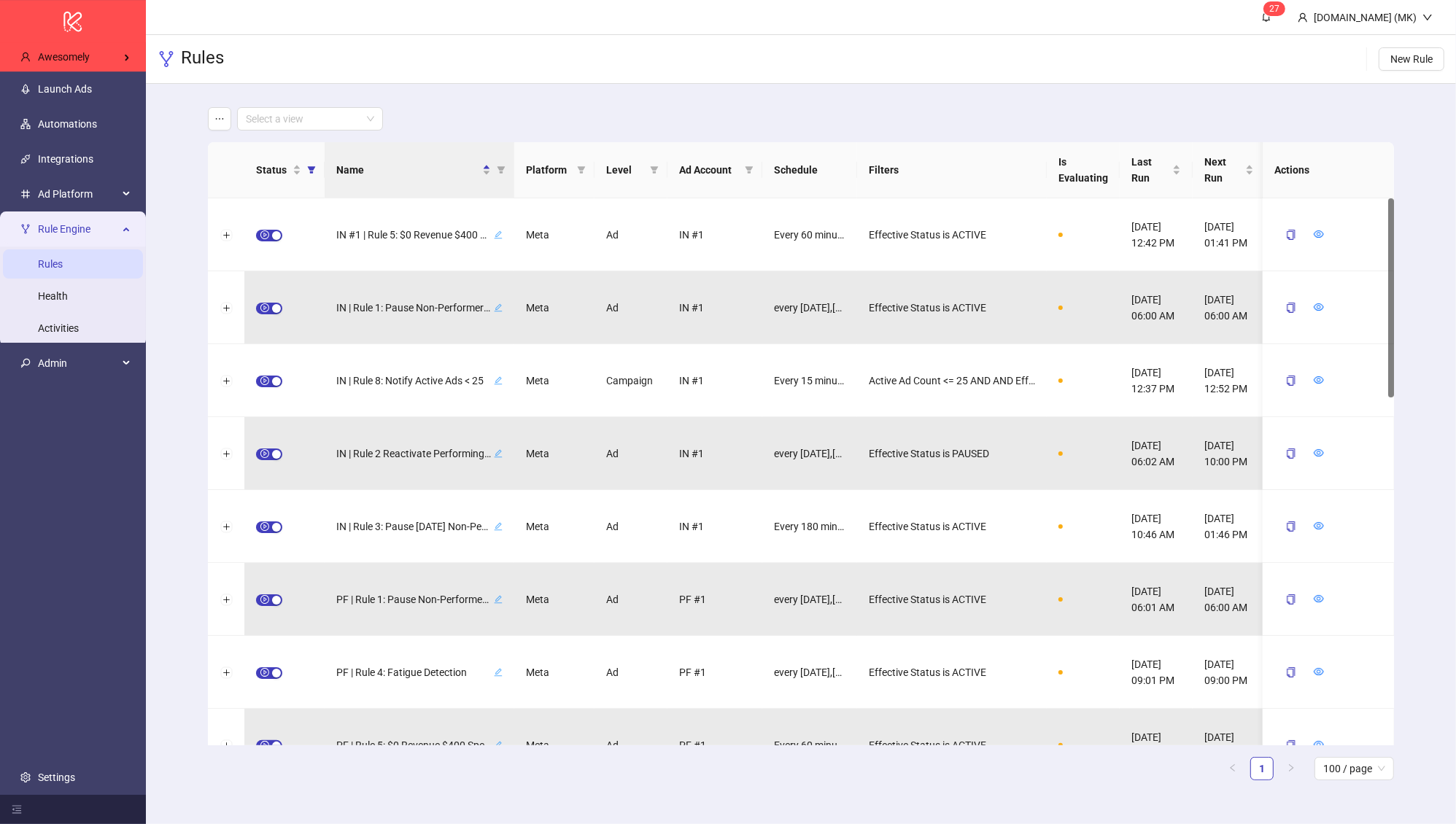
click at [494, 105] on main "Select a view Status Name Platform Level Ad Account Schedule Filters Is Evaluat…" at bounding box center [801, 449] width 1210 height 731
click at [226, 236] on button "Expand row" at bounding box center [226, 236] width 11 height 11
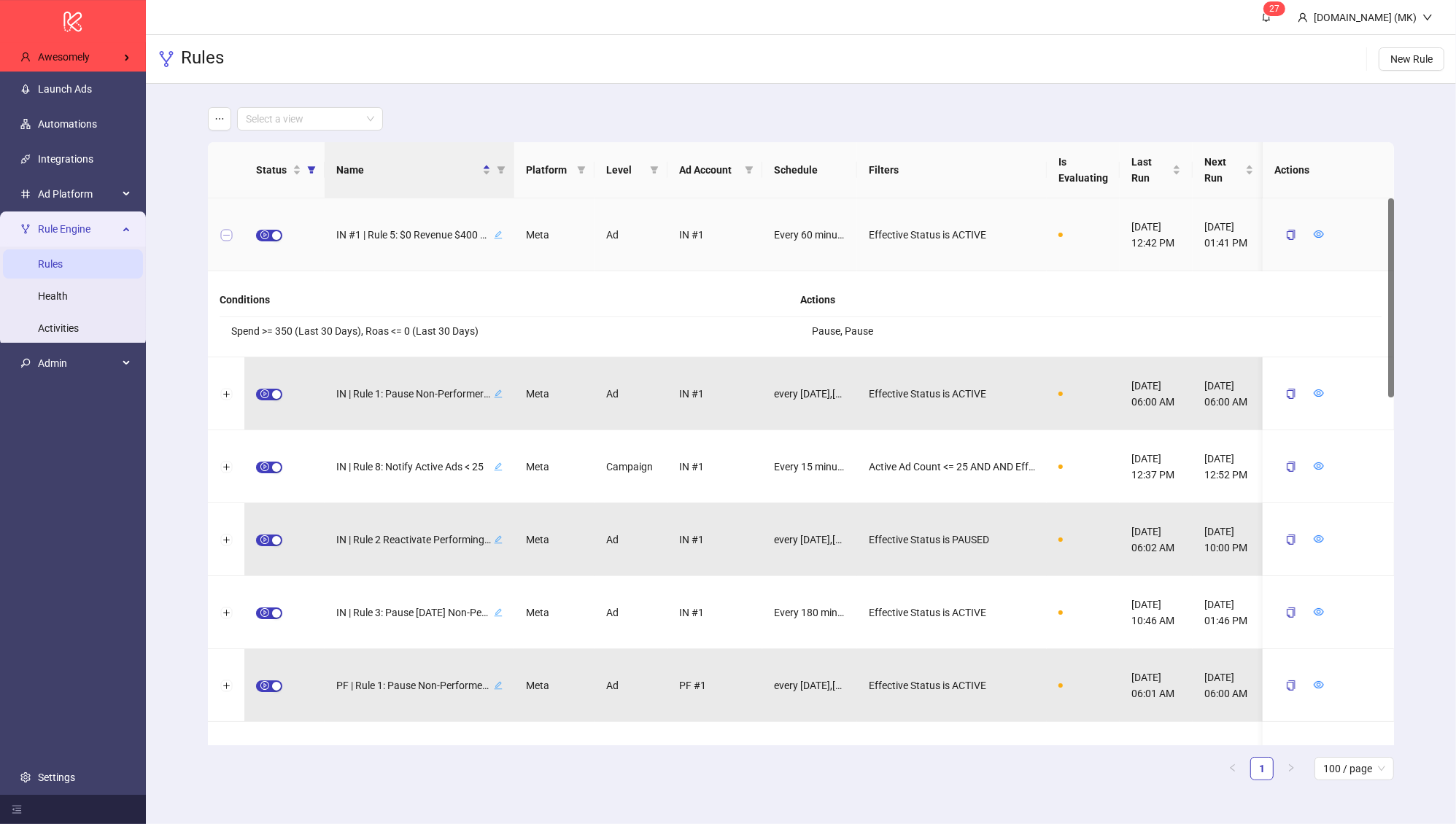
scroll to position [117, 0]
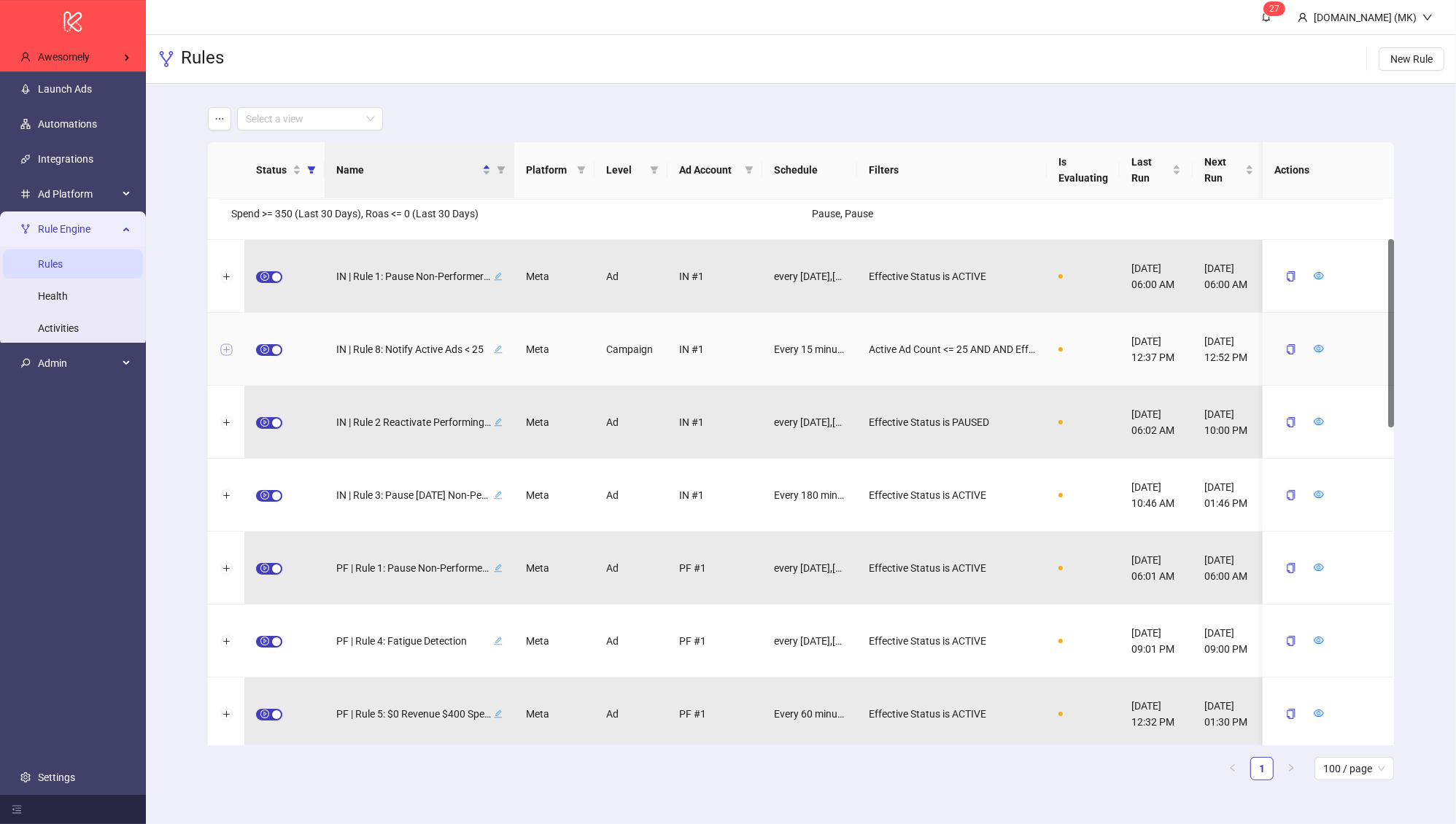
click at [228, 344] on button "Expand row" at bounding box center [226, 350] width 11 height 11
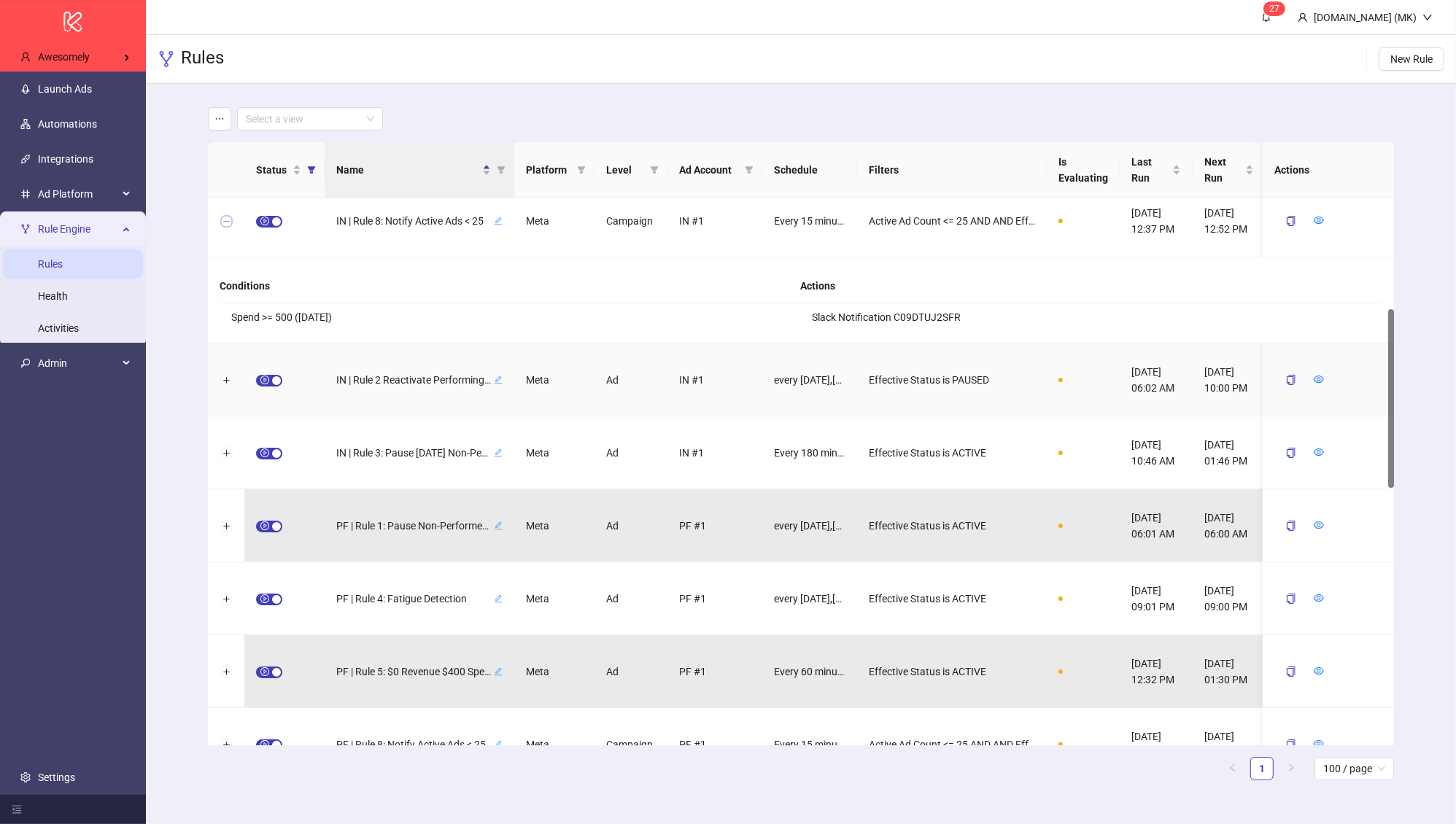
scroll to position [368, 0]
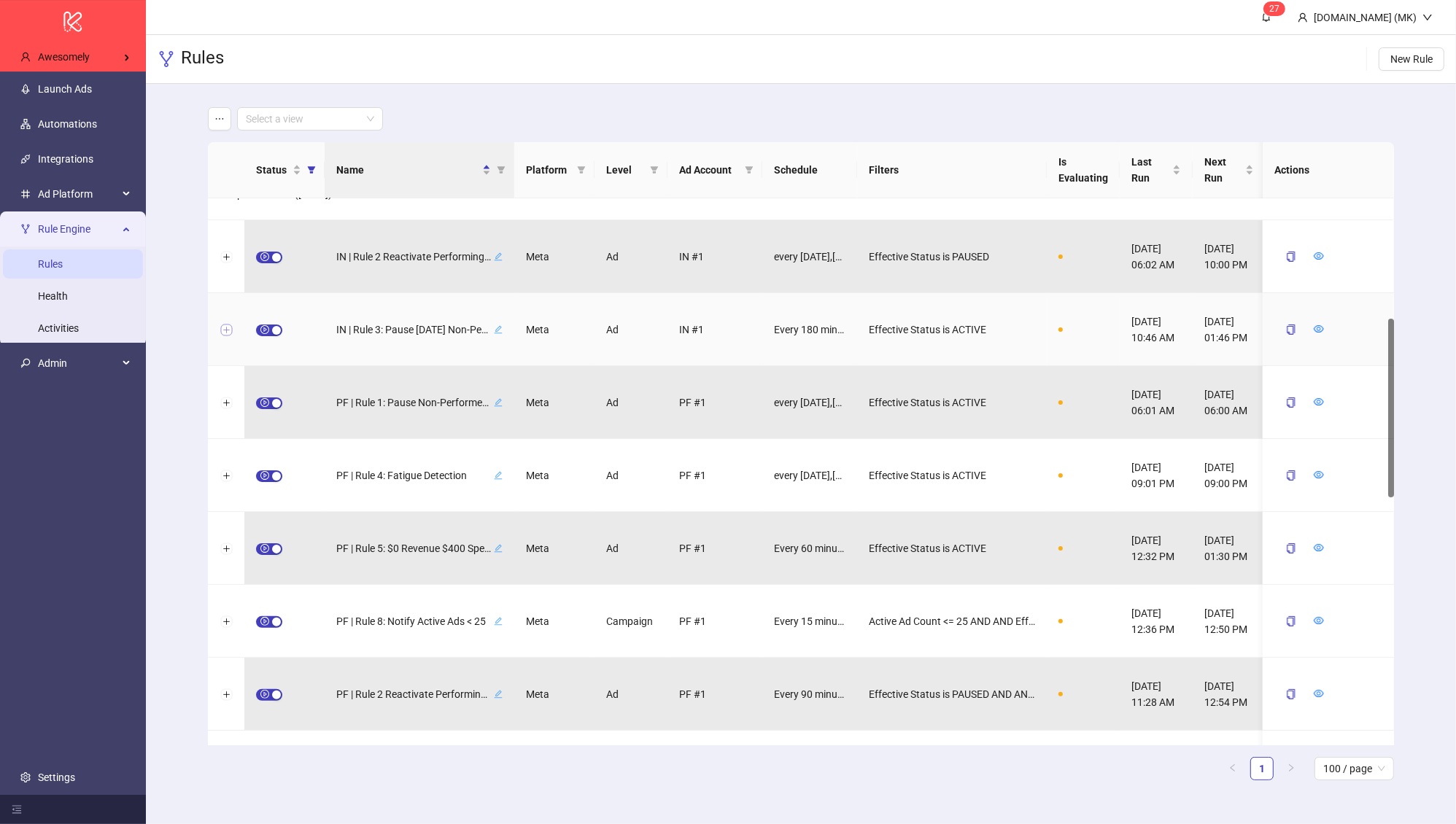
click at [225, 327] on button "Expand row" at bounding box center [226, 330] width 11 height 11
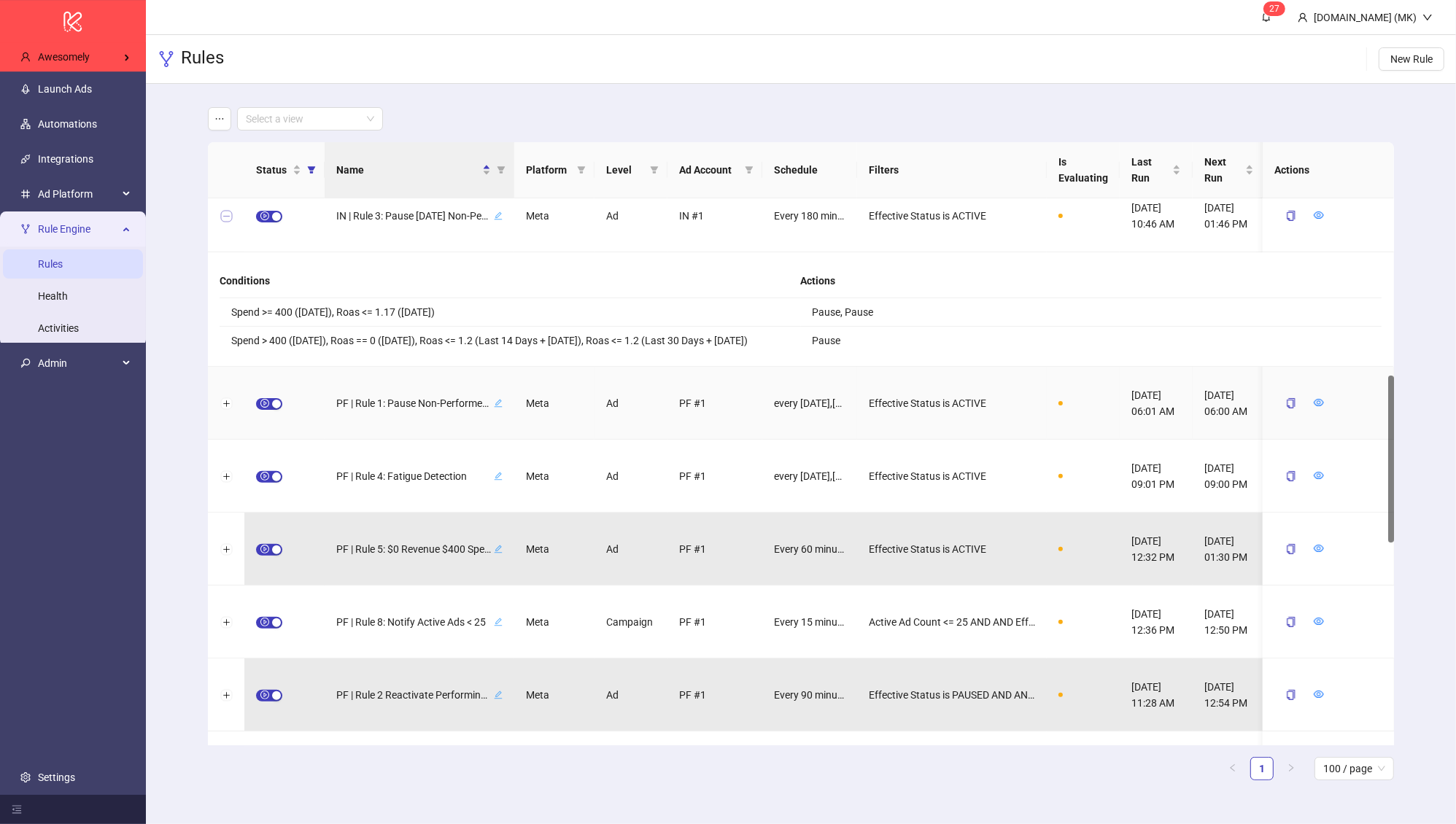
scroll to position [577, 0]
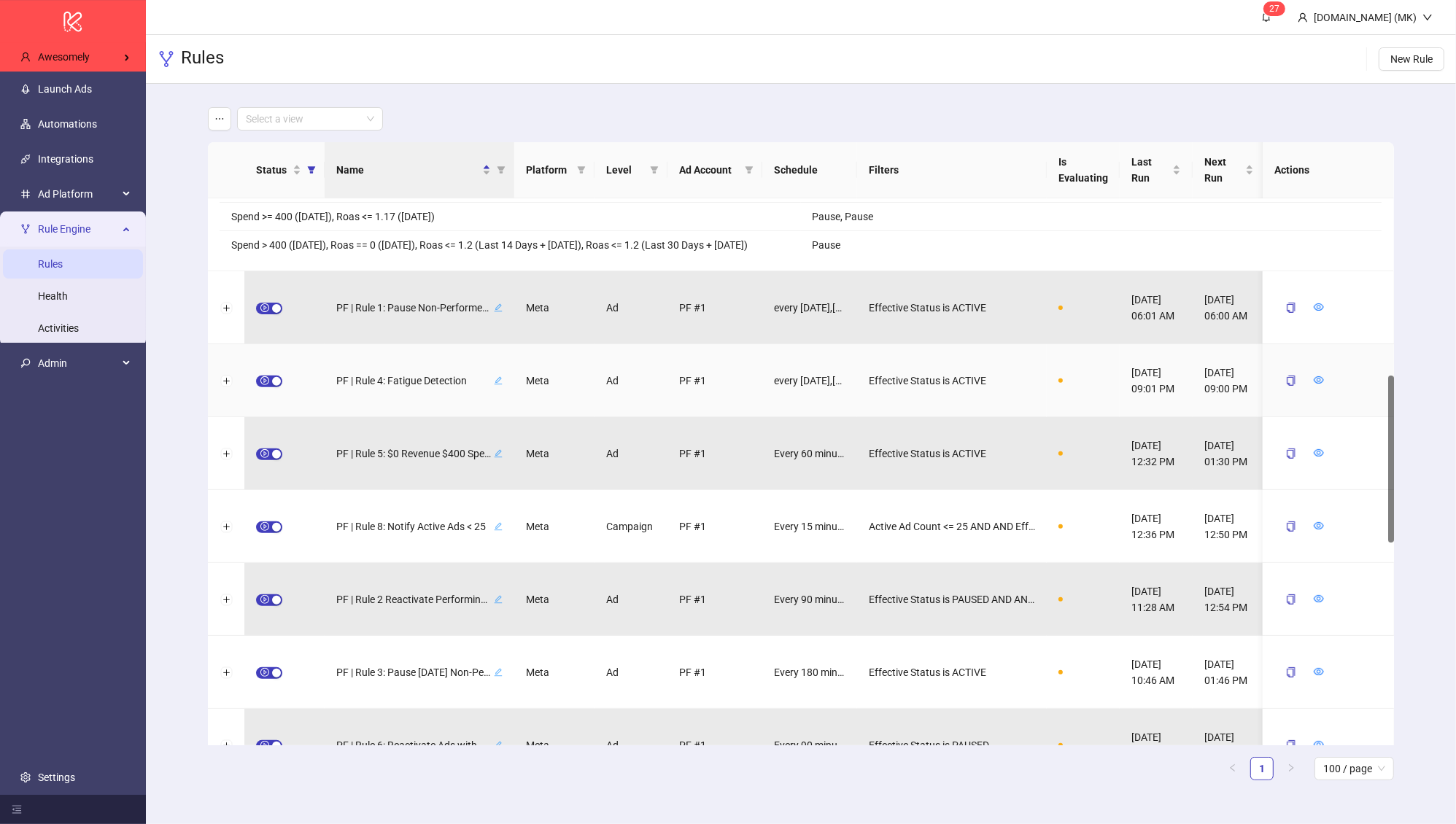
click at [229, 371] on div at bounding box center [226, 381] width 36 height 72
click at [226, 388] on div at bounding box center [226, 381] width 36 height 72
click at [226, 372] on div at bounding box center [226, 381] width 36 height 72
click at [226, 379] on button "Expand row" at bounding box center [226, 381] width 11 height 11
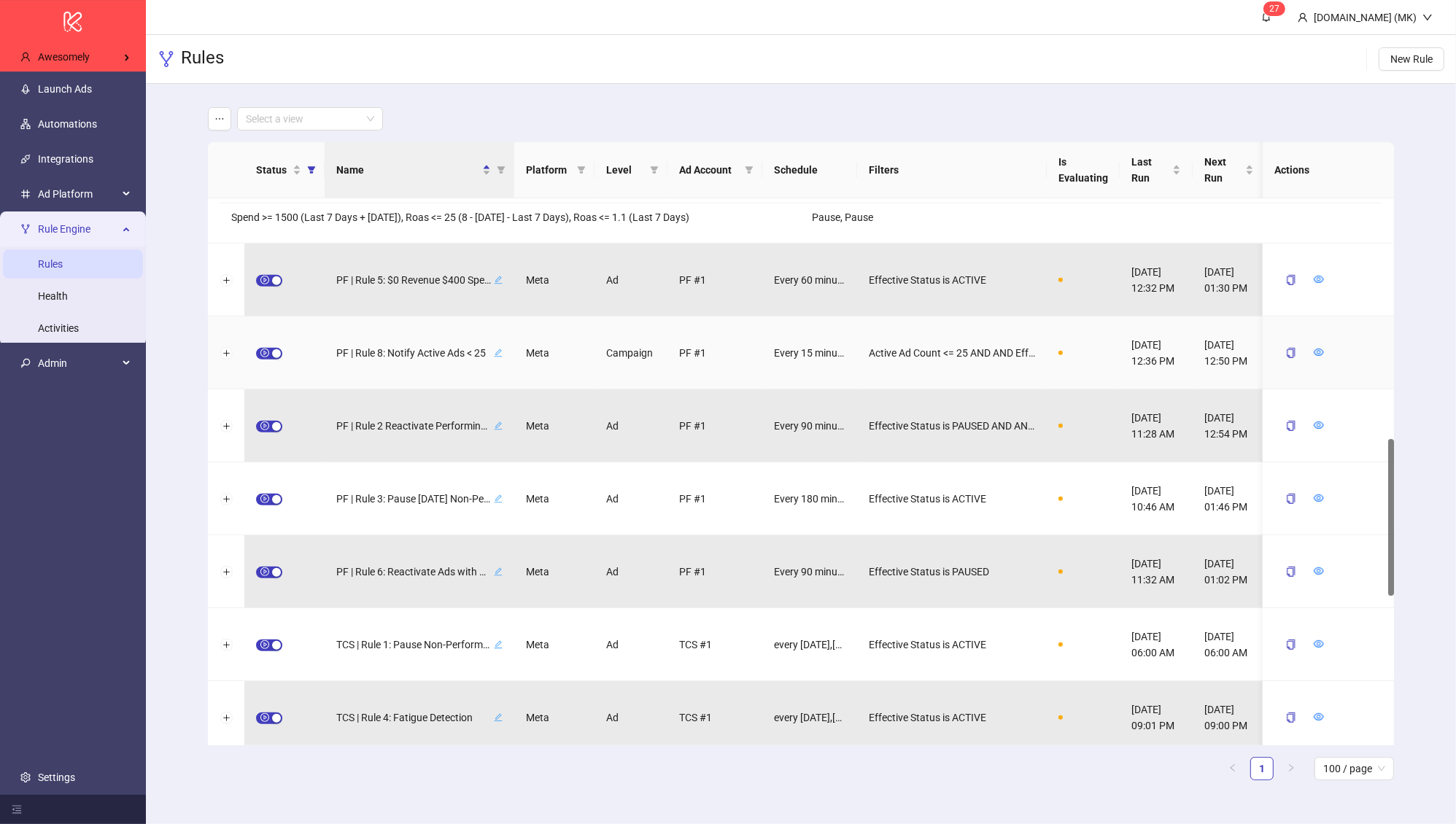
scroll to position [835, 0]
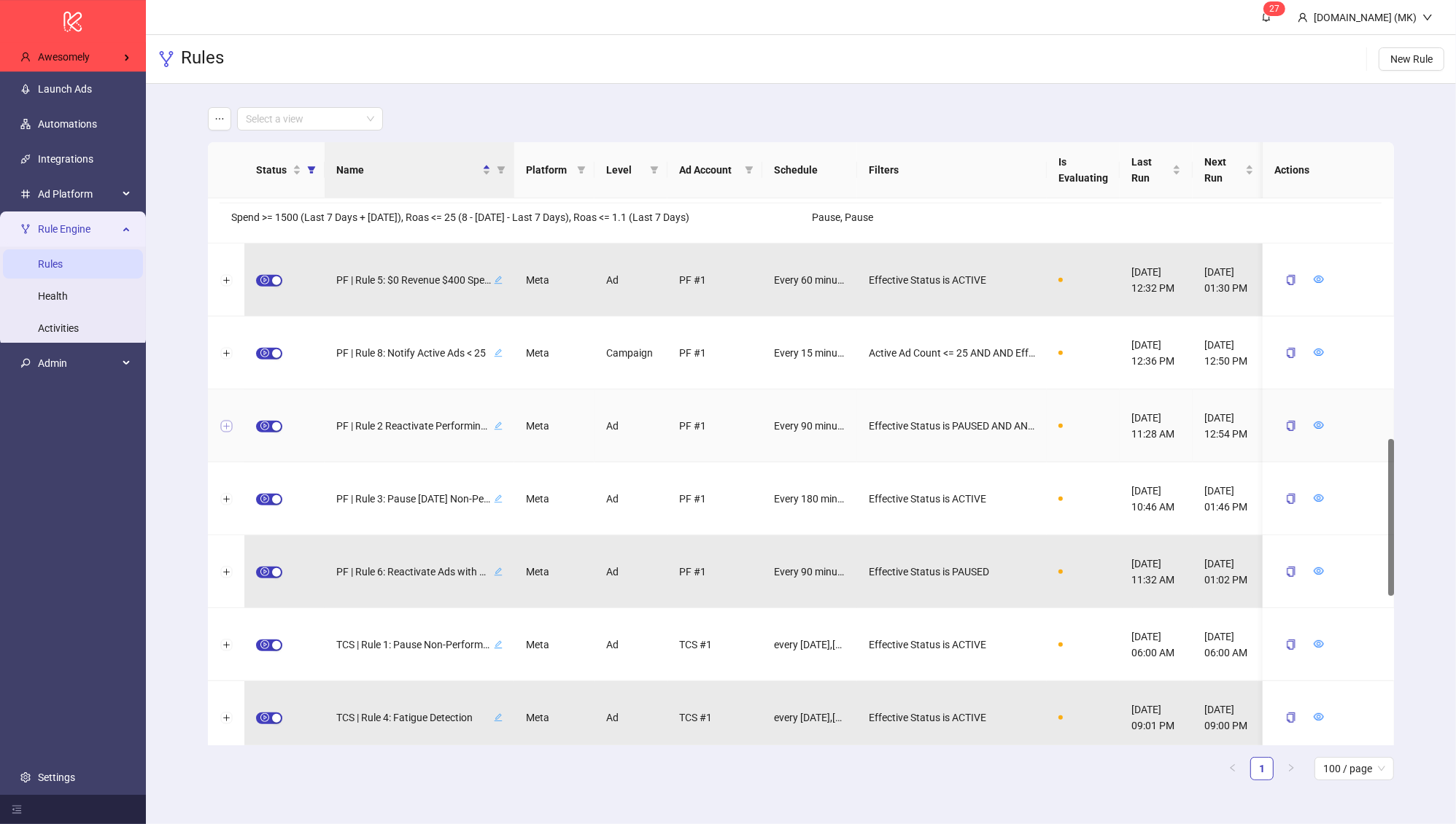
click at [227, 426] on button "Expand row" at bounding box center [226, 426] width 11 height 11
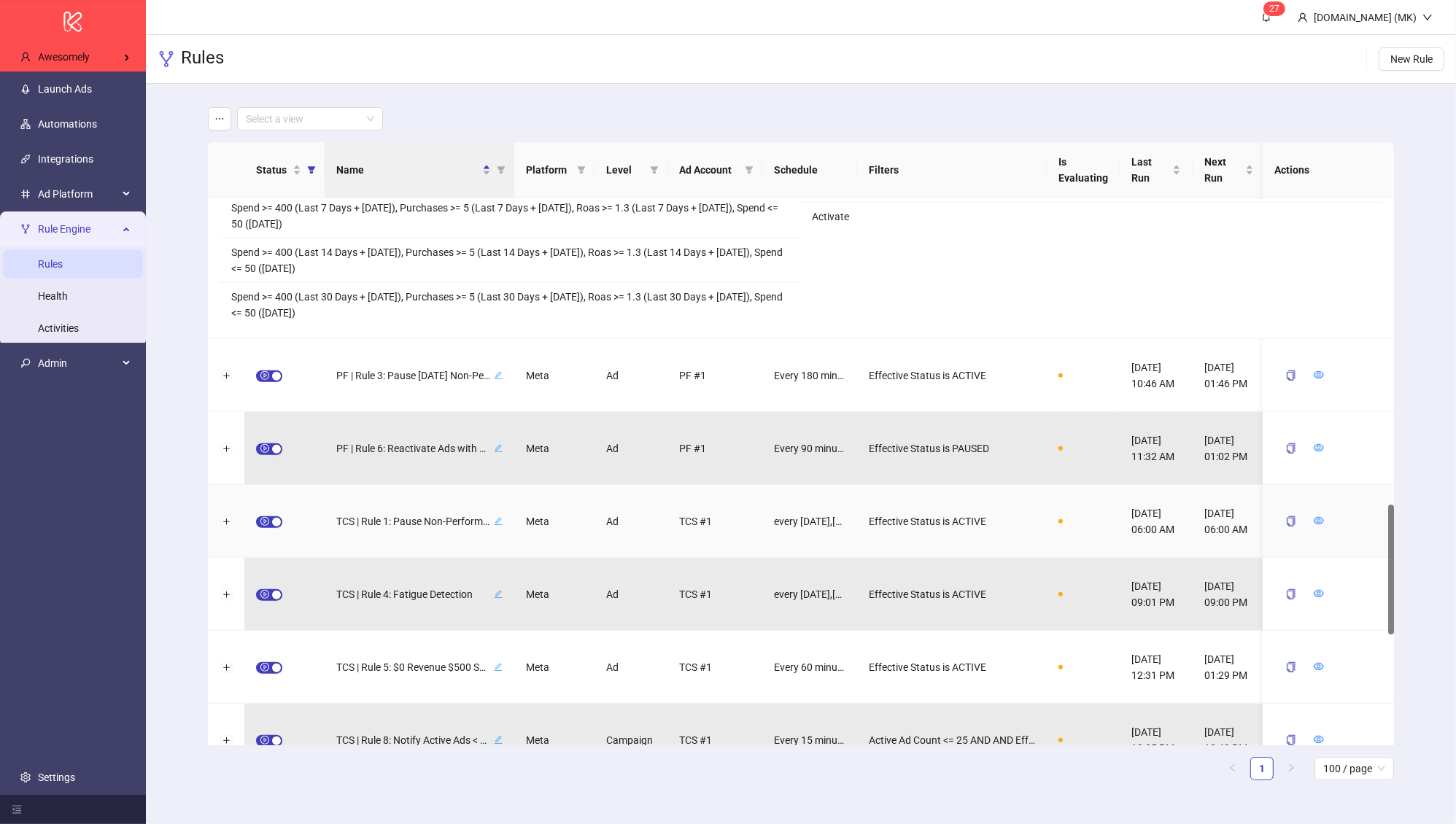
scroll to position [1497, 0]
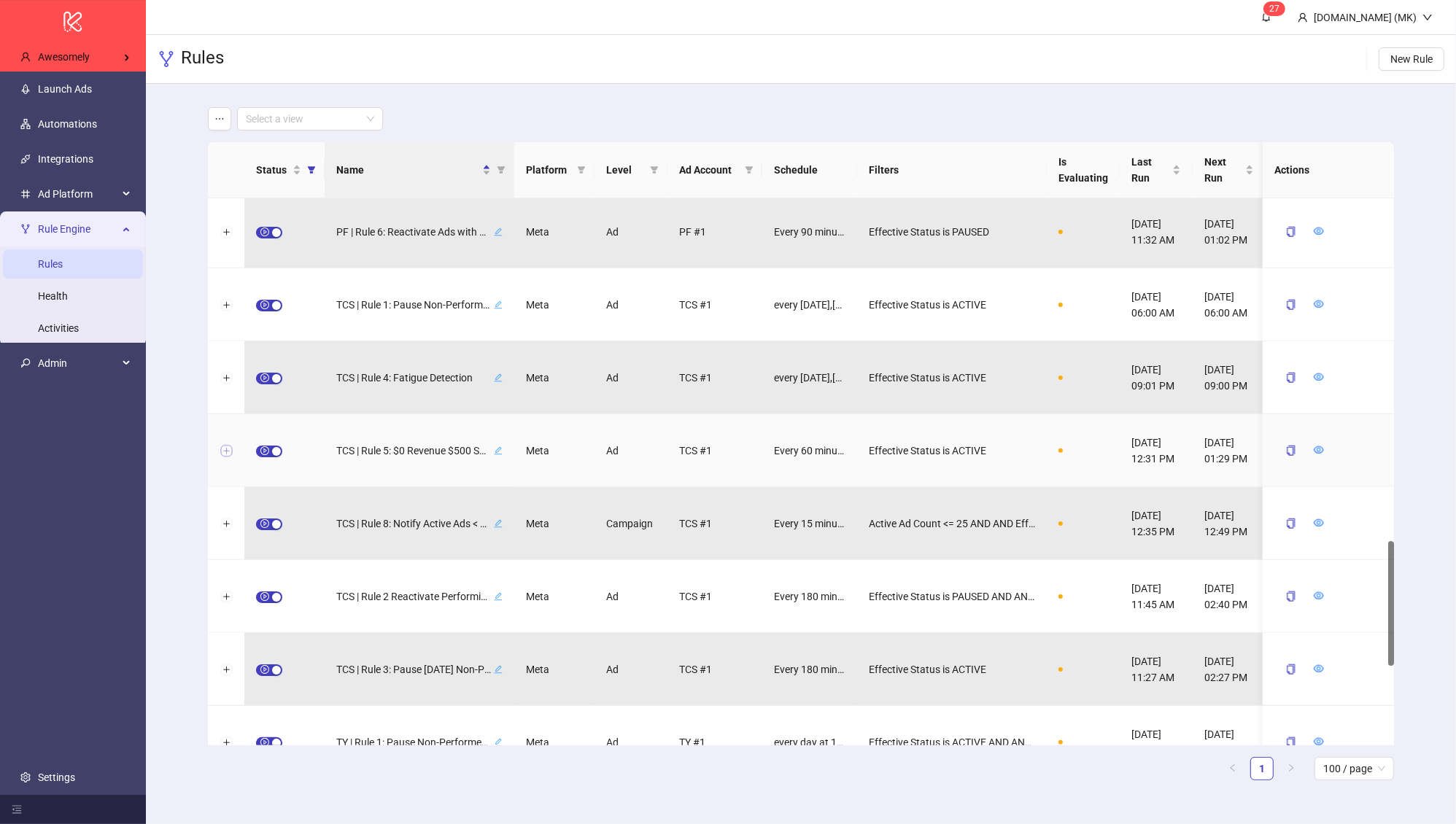
click at [225, 451] on button "Expand row" at bounding box center [226, 451] width 11 height 11
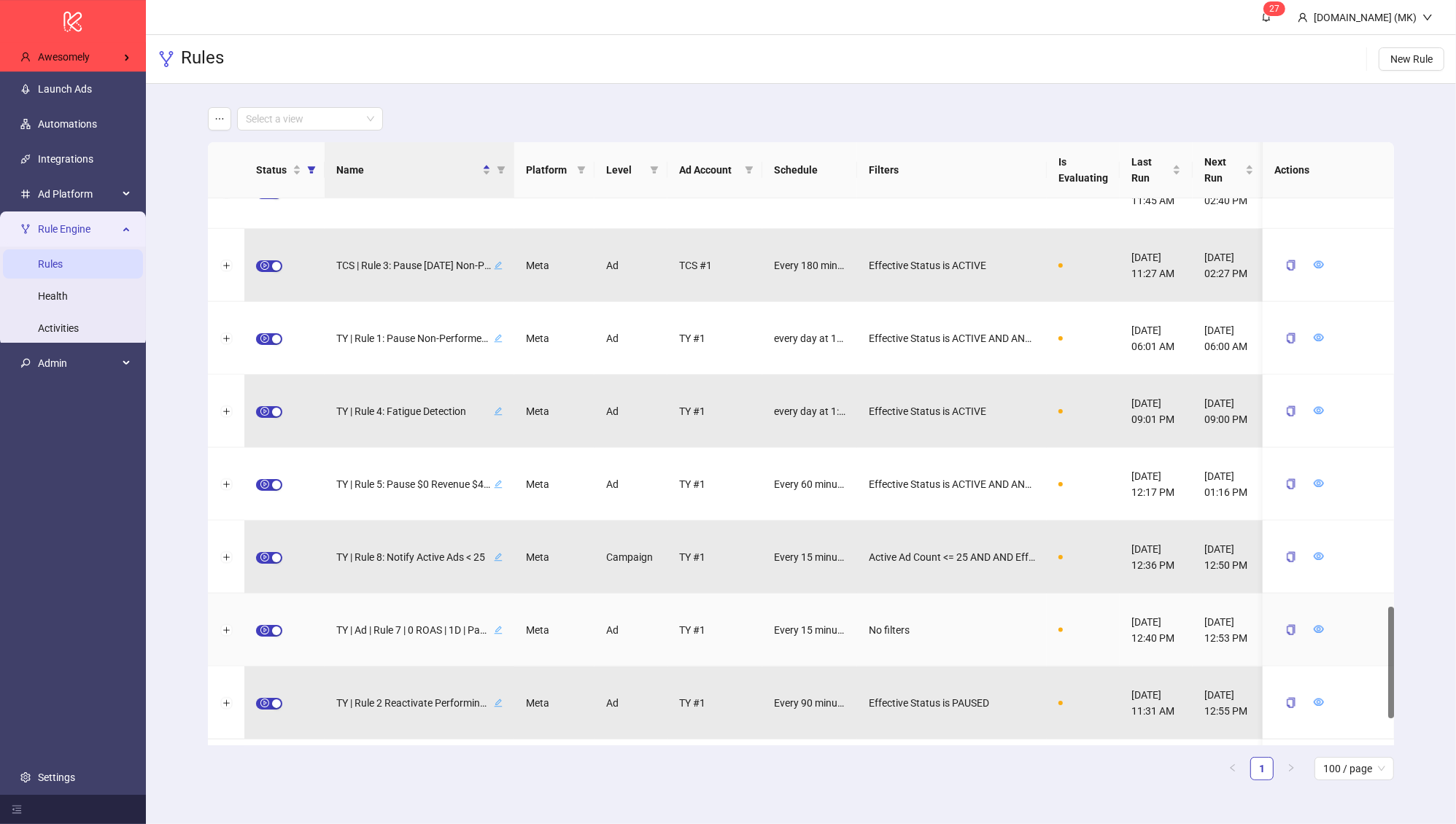
scroll to position [1993, 0]
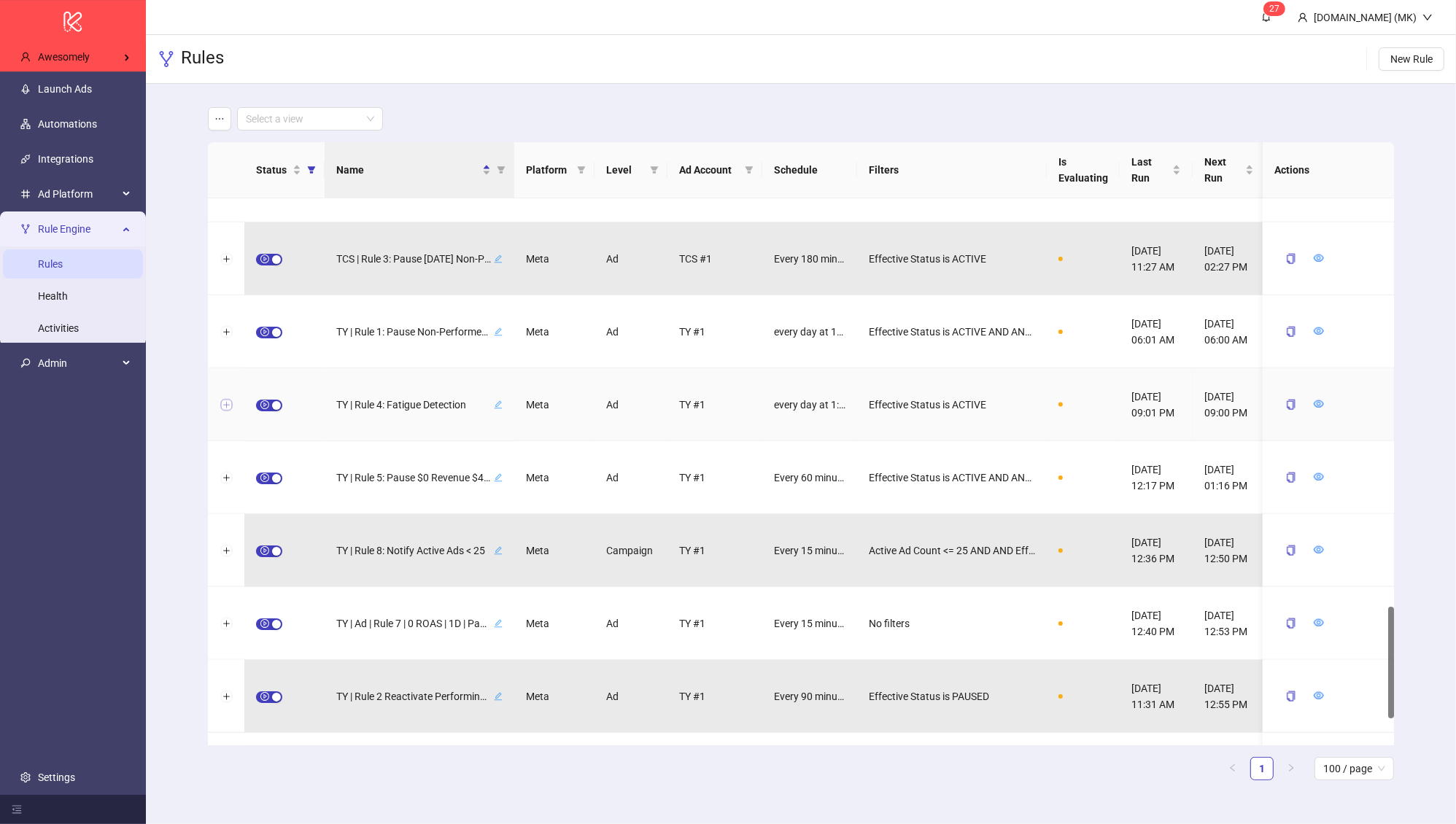
click at [225, 403] on button "Expand row" at bounding box center [226, 405] width 11 height 11
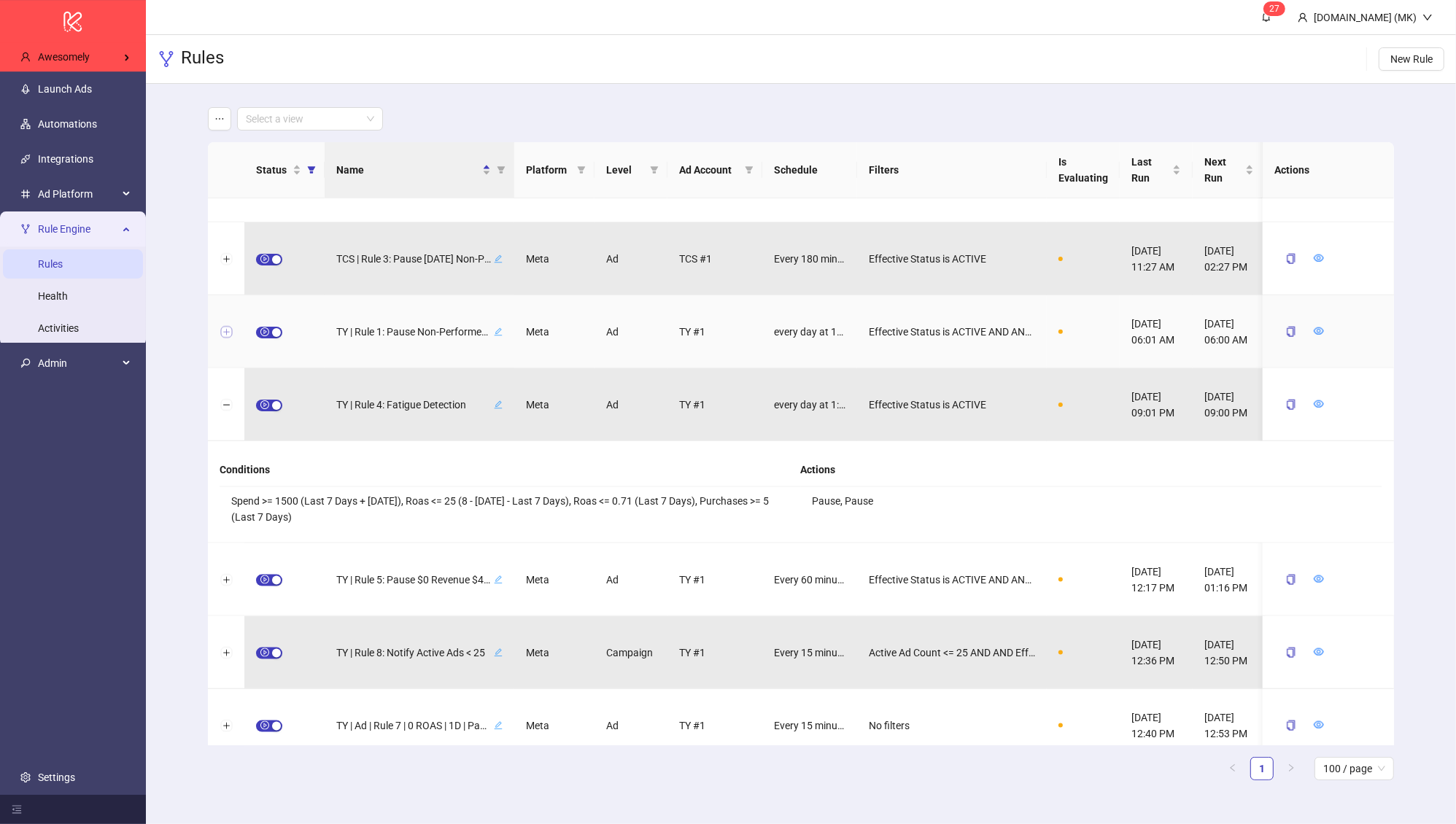
click at [229, 332] on button "Expand row" at bounding box center [226, 333] width 11 height 11
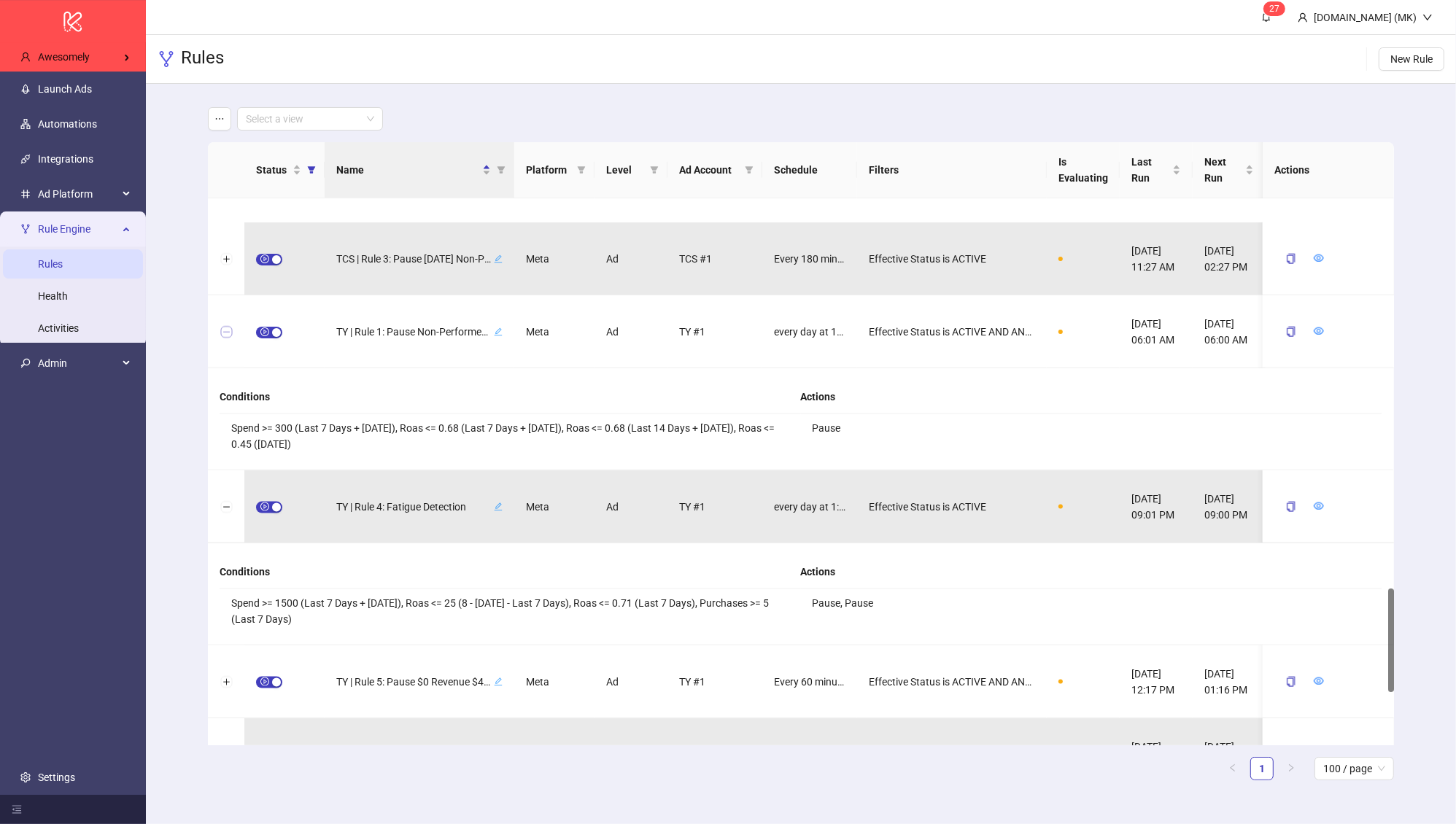
scroll to position [2329, 0]
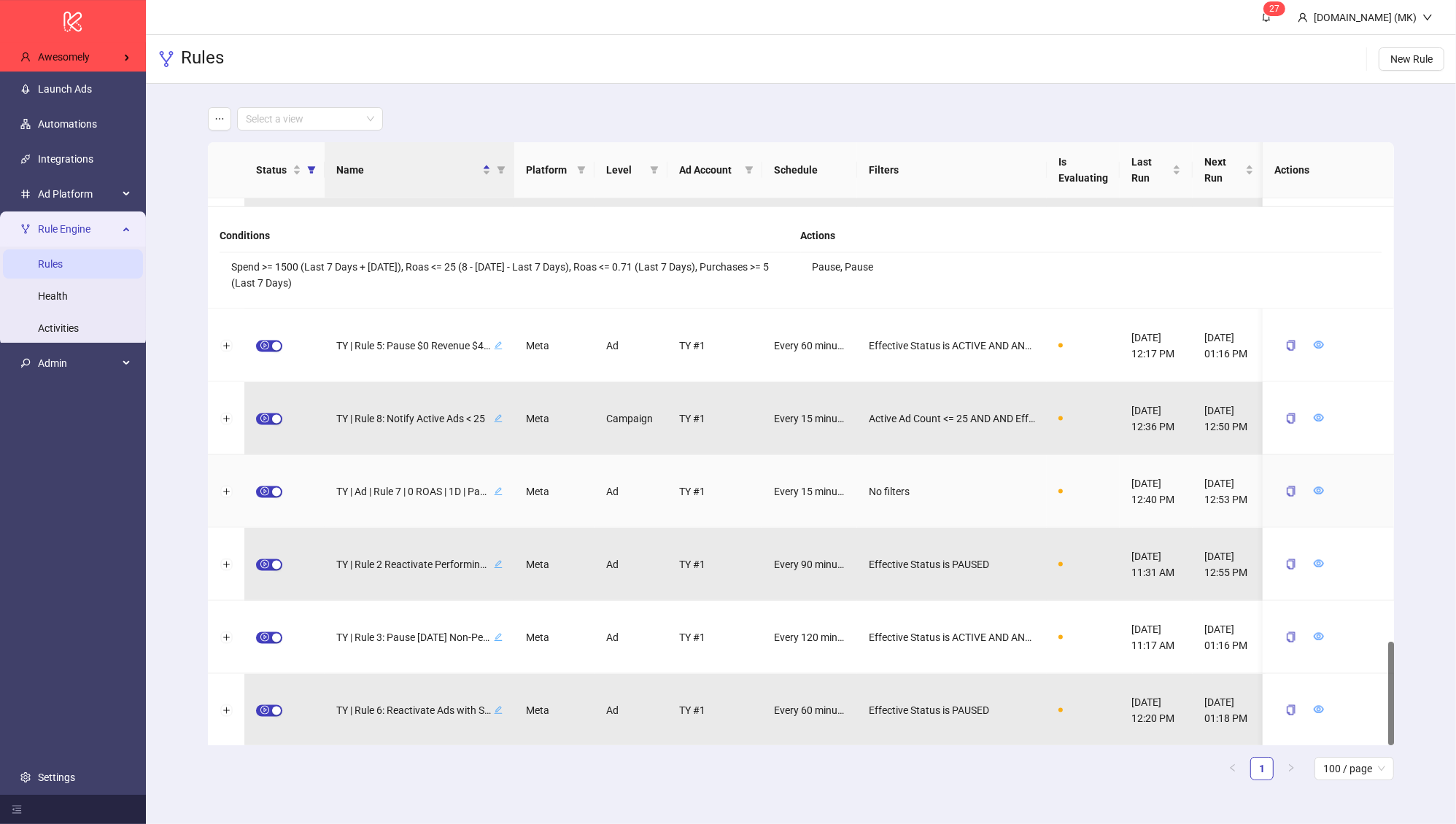
click at [219, 487] on div at bounding box center [226, 491] width 36 height 72
click at [220, 487] on button "Expand row" at bounding box center [226, 492] width 11 height 11
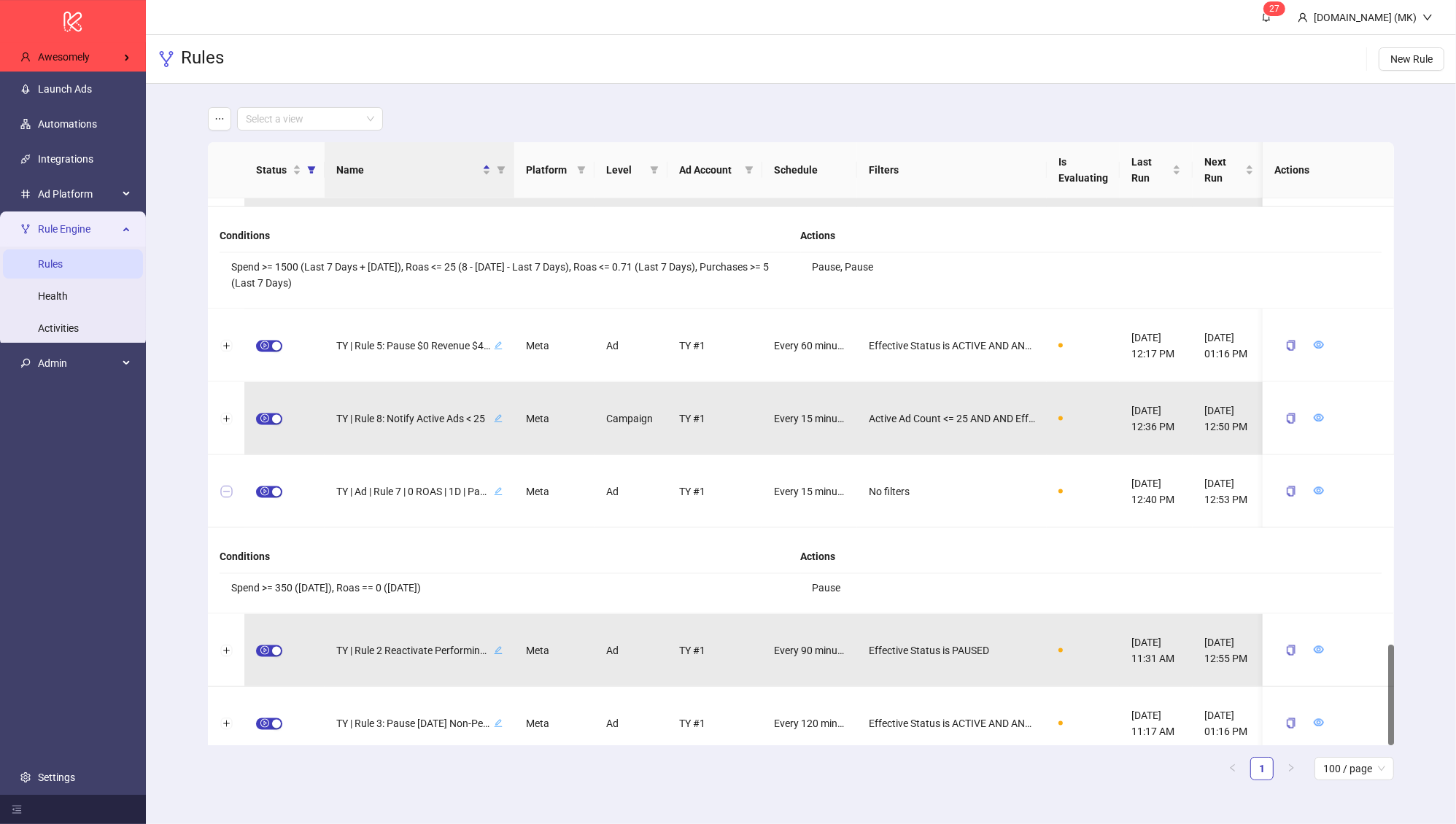
scroll to position [2415, 0]
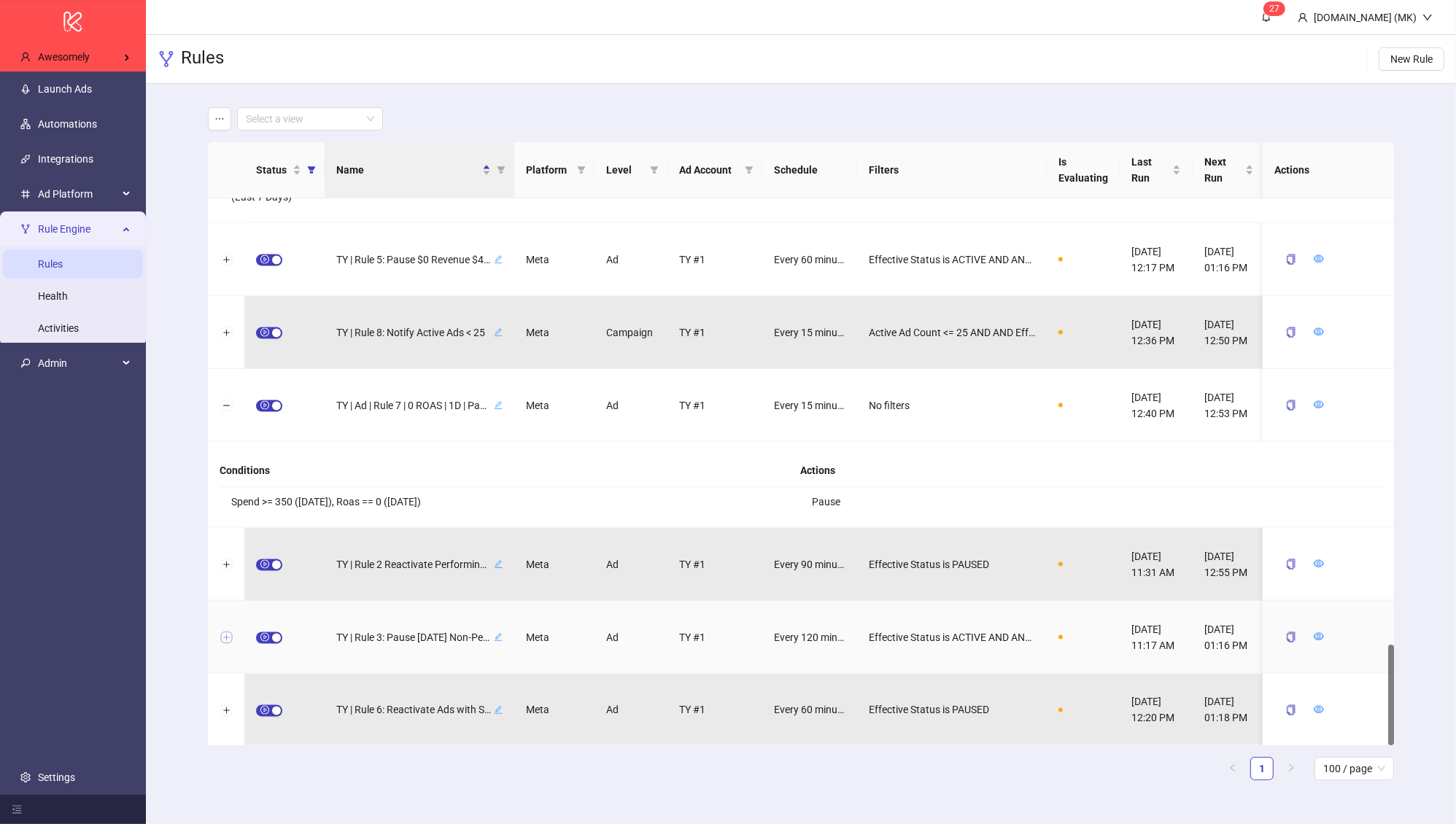
click at [224, 637] on button "Expand row" at bounding box center [226, 638] width 11 height 11
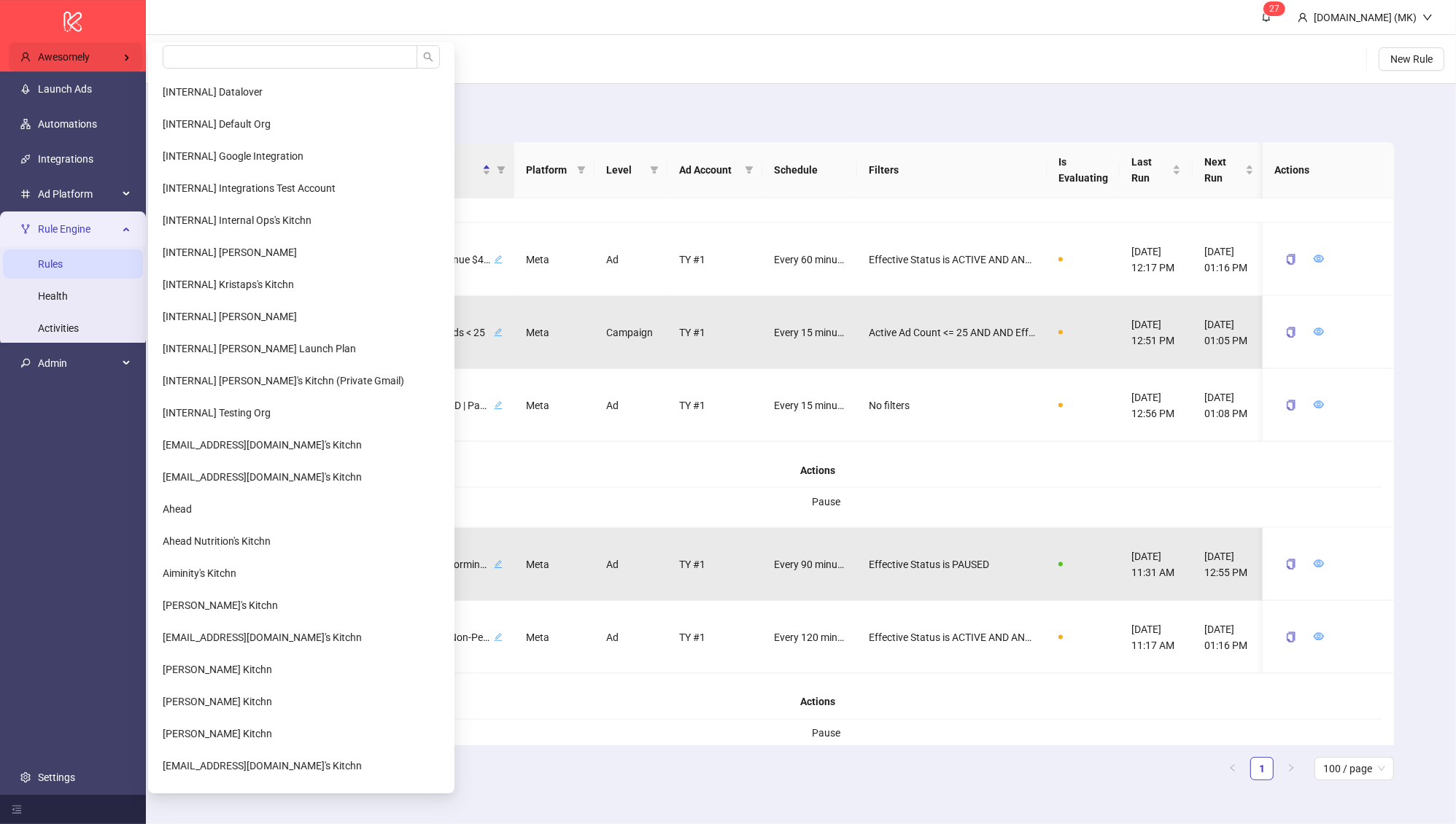
click at [99, 61] on div "Awesomely" at bounding box center [75, 56] width 134 height 30
click at [245, 94] on span "[INTERNAL] Datalover" at bounding box center [213, 92] width 100 height 11
